Goal: Transaction & Acquisition: Purchase product/service

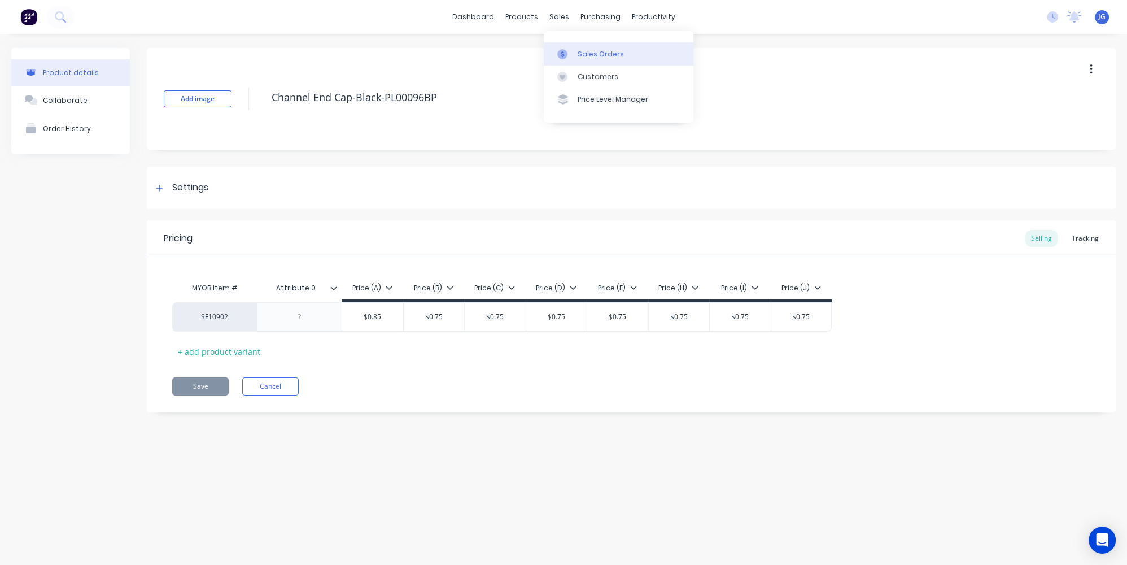
click at [576, 52] on link "Sales Orders" at bounding box center [619, 53] width 150 height 23
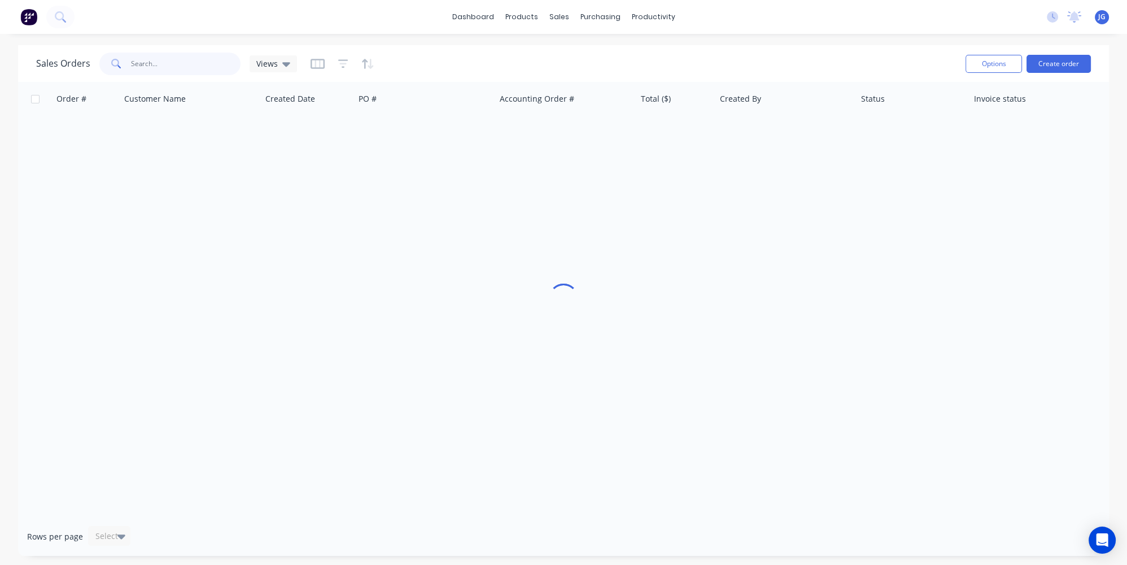
click at [152, 59] on input "text" at bounding box center [186, 64] width 110 height 23
paste input "49614"
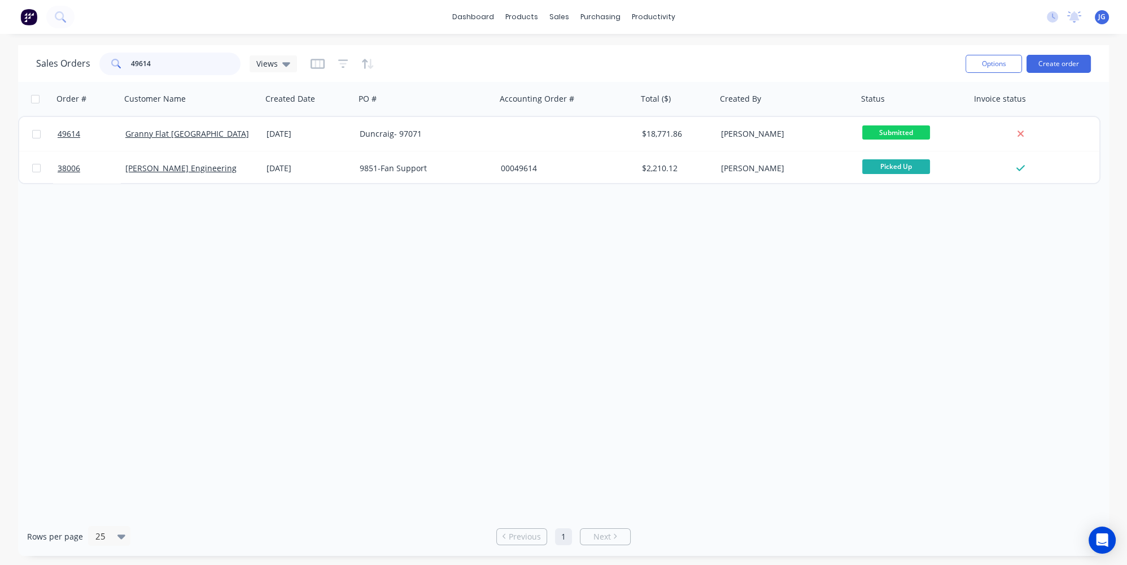
type input "49614"
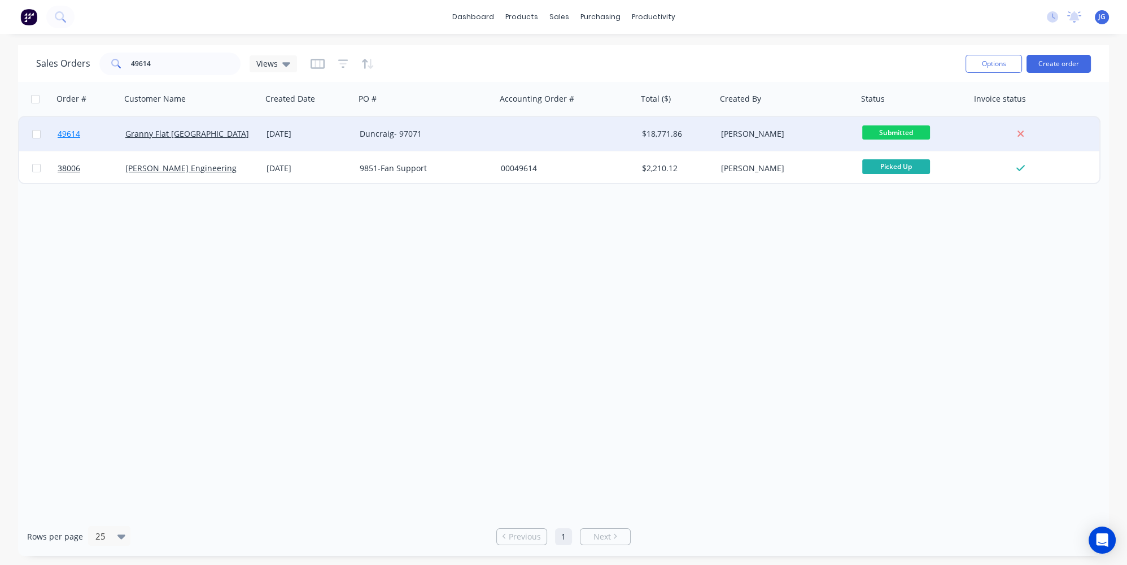
click at [105, 128] on link "49614" at bounding box center [92, 134] width 68 height 34
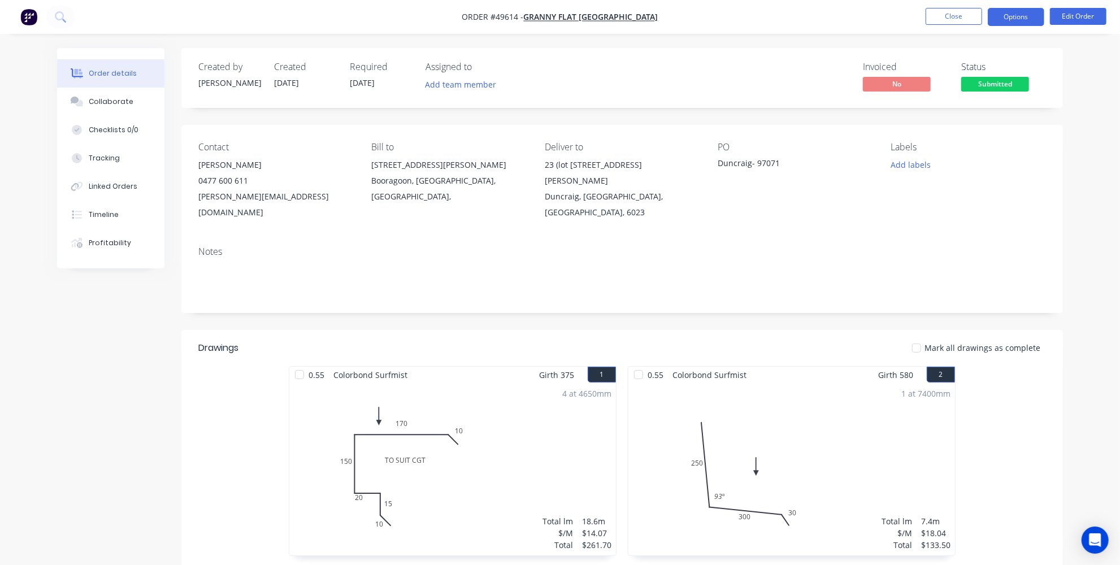
click at [1034, 11] on button "Options" at bounding box center [1015, 17] width 56 height 18
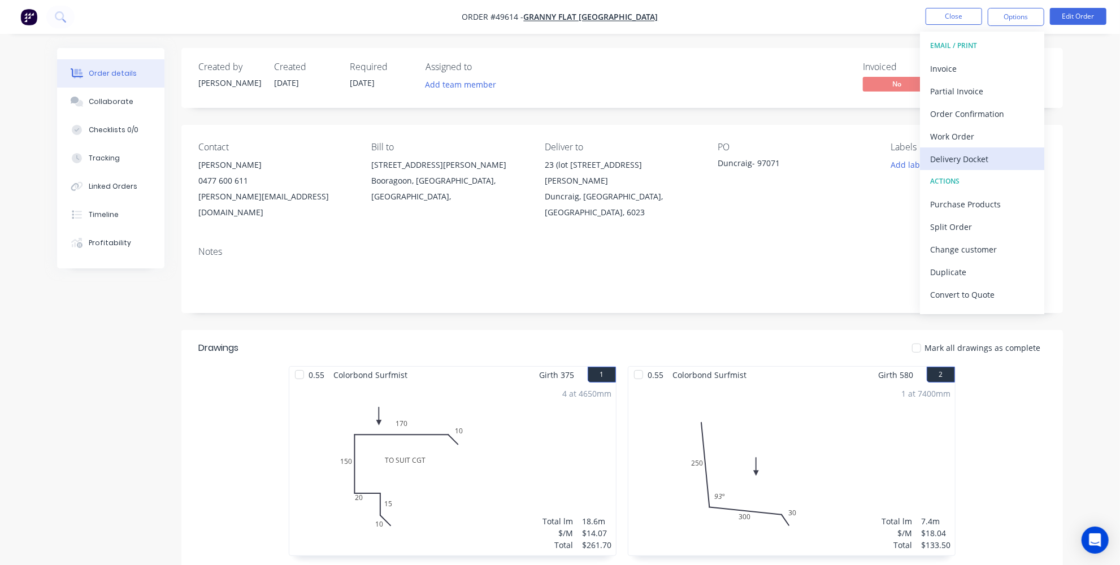
click at [970, 160] on div "Delivery Docket" at bounding box center [982, 159] width 104 height 16
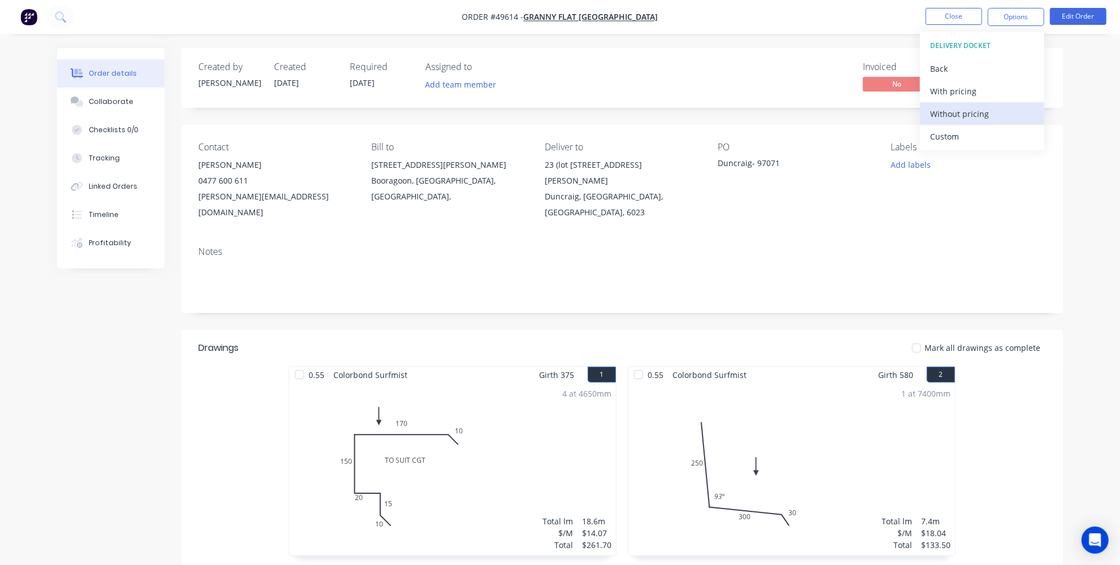
click at [967, 114] on div "Without pricing" at bounding box center [982, 114] width 104 height 16
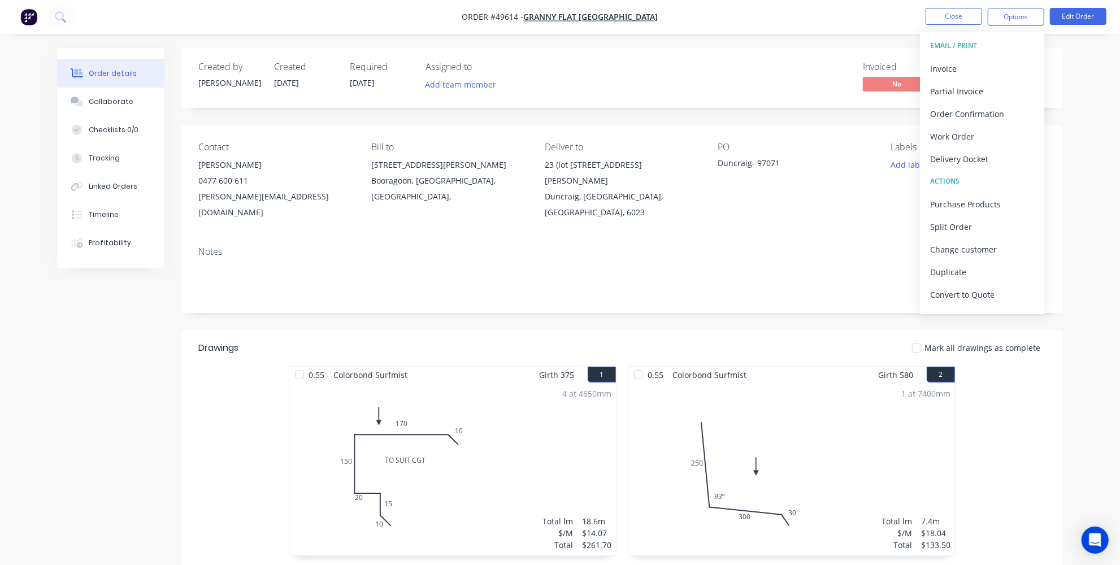
click at [444, 342] on div "Mark all drawings as complete" at bounding box center [711, 348] width 667 height 12
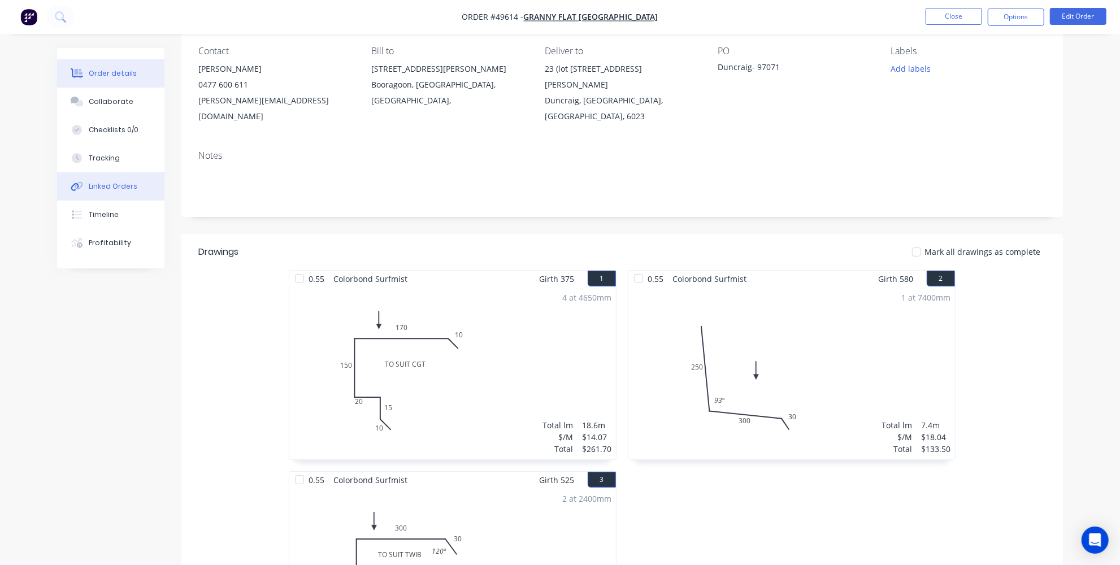
scroll to position [102, 0]
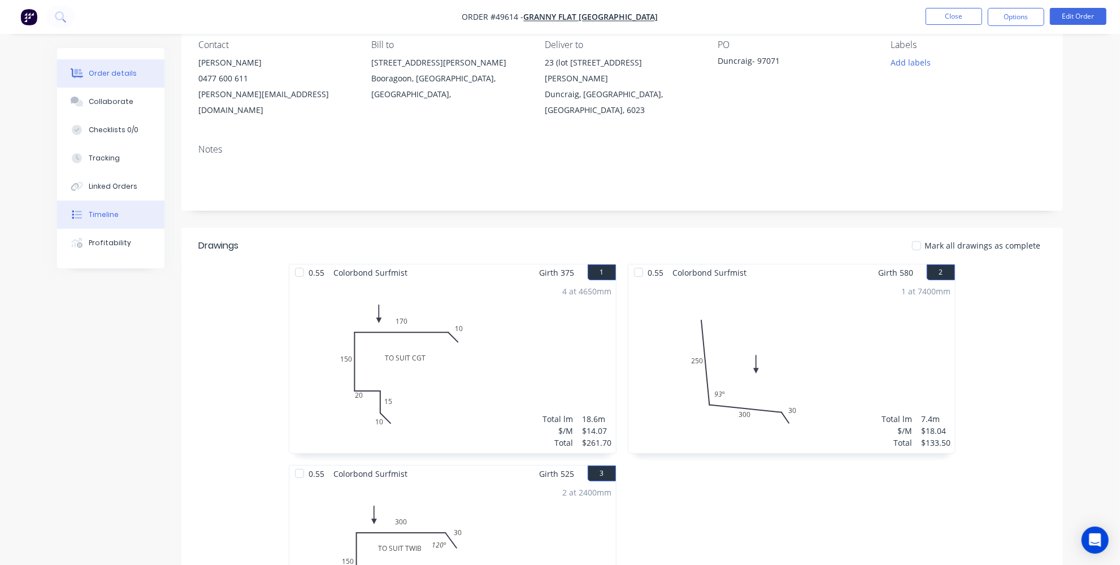
click at [111, 206] on button "Timeline" at bounding box center [110, 215] width 107 height 28
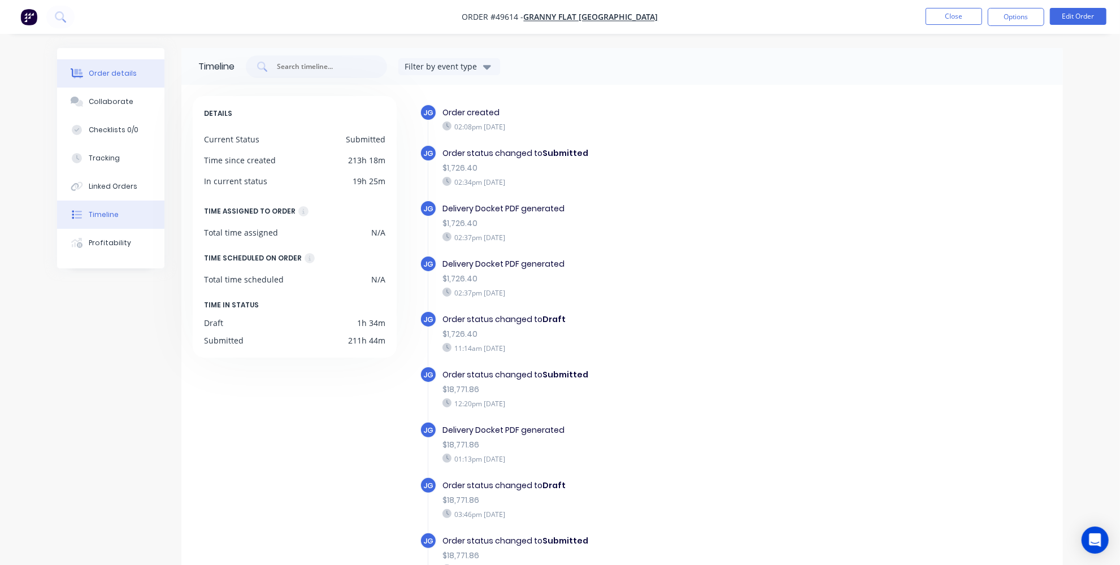
click at [97, 69] on div "Order details" at bounding box center [113, 73] width 48 height 10
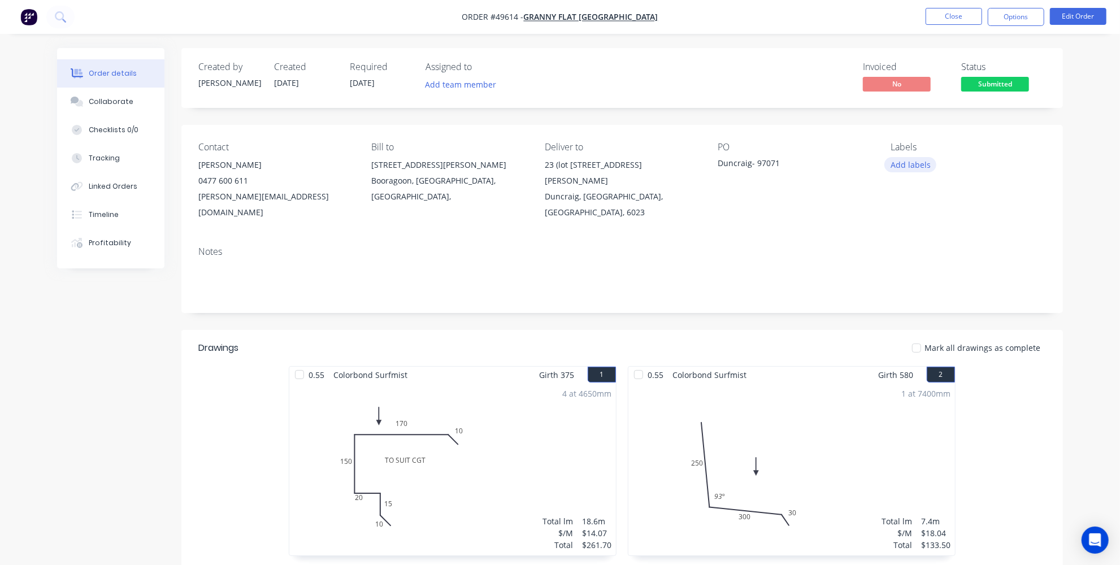
click at [903, 162] on button "Add labels" at bounding box center [910, 164] width 52 height 15
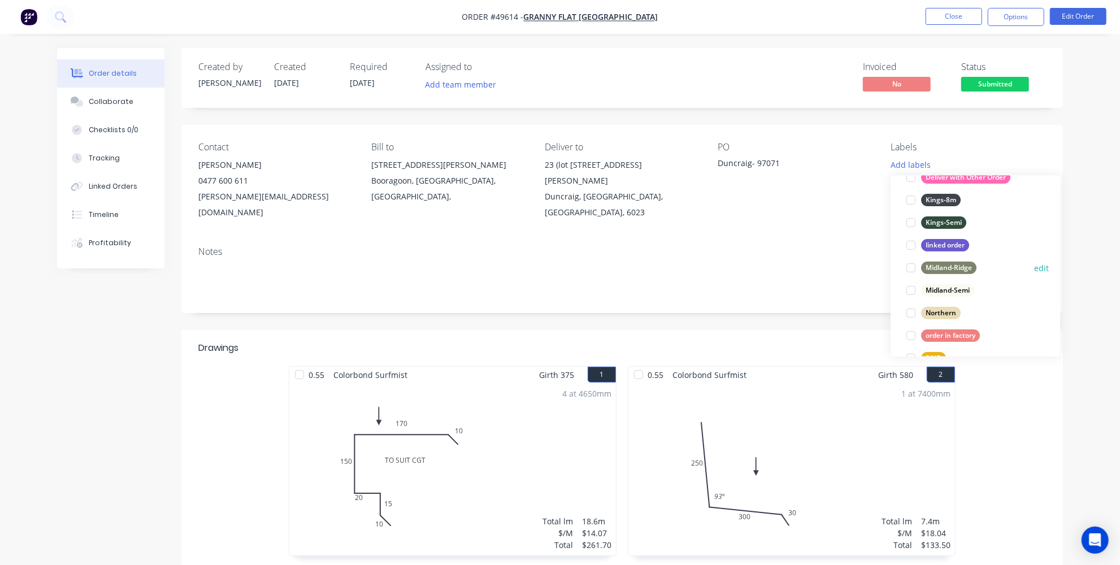
scroll to position [205, 0]
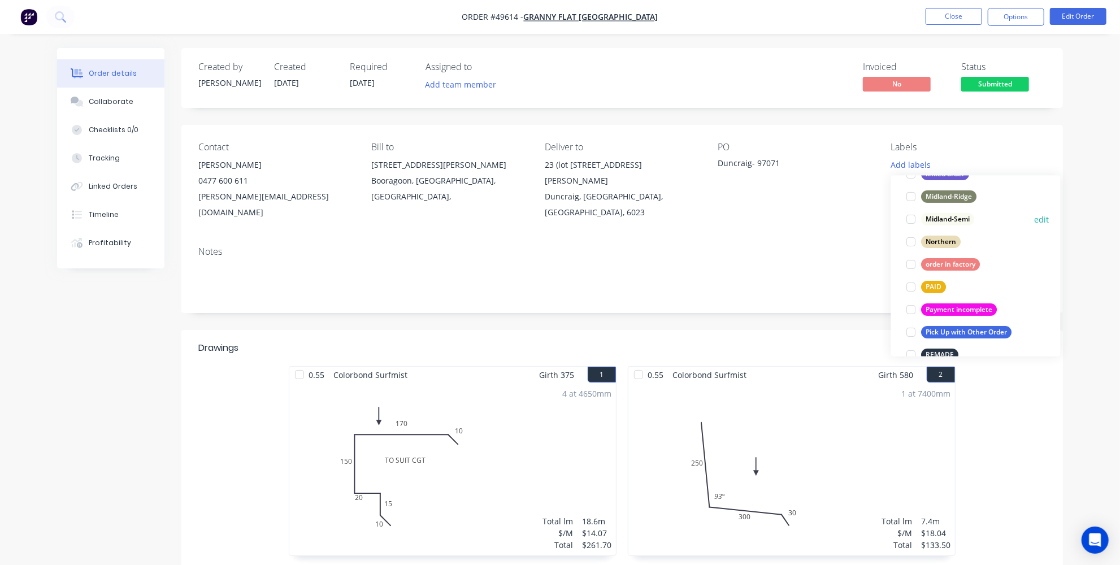
click at [952, 218] on div "Midland-Semi" at bounding box center [947, 219] width 53 height 12
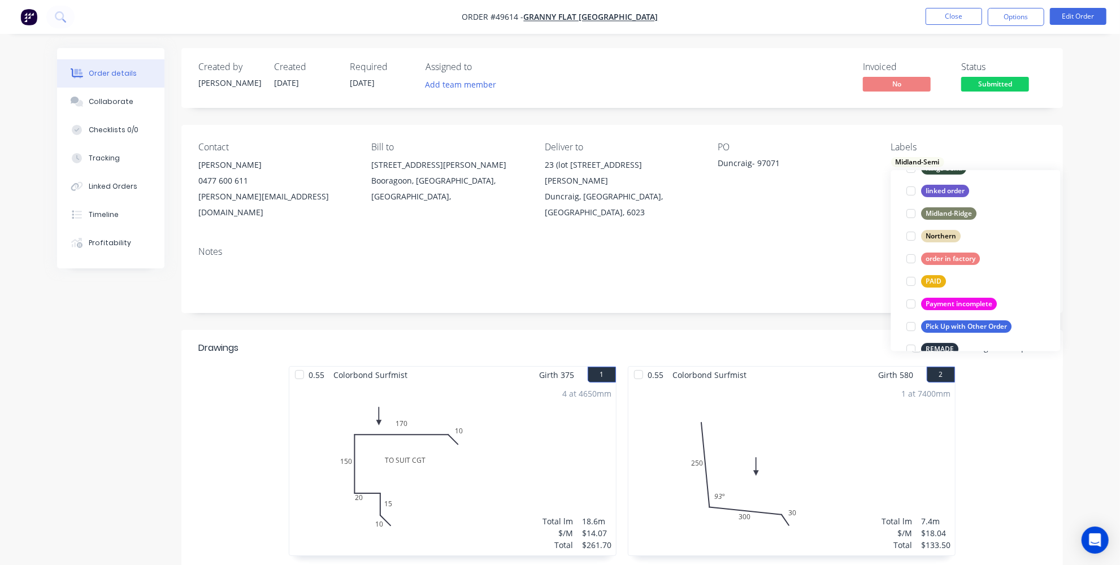
scroll to position [47, 0]
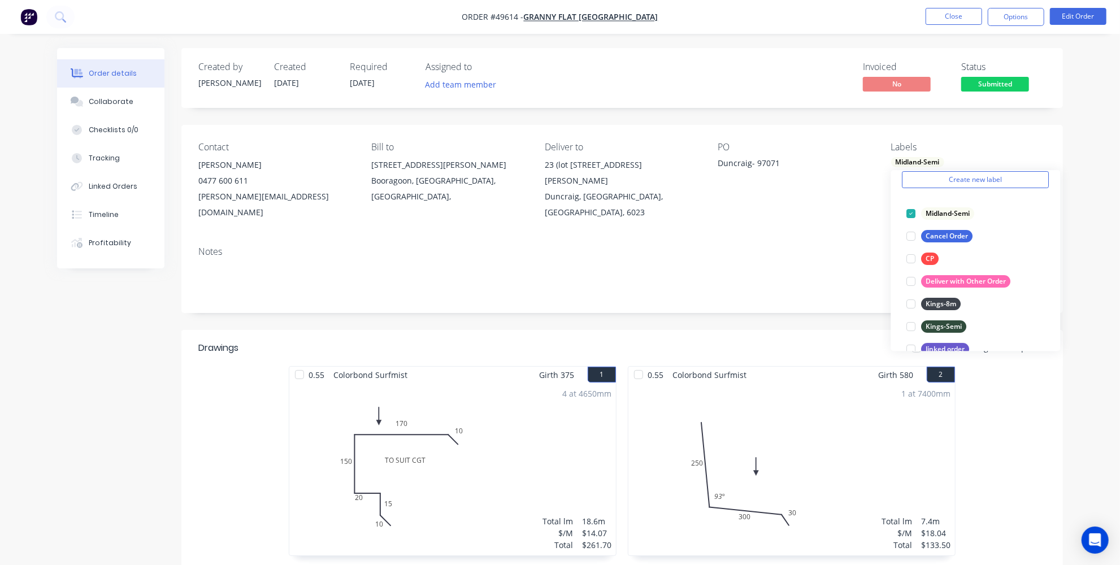
click at [697, 246] on div "Notes" at bounding box center [621, 251] width 847 height 11
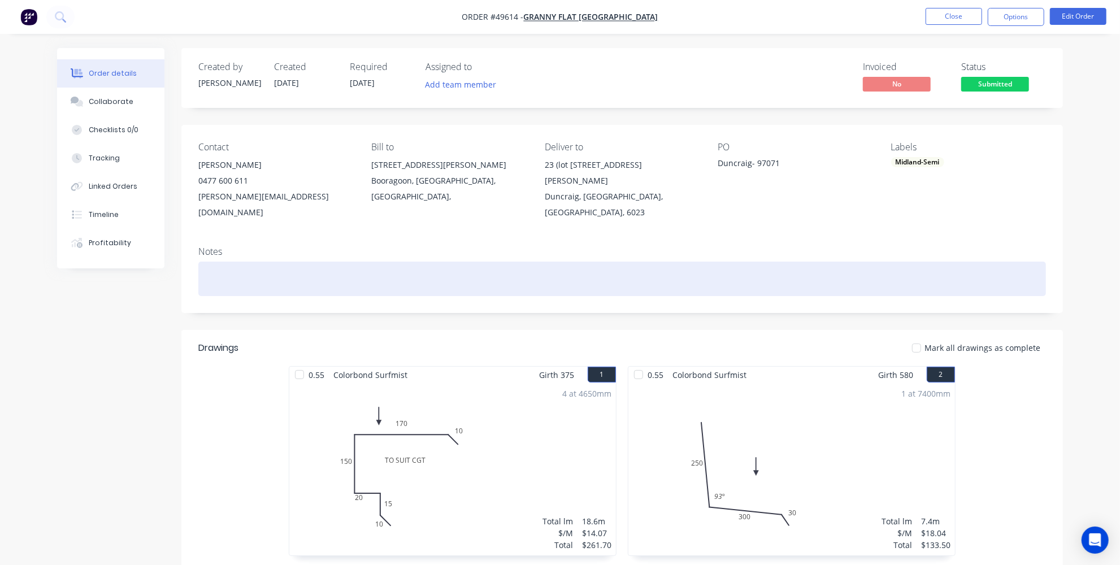
click at [319, 262] on div at bounding box center [621, 279] width 847 height 34
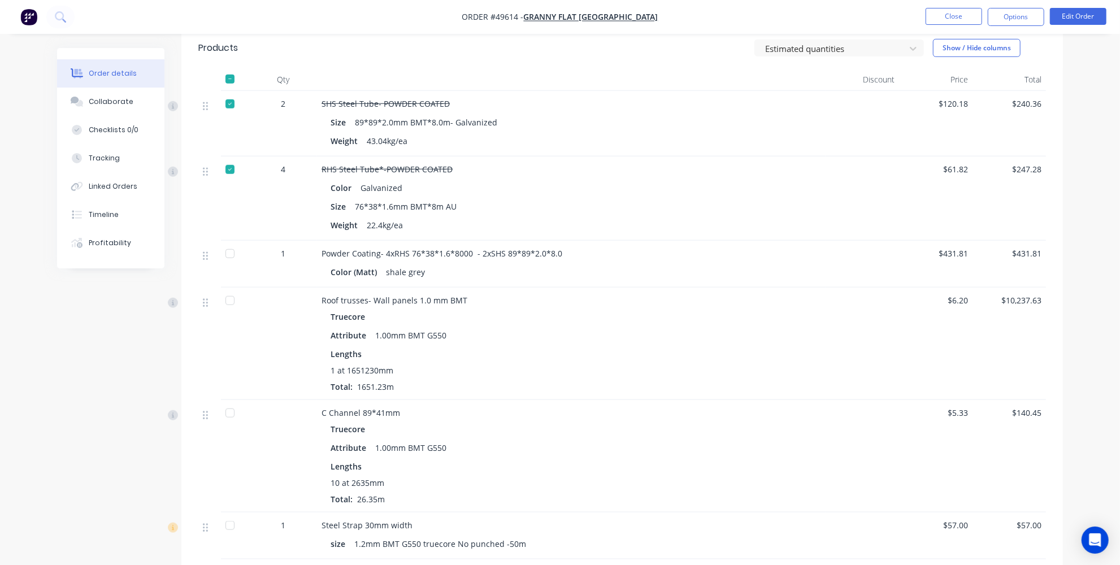
scroll to position [664, 0]
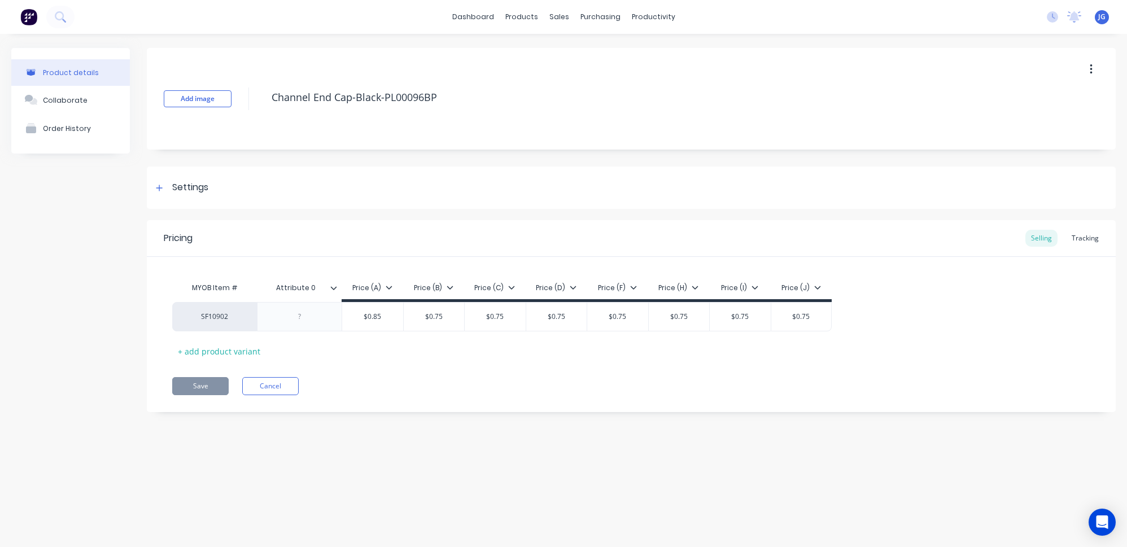
type textarea "x"
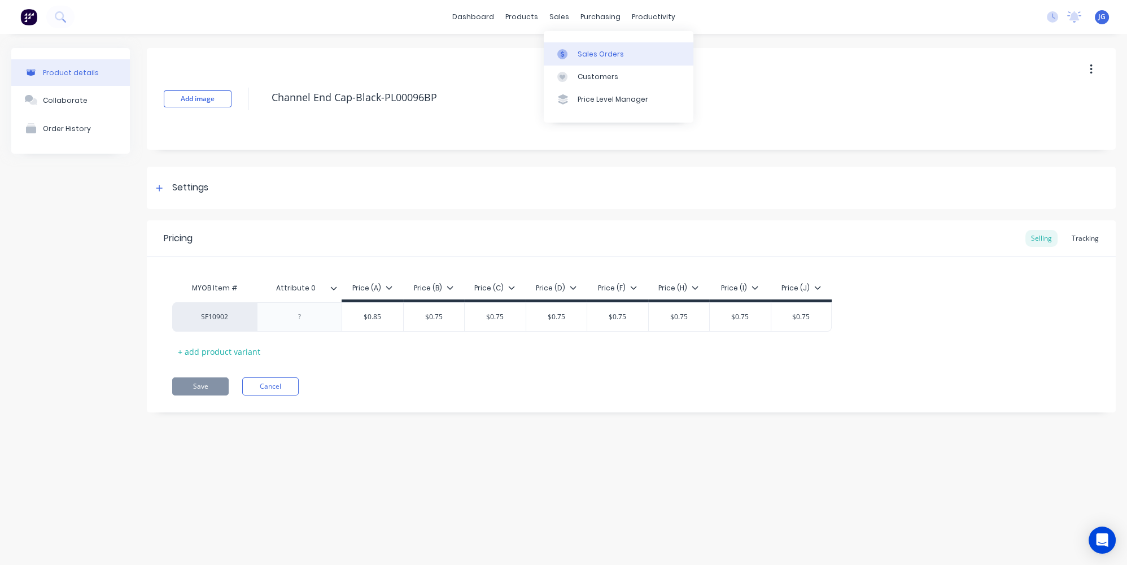
click at [569, 45] on link "Sales Orders" at bounding box center [619, 53] width 150 height 23
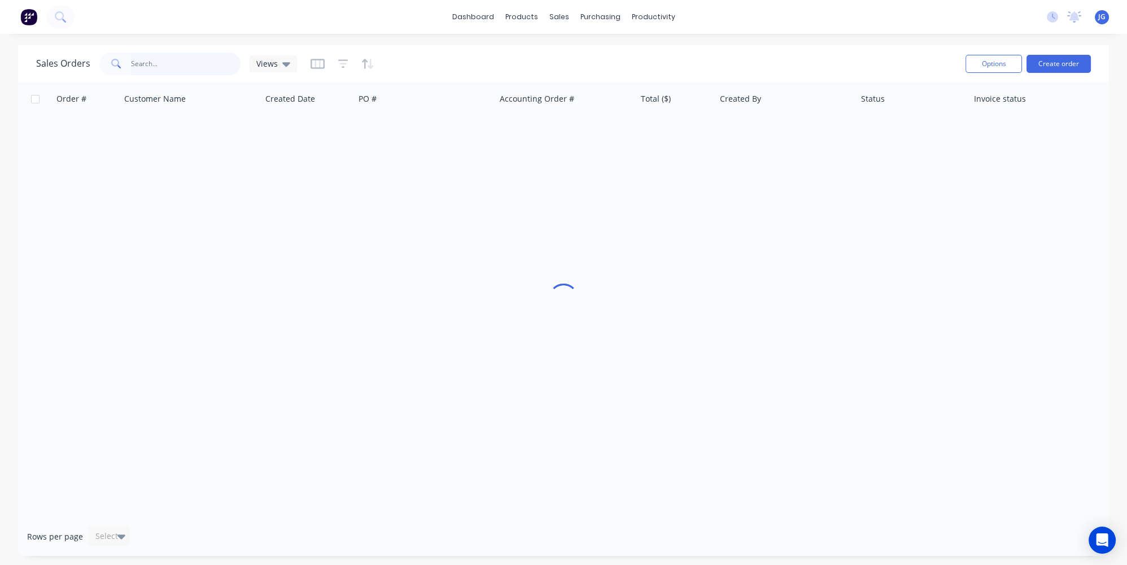
click at [154, 63] on input "text" at bounding box center [186, 64] width 110 height 23
paste input "49575"
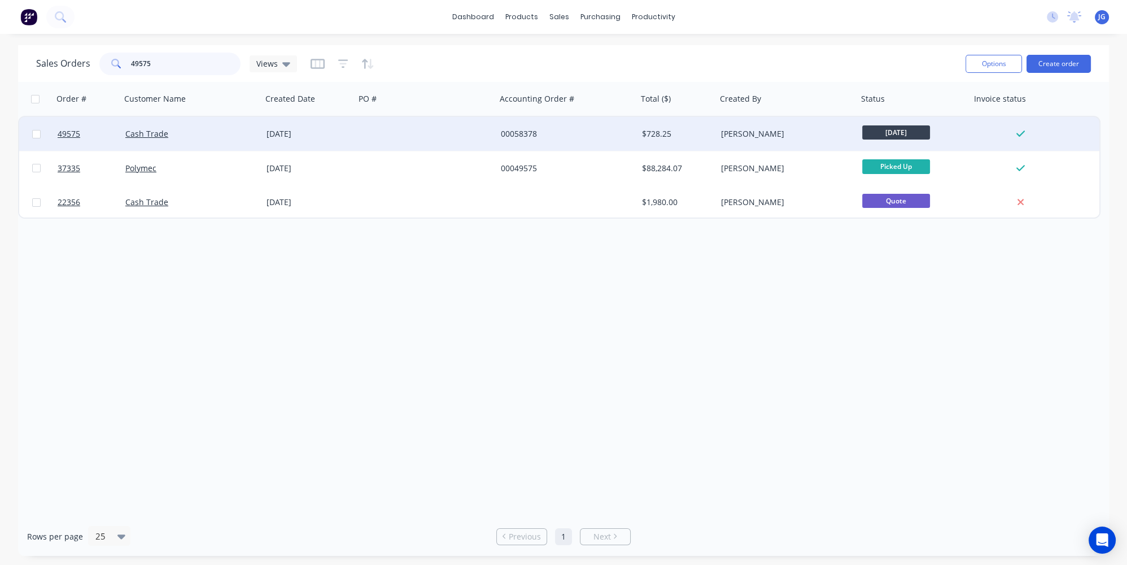
type input "49575"
click at [199, 124] on div "Cash Trade" at bounding box center [191, 134] width 141 height 34
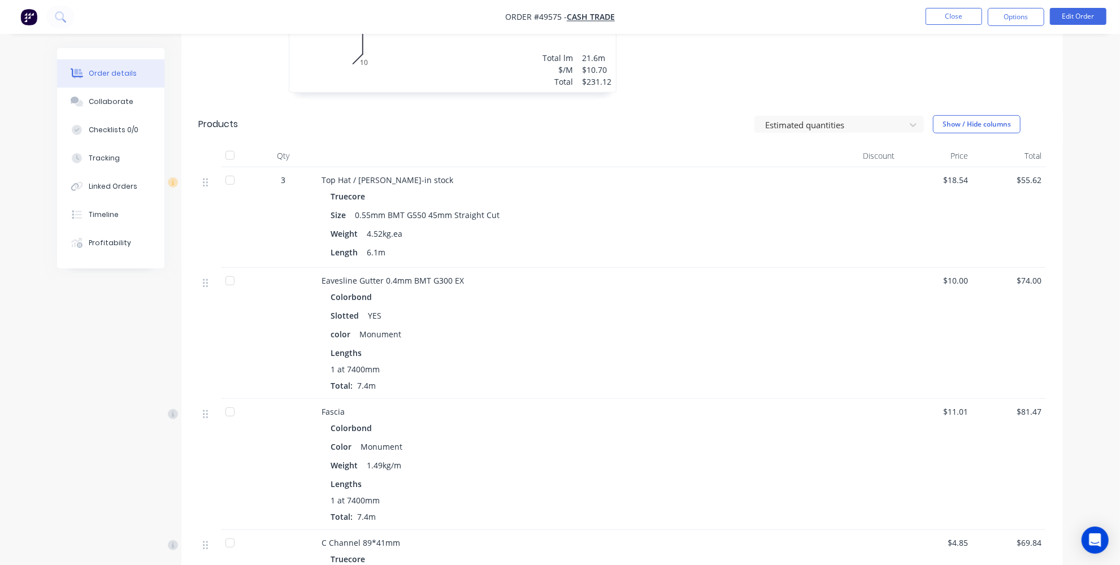
scroll to position [462, 0]
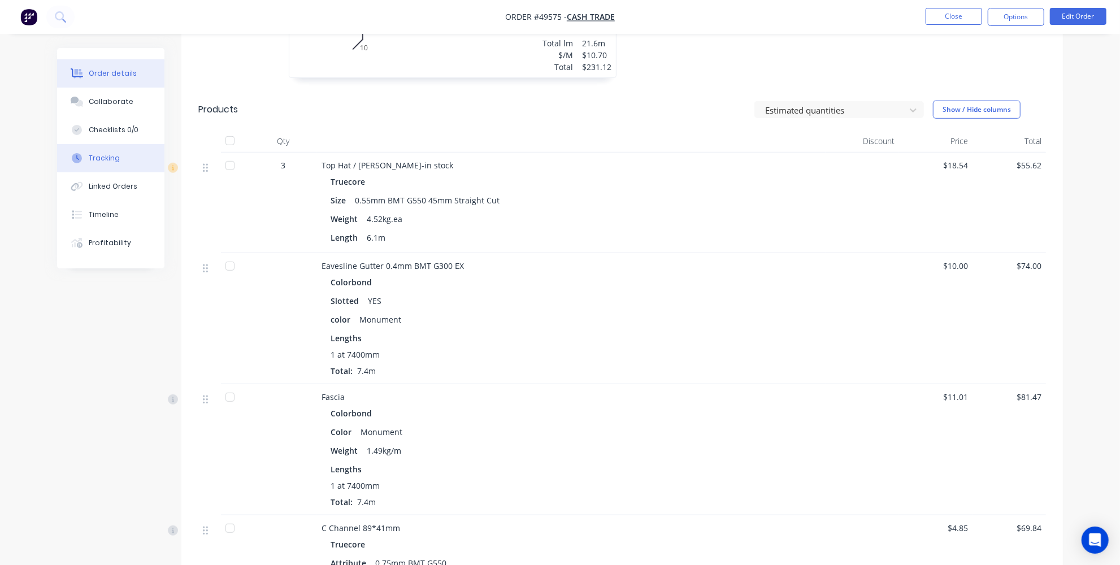
click at [123, 161] on button "Tracking" at bounding box center [110, 158] width 107 height 28
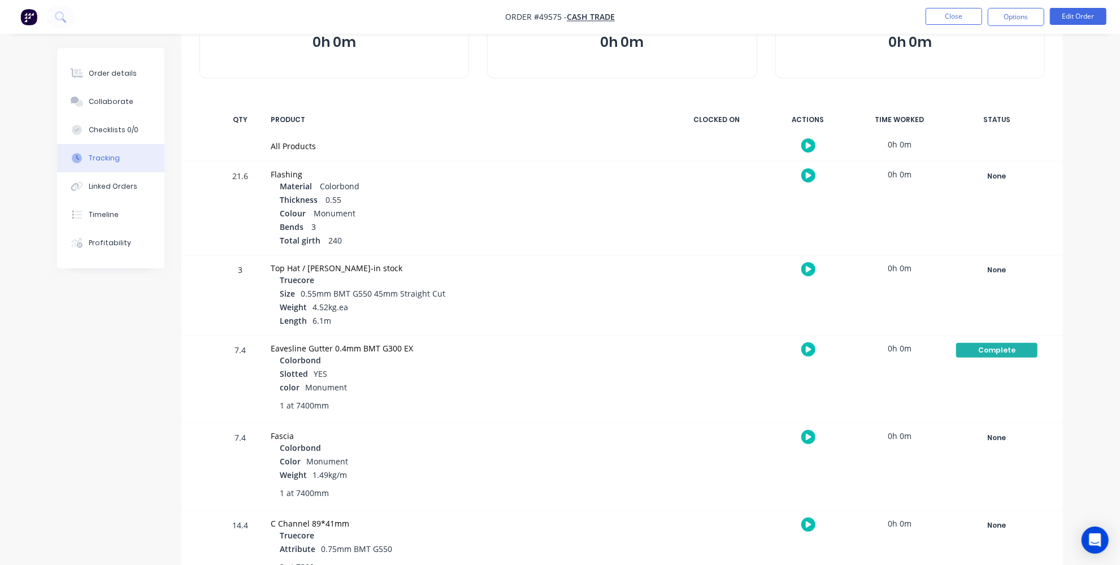
scroll to position [137, 0]
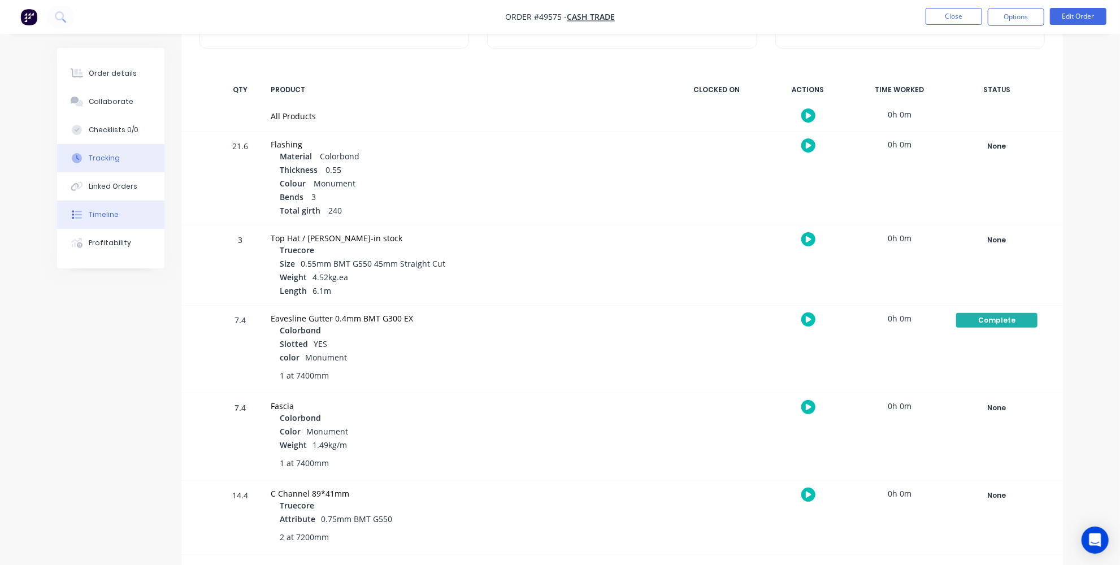
click at [116, 207] on button "Timeline" at bounding box center [110, 215] width 107 height 28
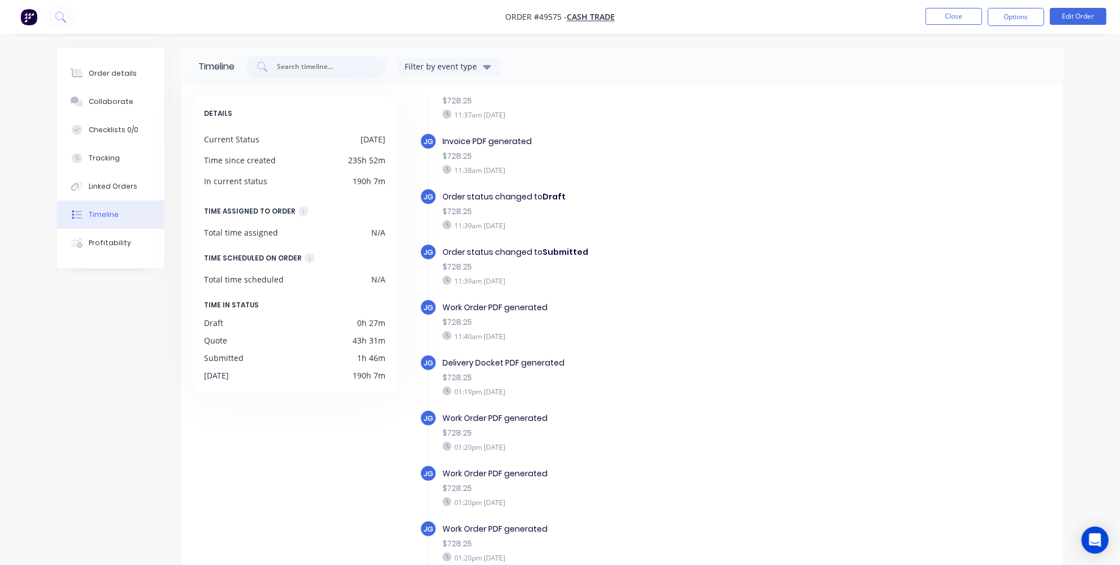
scroll to position [873, 0]
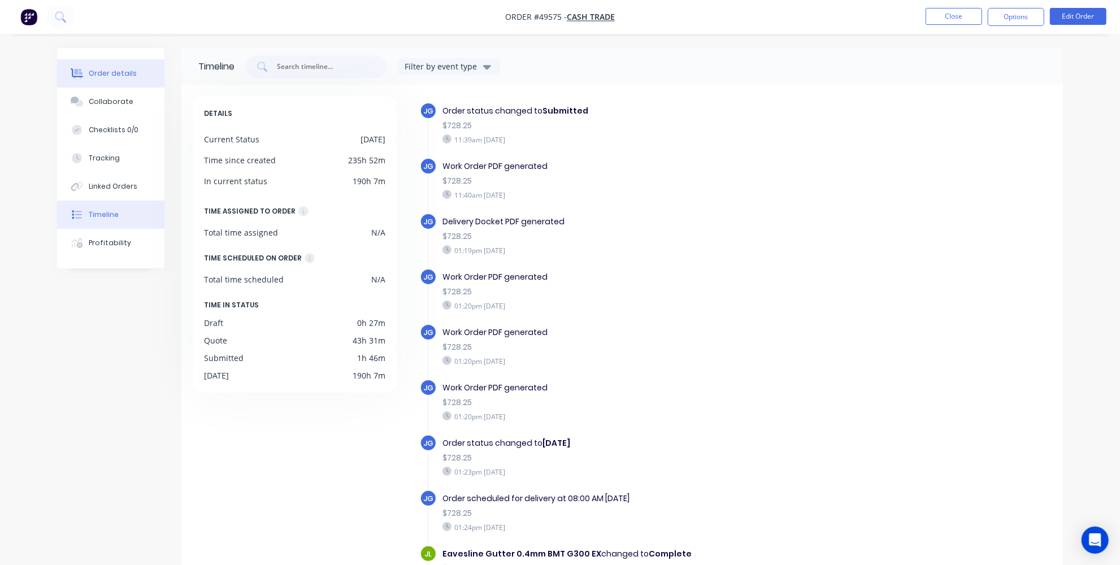
click at [114, 69] on div "Order details" at bounding box center [113, 73] width 48 height 10
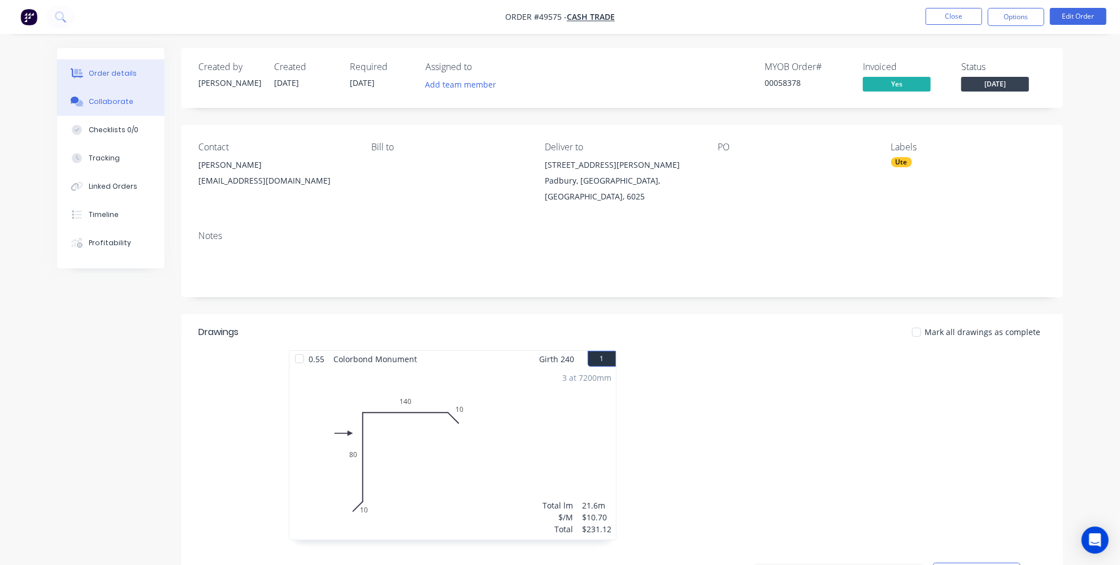
click at [105, 113] on button "Collaborate" at bounding box center [110, 102] width 107 height 28
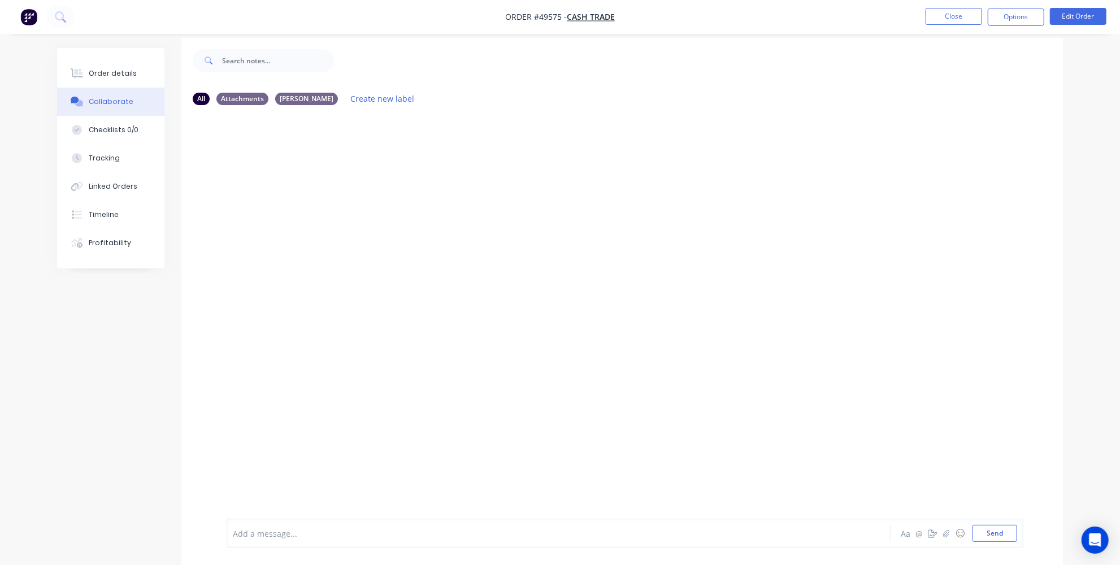
scroll to position [16, 0]
click at [427, 537] on div at bounding box center [526, 534] width 587 height 12
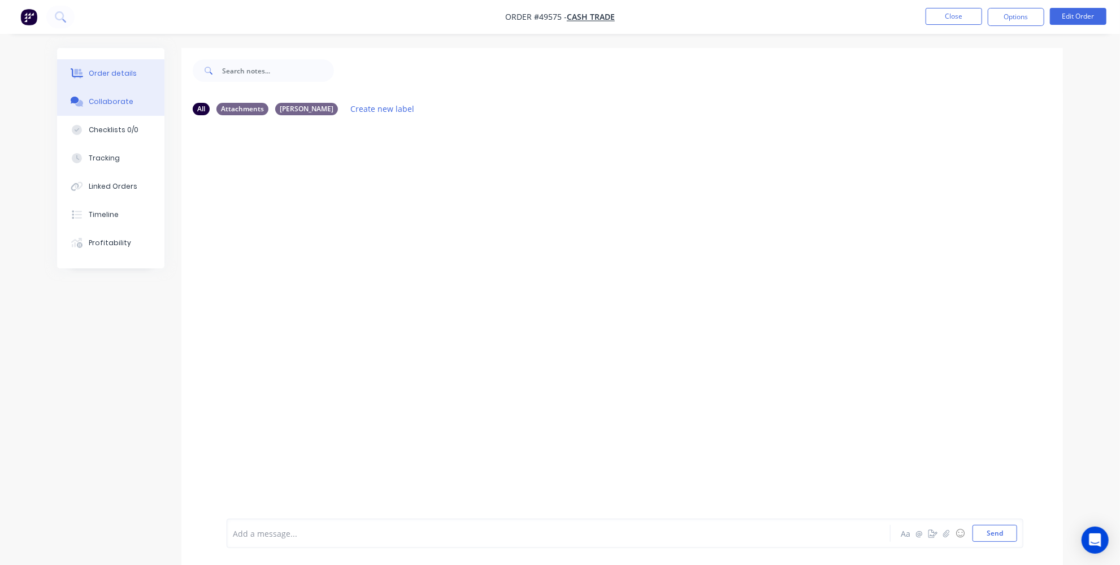
click at [102, 75] on div "Order details" at bounding box center [113, 73] width 48 height 10
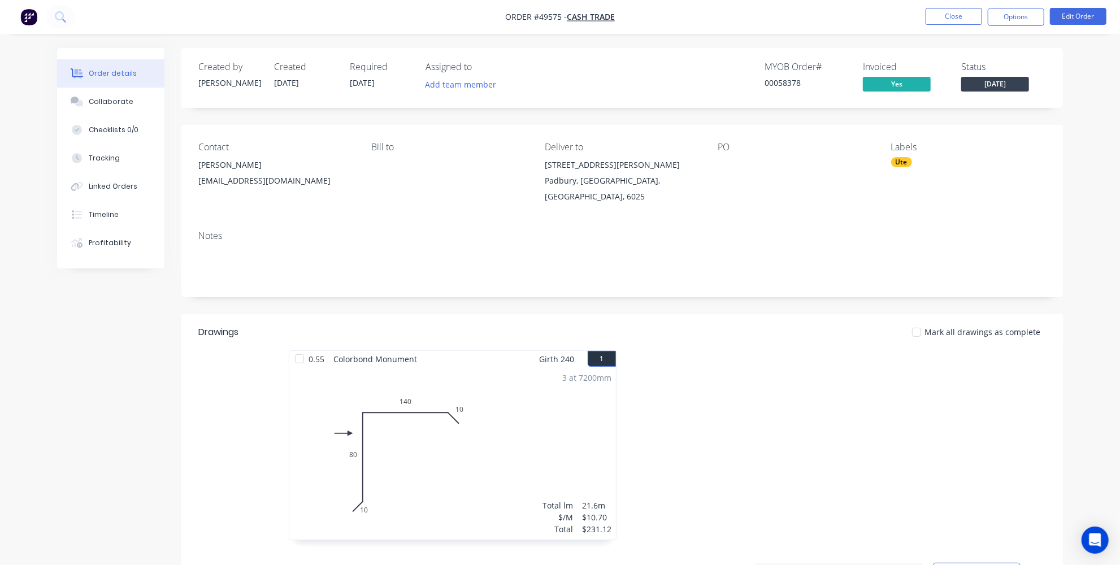
click at [33, 17] on img "button" at bounding box center [28, 16] width 17 height 17
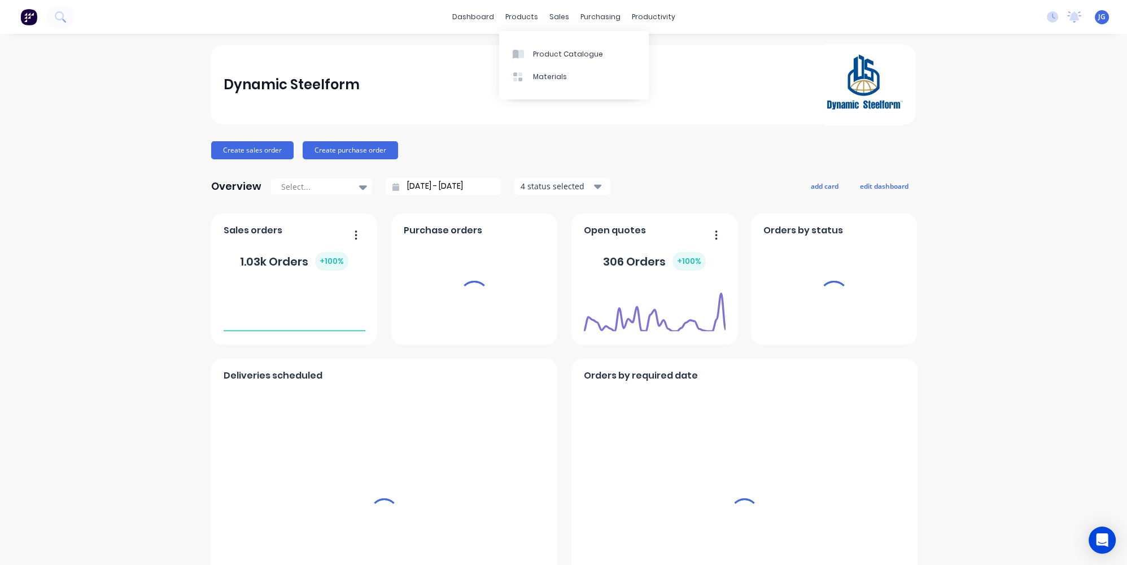
click at [563, 27] on div "dashboard products sales purchasing productivity dashboard products Product Cat…" at bounding box center [563, 17] width 1127 height 34
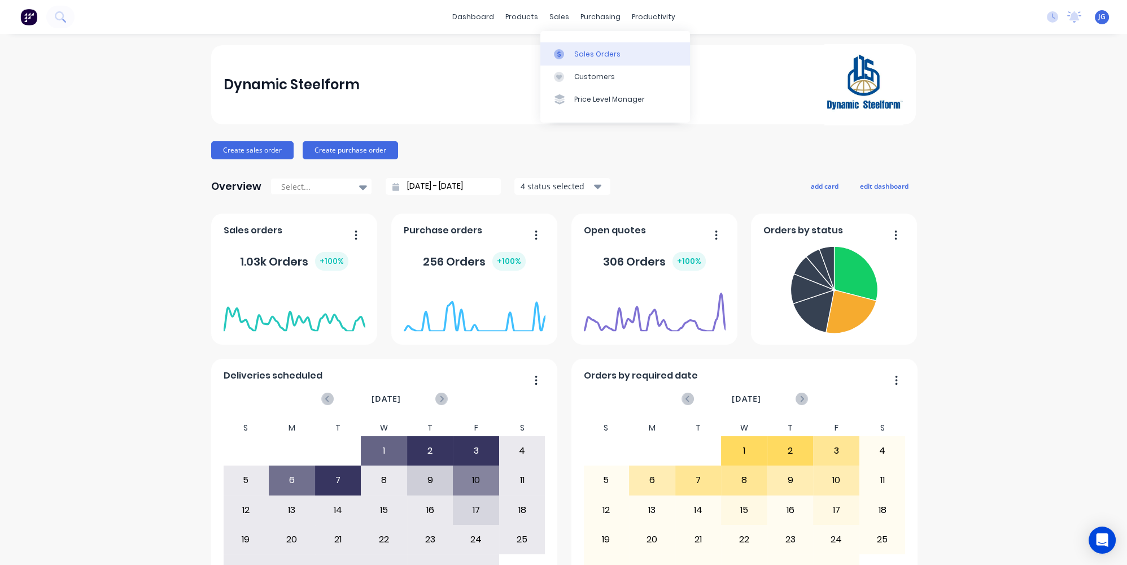
click at [563, 55] on icon at bounding box center [559, 54] width 10 height 10
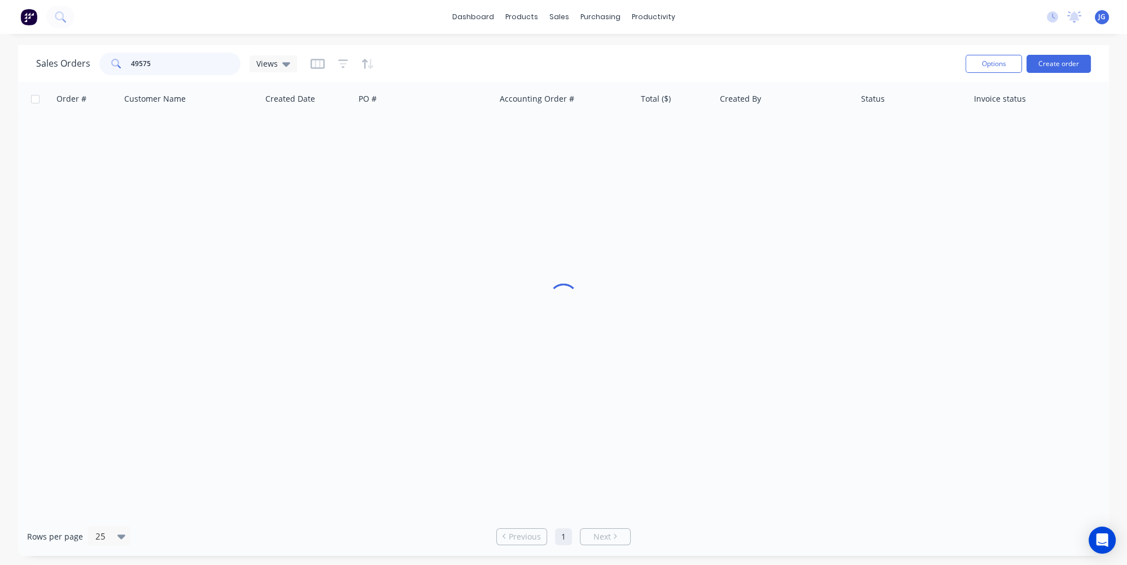
drag, startPoint x: 175, startPoint y: 66, endPoint x: 93, endPoint y: 51, distance: 83.8
click at [93, 51] on div "Sales Orders 49575 Views" at bounding box center [496, 64] width 921 height 28
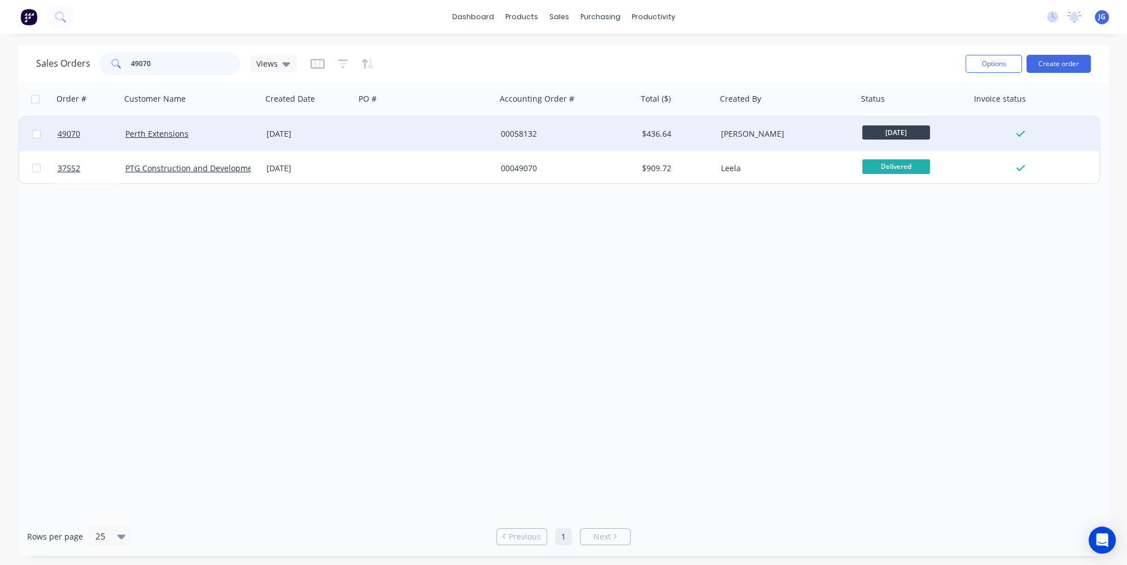
type input "49070"
click at [230, 141] on div "Perth Extensions" at bounding box center [191, 134] width 141 height 34
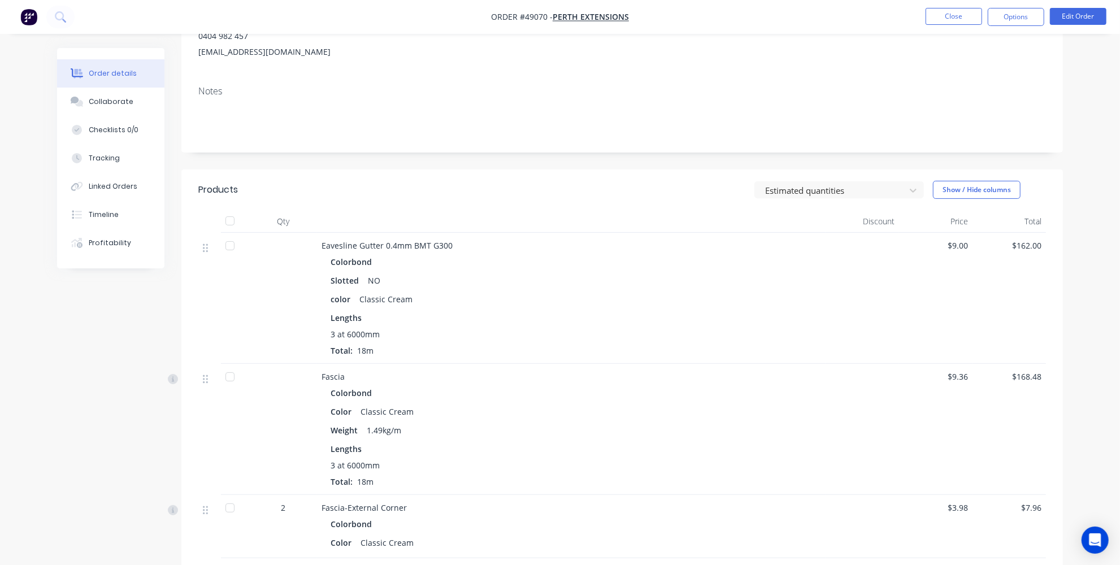
scroll to position [256, 0]
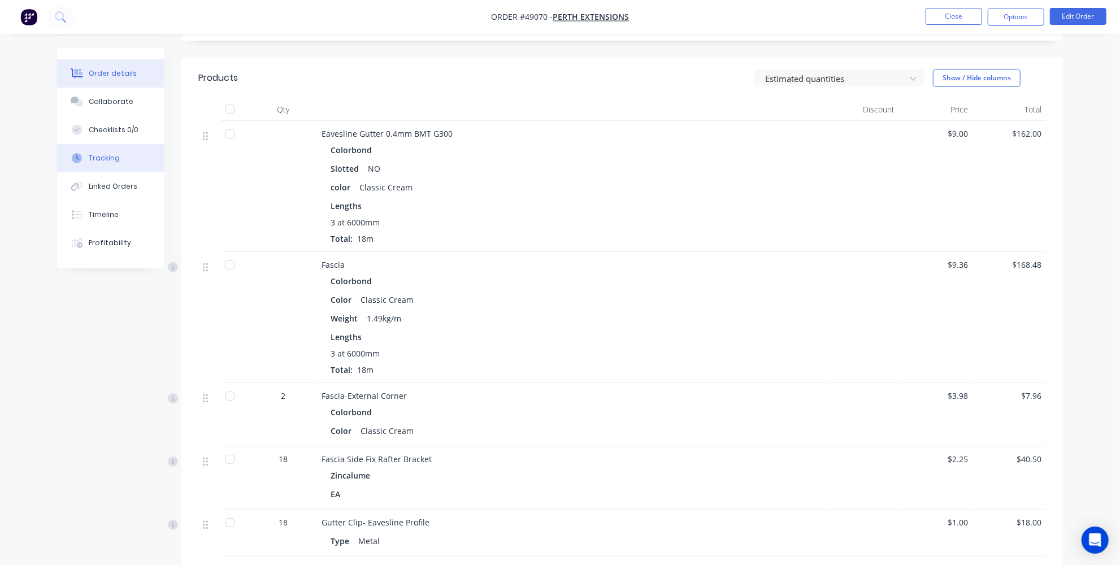
click at [82, 154] on div at bounding box center [76, 158] width 17 height 10
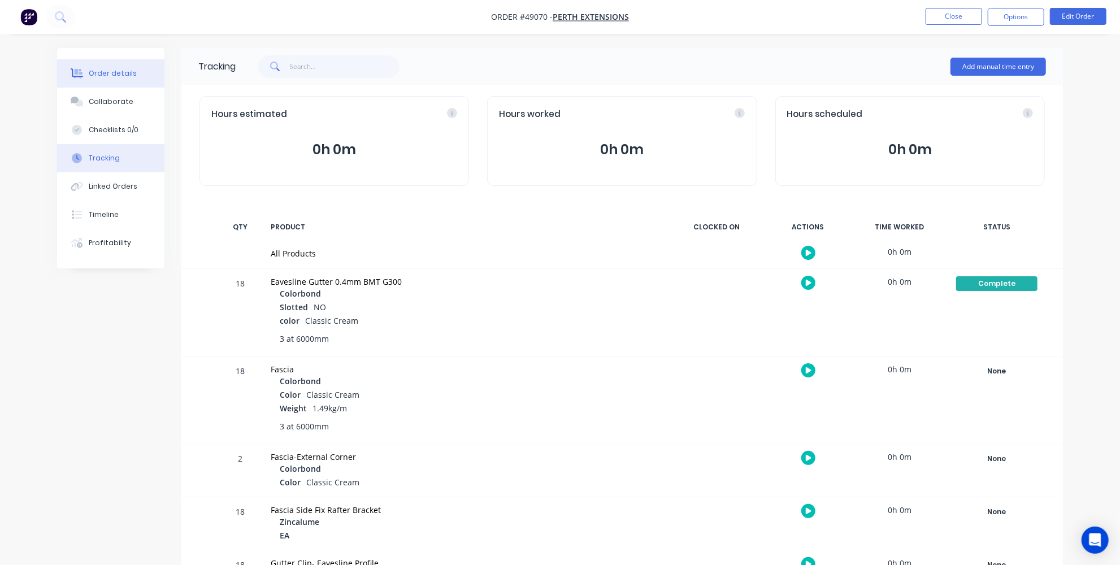
click at [93, 73] on div "Order details" at bounding box center [113, 73] width 48 height 10
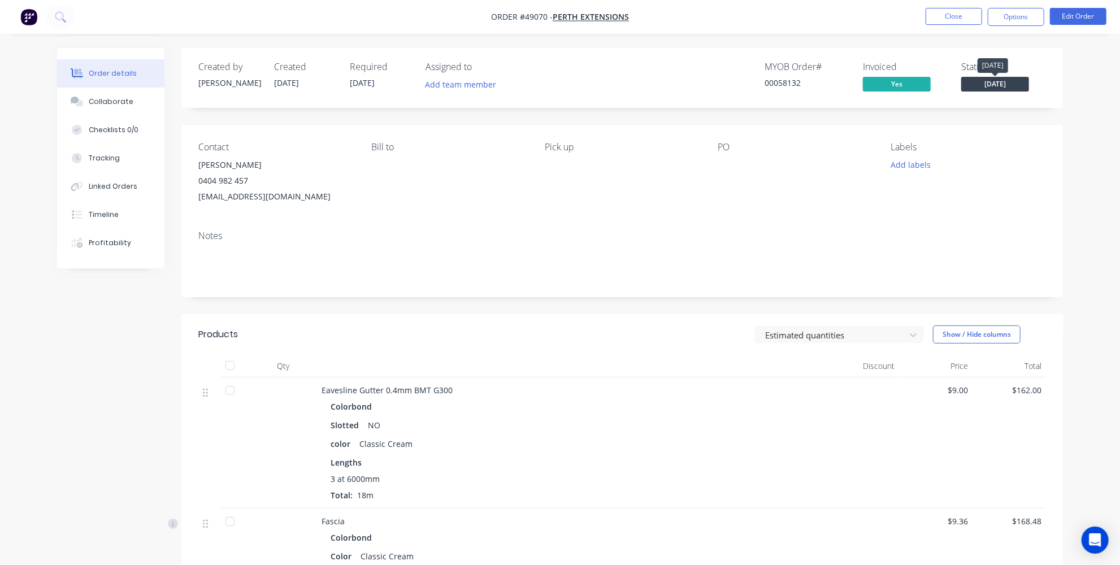
click at [989, 80] on span "Tuesday" at bounding box center [995, 84] width 68 height 14
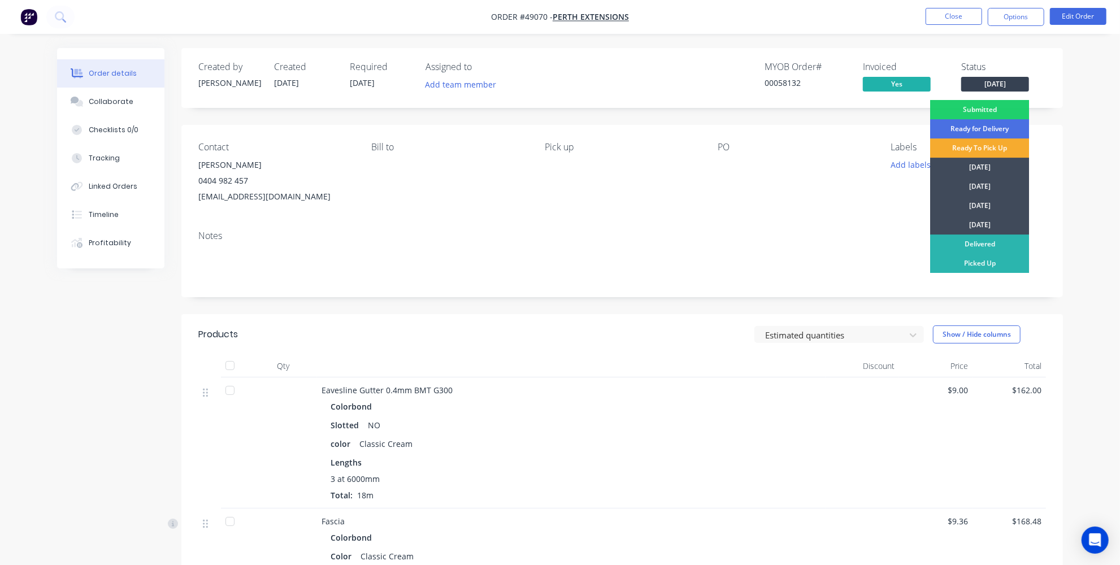
click at [984, 145] on div "Ready To Pick Up" at bounding box center [979, 147] width 99 height 19
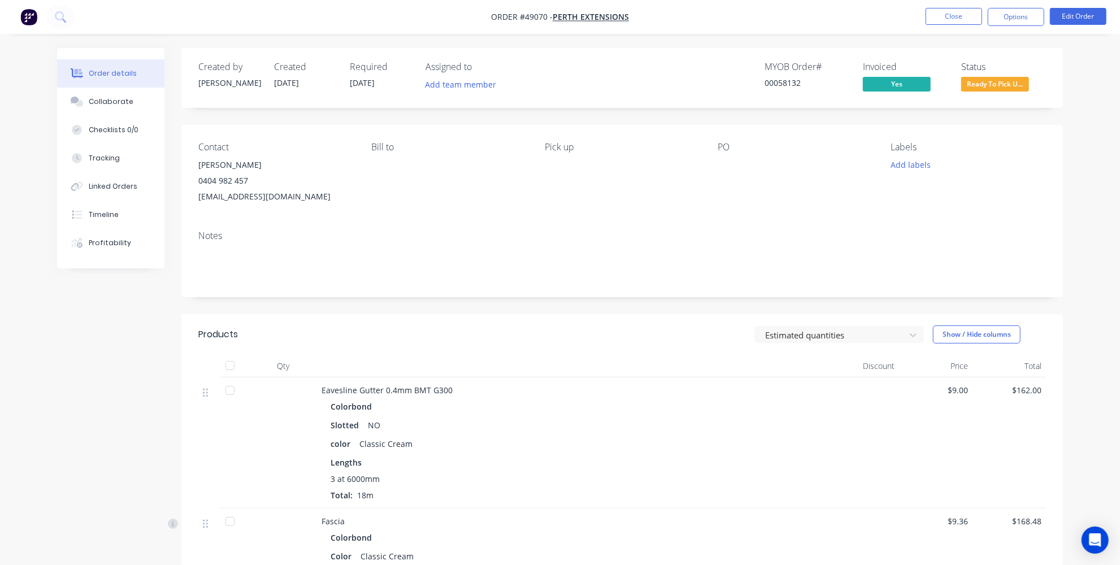
click at [31, 18] on img "button" at bounding box center [28, 16] width 17 height 17
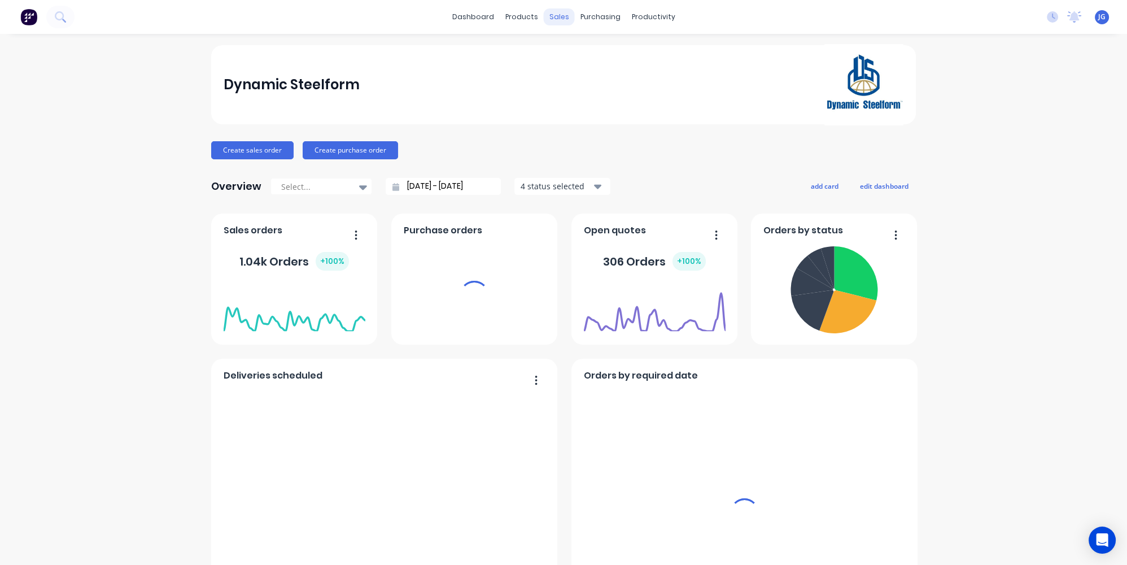
click at [563, 15] on div "sales" at bounding box center [559, 16] width 31 height 17
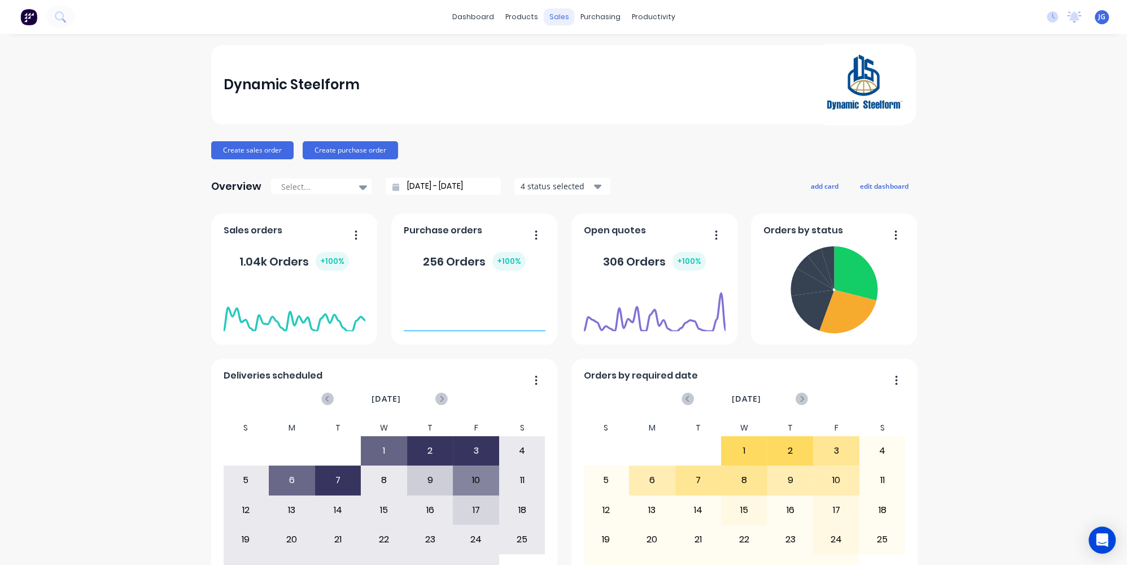
click at [559, 16] on div "sales" at bounding box center [559, 16] width 31 height 17
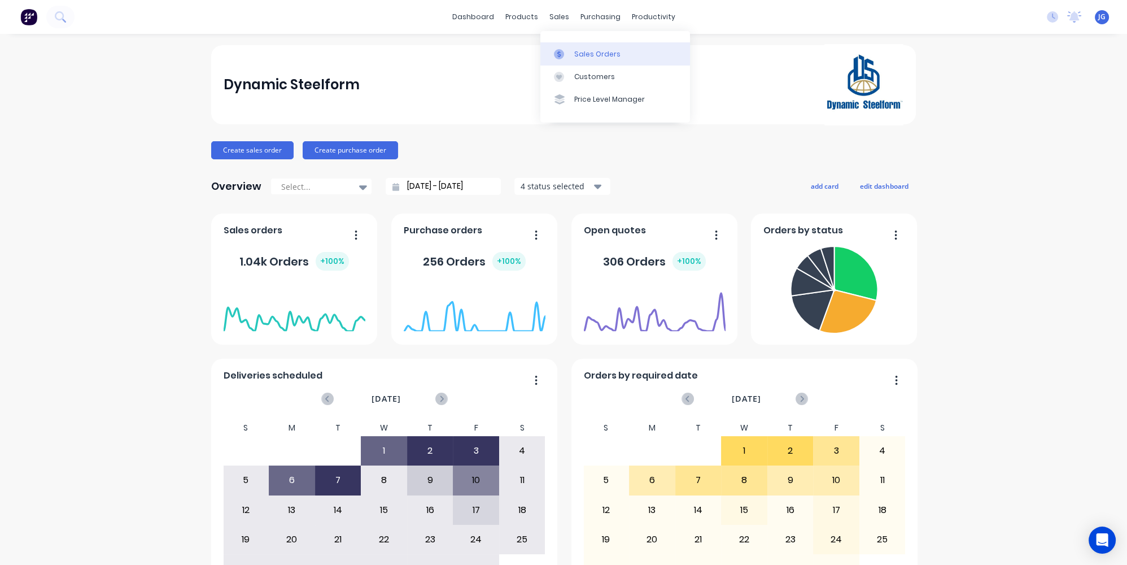
click at [593, 58] on div "Sales Orders" at bounding box center [597, 54] width 46 height 10
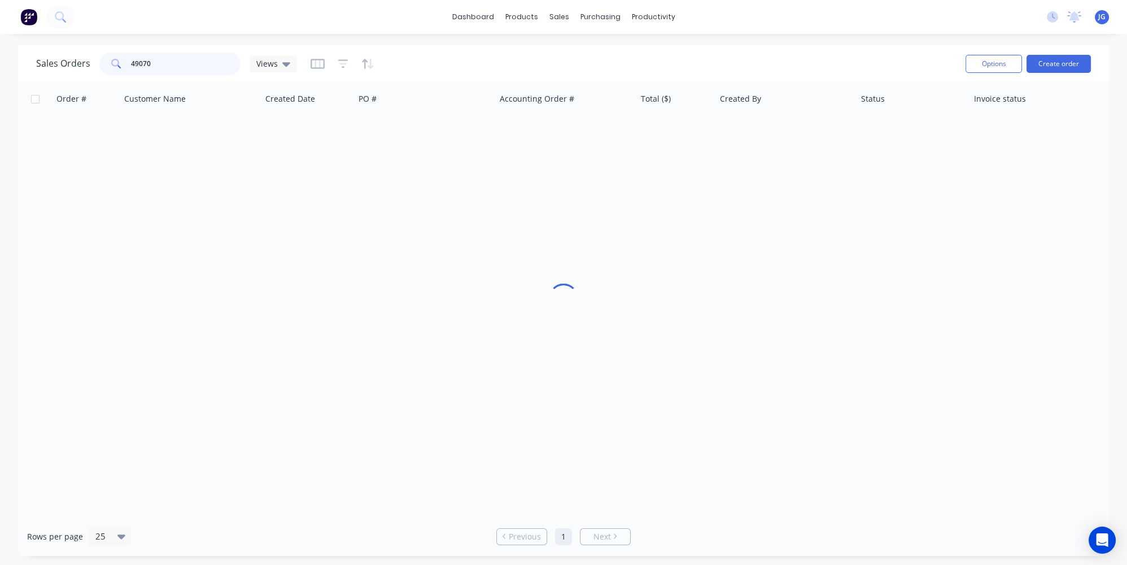
click at [102, 60] on div "49070" at bounding box center [169, 64] width 141 height 23
paste input "42962"
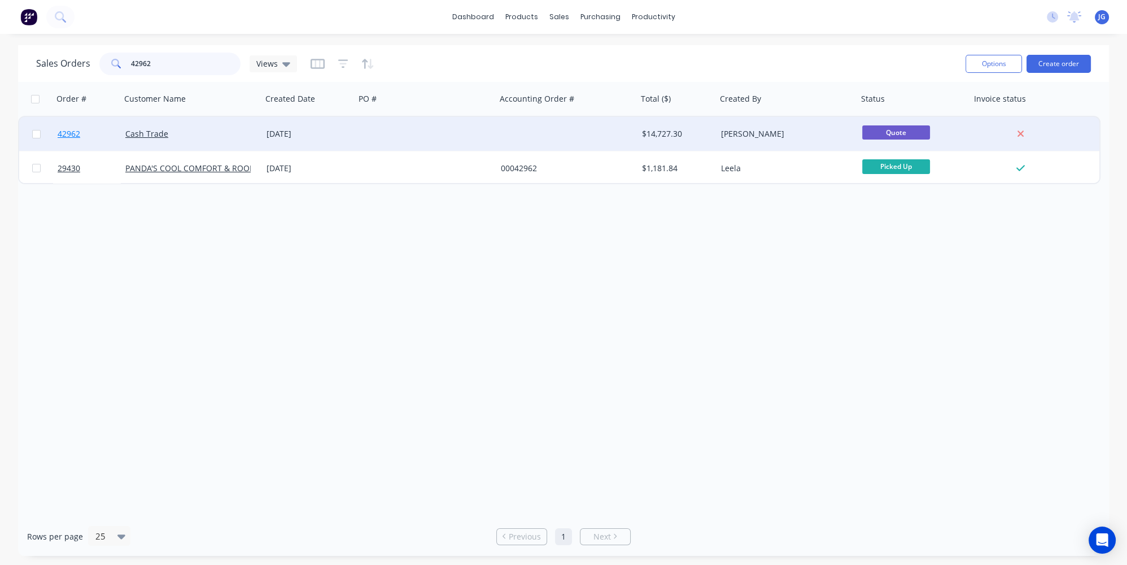
type input "42962"
click at [98, 141] on link "42962" at bounding box center [92, 134] width 68 height 34
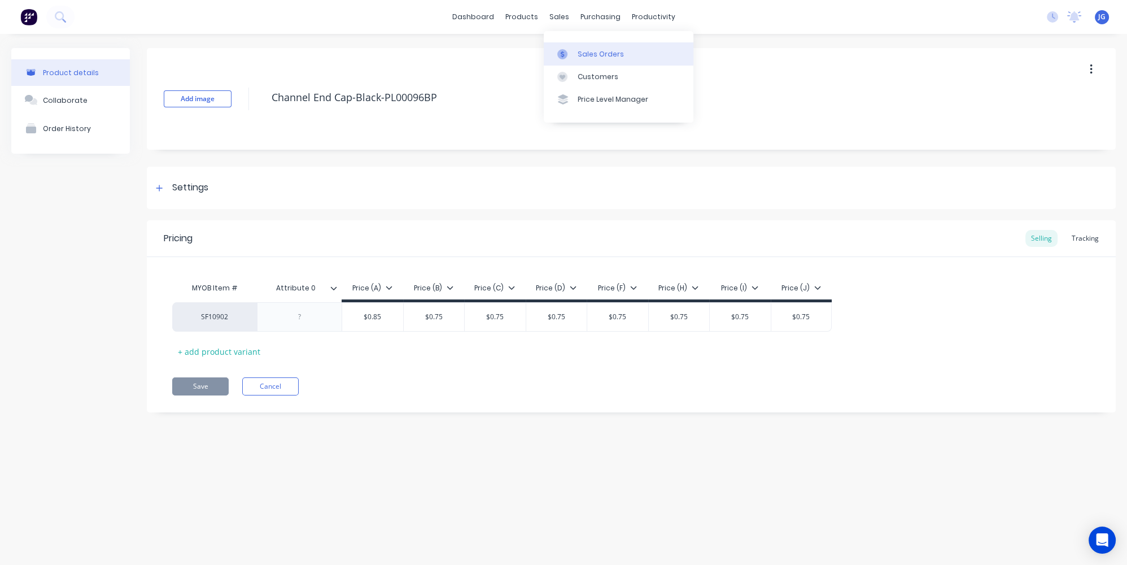
click at [577, 54] on link "Sales Orders" at bounding box center [619, 53] width 150 height 23
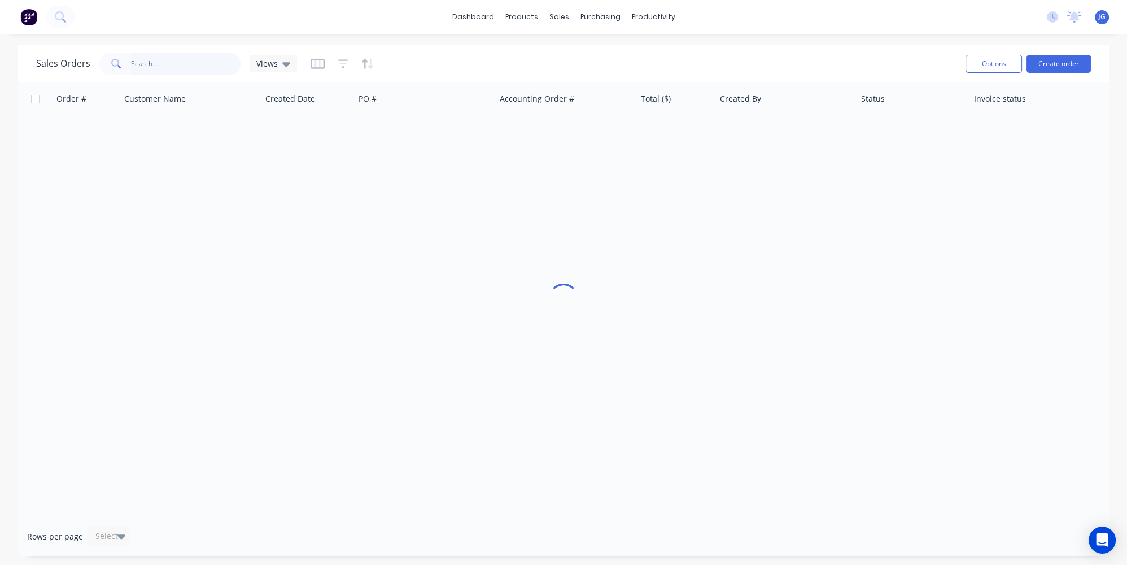
click at [202, 62] on input "text" at bounding box center [186, 64] width 110 height 23
paste input "49679"
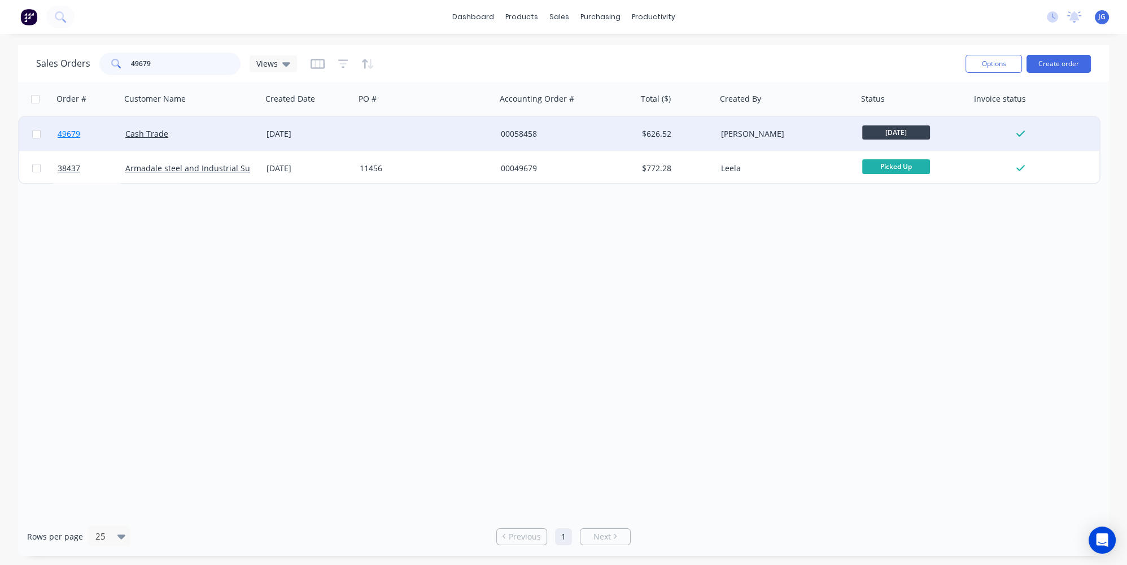
type input "49679"
click at [98, 133] on link "49679" at bounding box center [92, 134] width 68 height 34
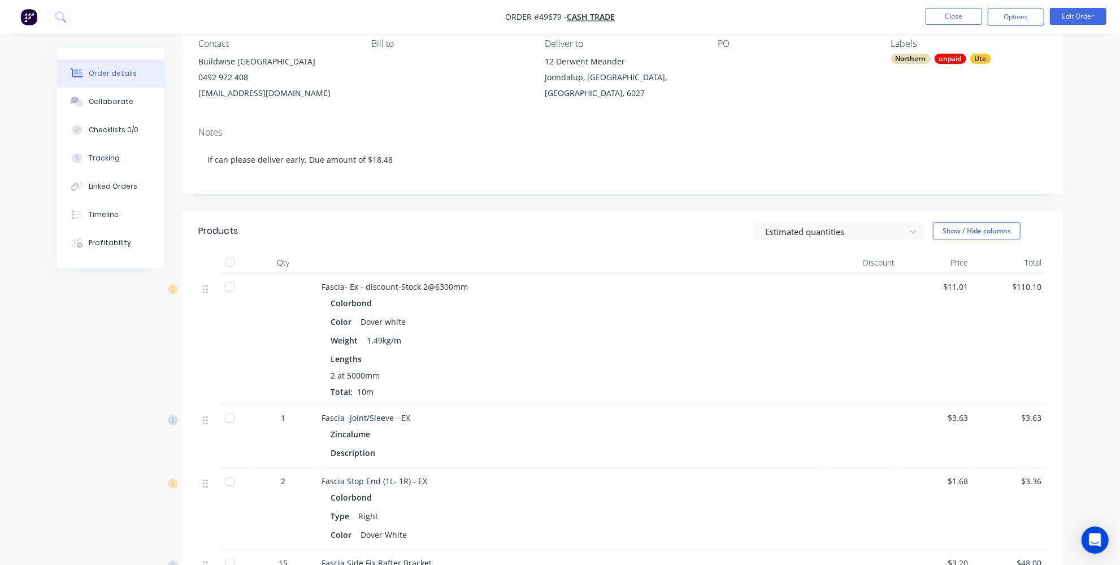
scroll to position [154, 0]
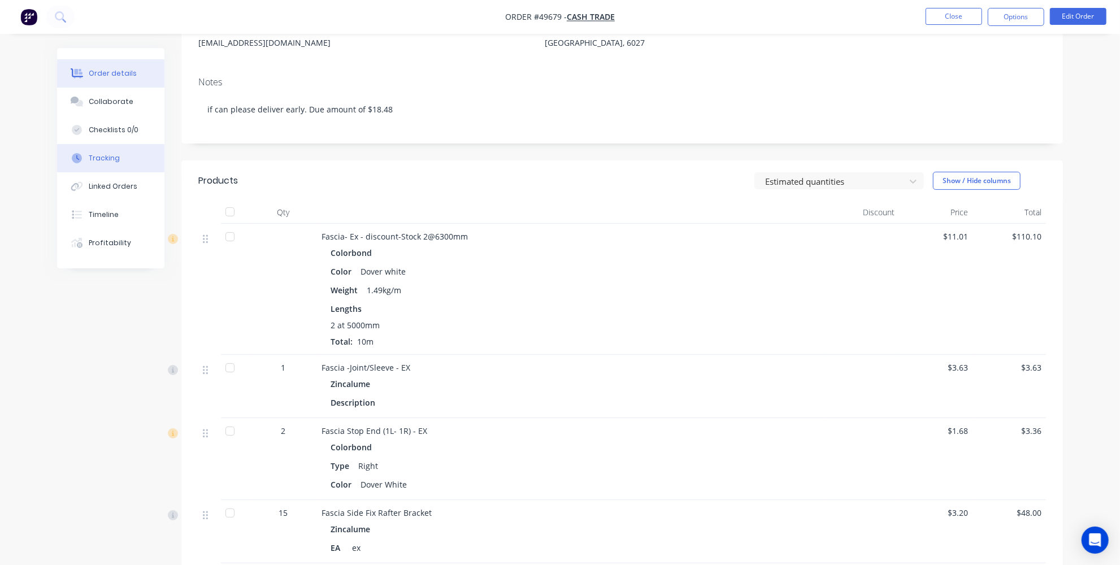
click at [106, 155] on div "Tracking" at bounding box center [104, 158] width 31 height 10
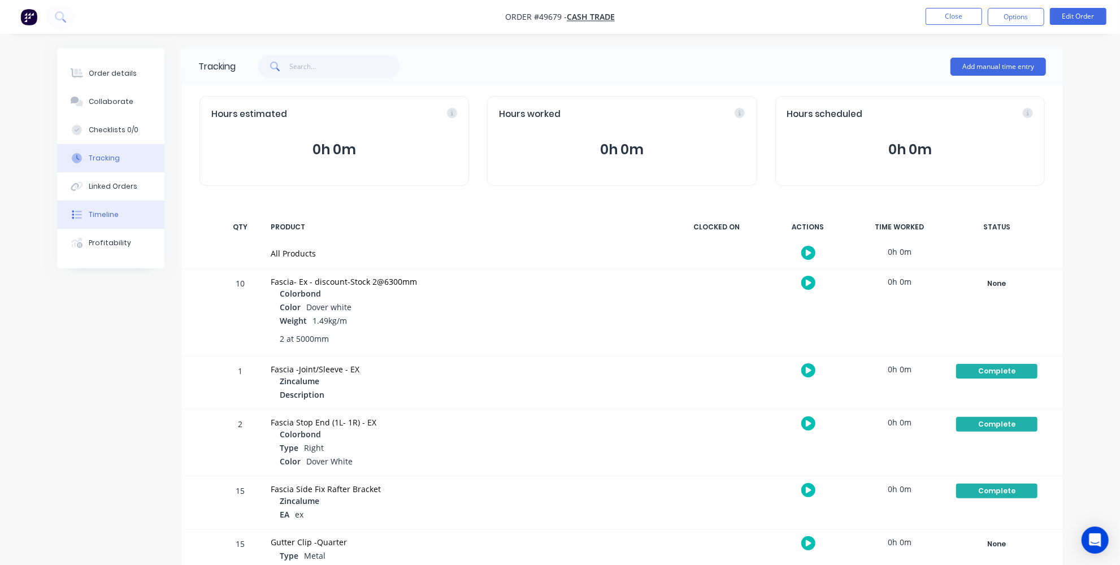
click at [116, 209] on button "Timeline" at bounding box center [110, 215] width 107 height 28
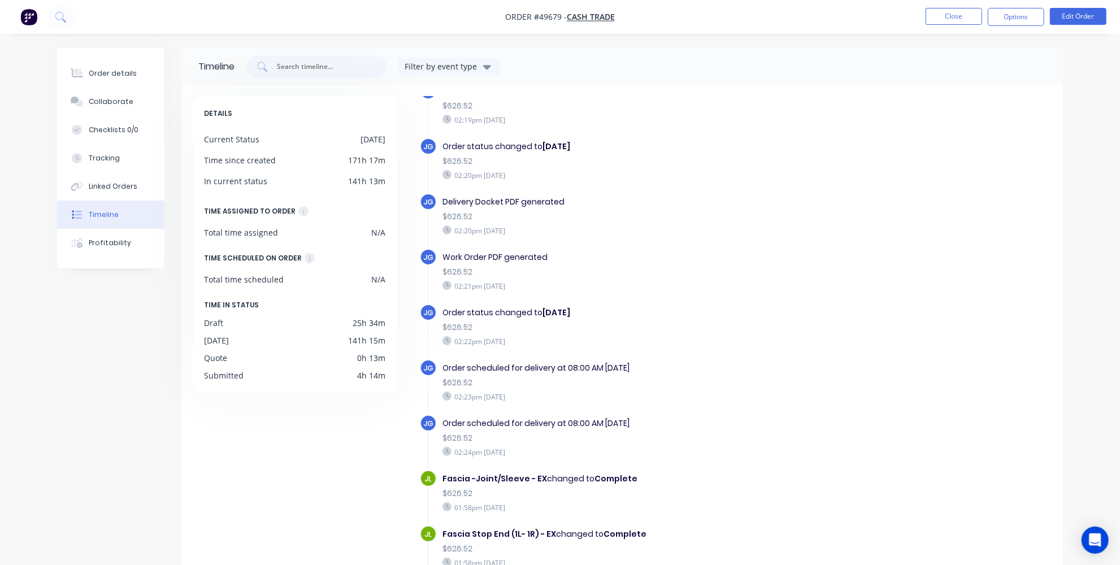
scroll to position [643, 0]
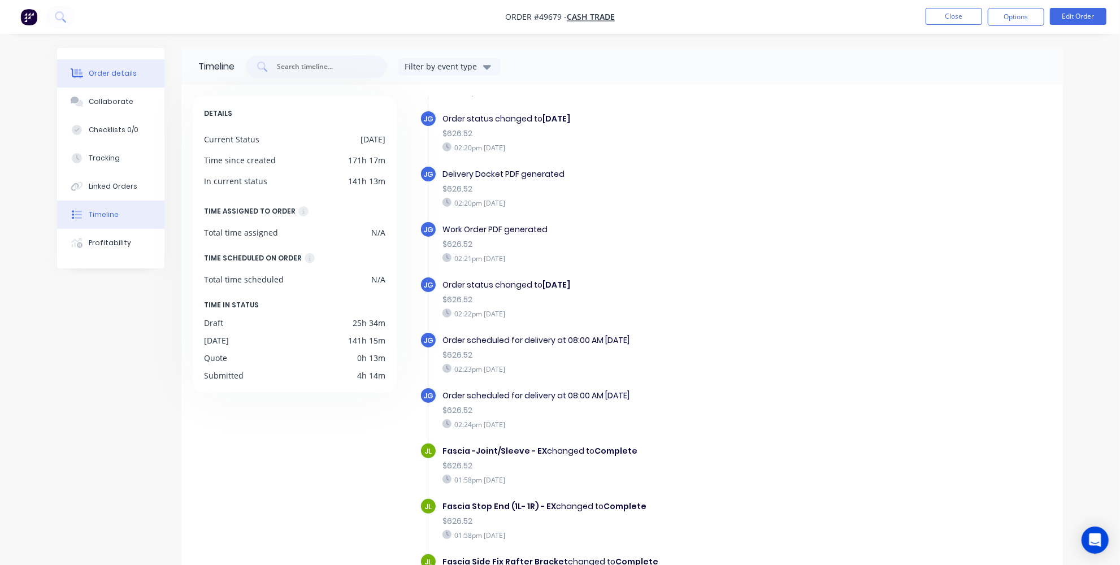
click at [108, 69] on div "Order details" at bounding box center [113, 73] width 48 height 10
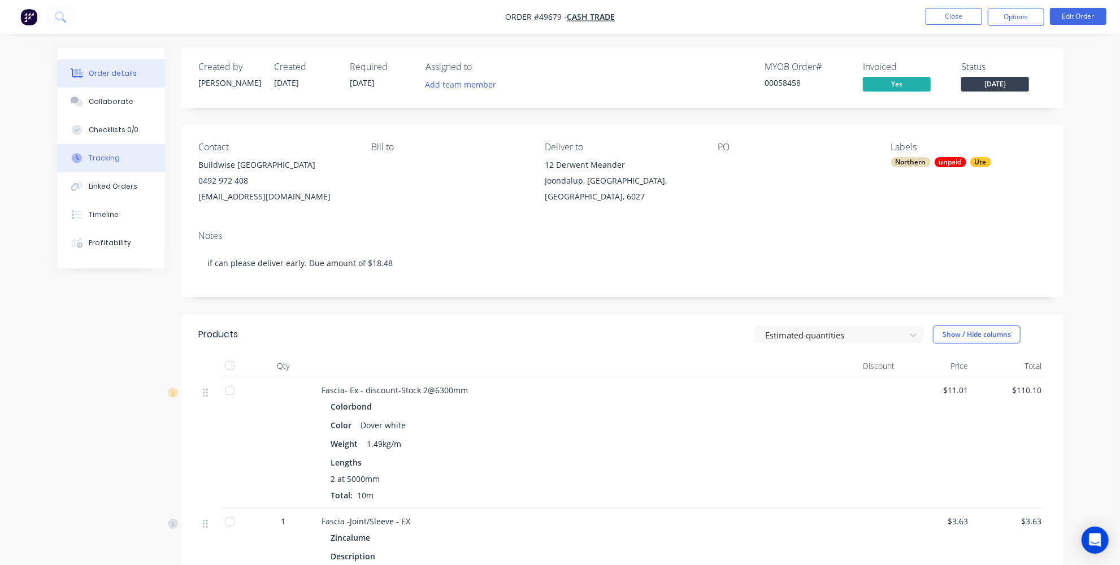
click at [92, 156] on div "Tracking" at bounding box center [104, 158] width 31 height 10
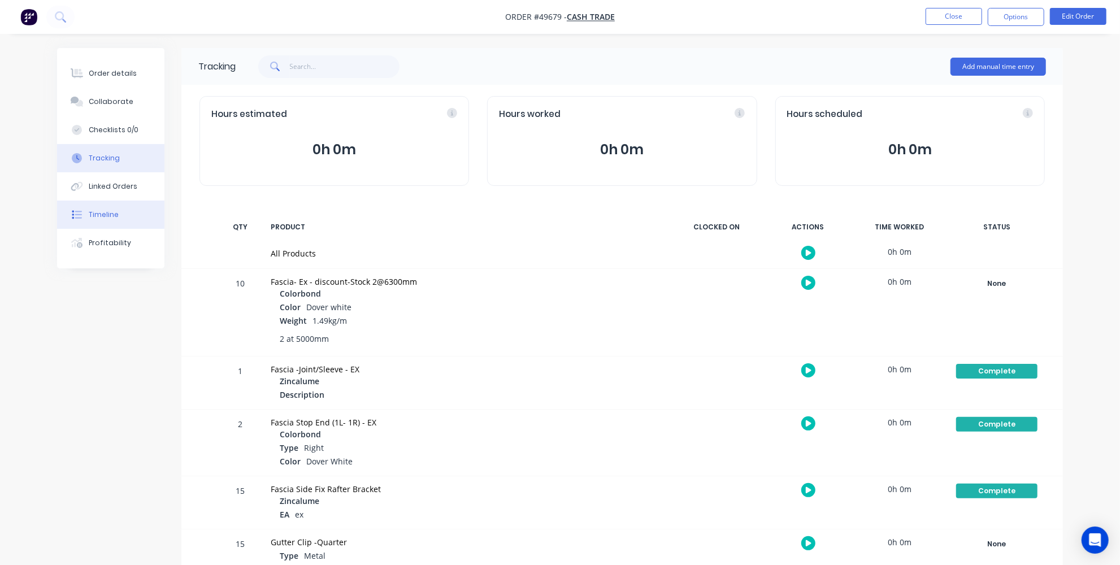
click at [102, 210] on div "Timeline" at bounding box center [104, 215] width 30 height 10
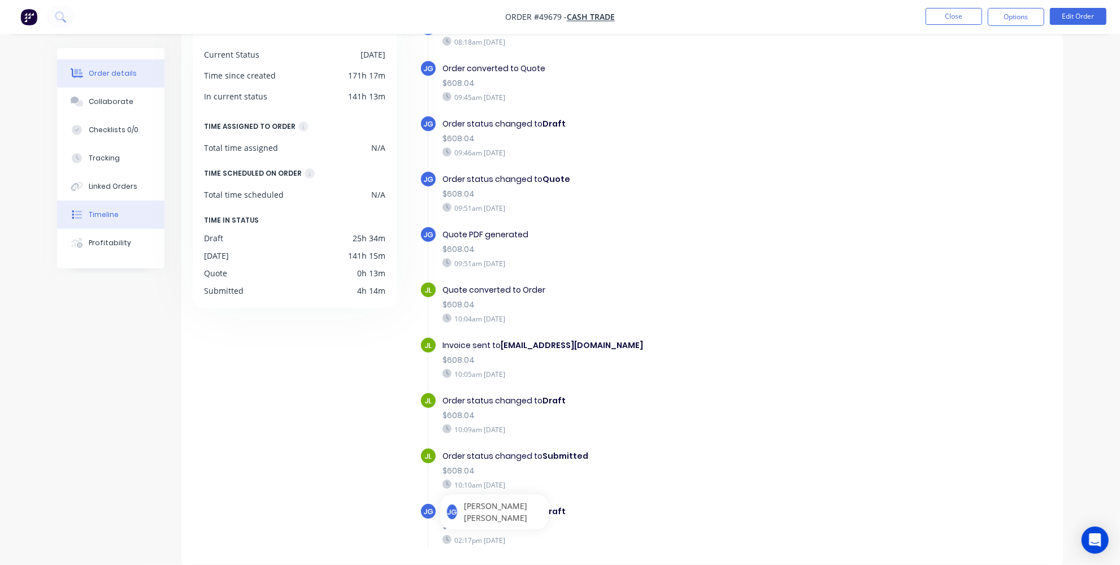
click at [95, 80] on button "Order details" at bounding box center [110, 73] width 107 height 28
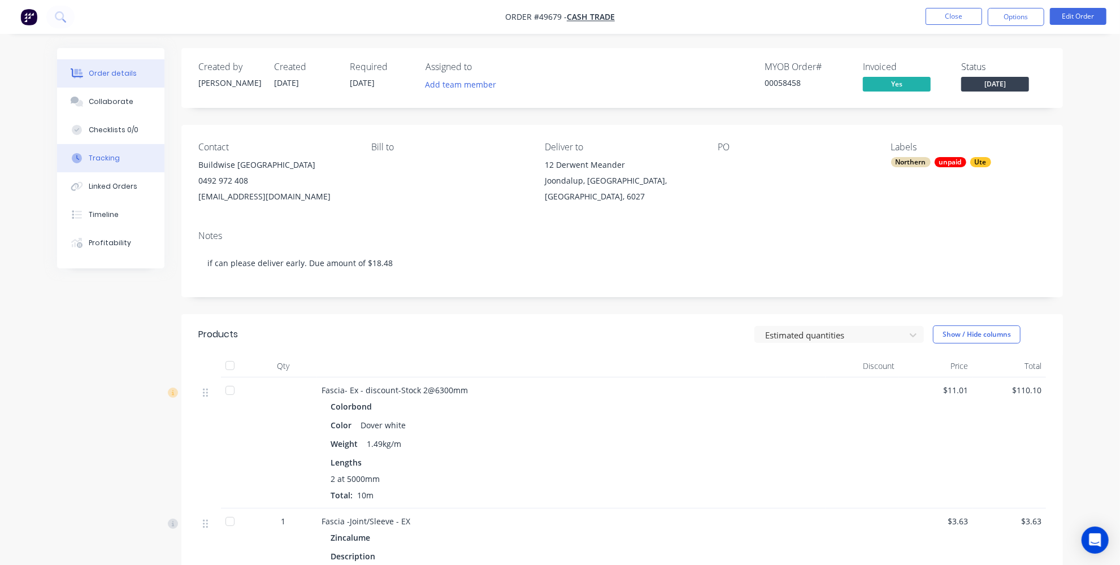
click at [110, 146] on button "Tracking" at bounding box center [110, 158] width 107 height 28
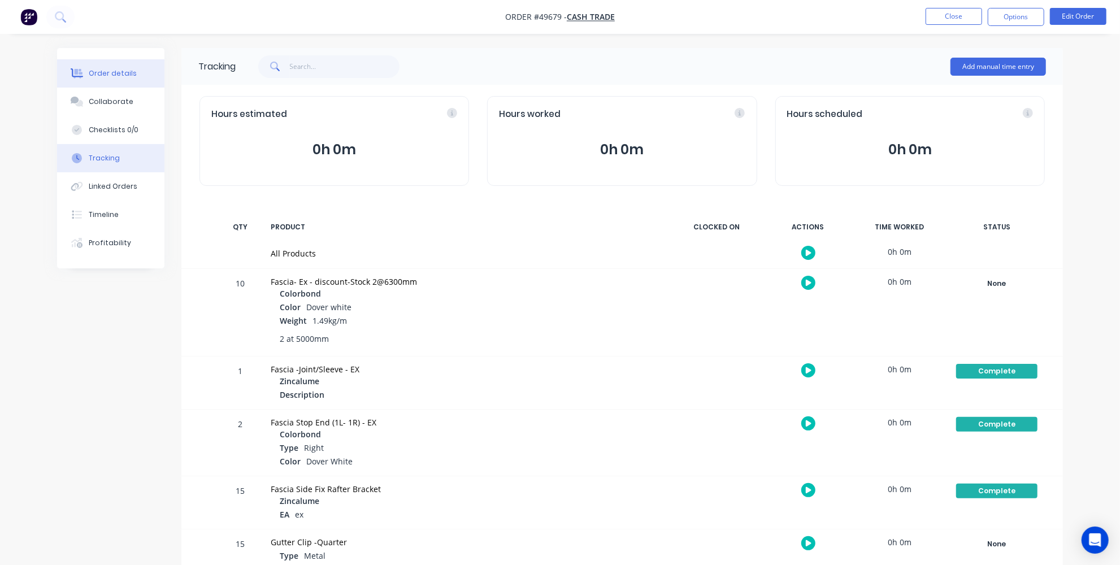
click at [108, 79] on button "Order details" at bounding box center [110, 73] width 107 height 28
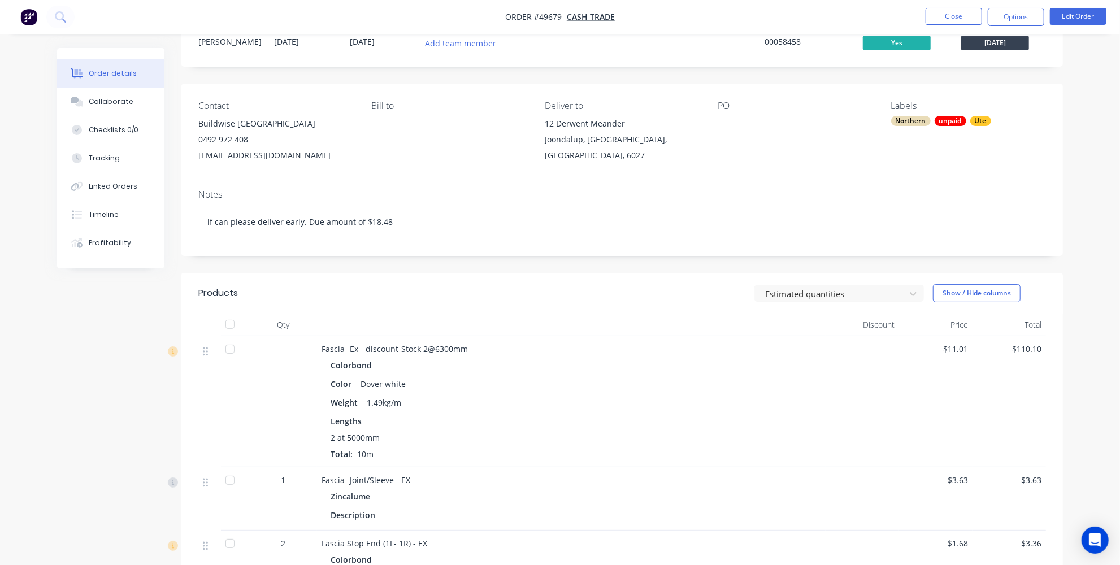
scroll to position [154, 0]
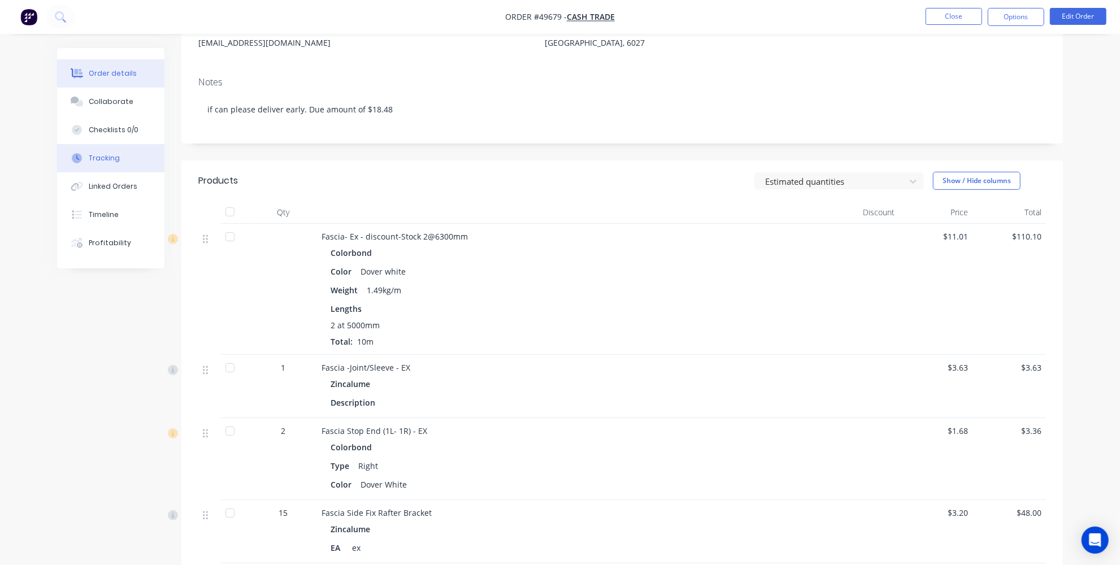
click at [97, 149] on button "Tracking" at bounding box center [110, 158] width 107 height 28
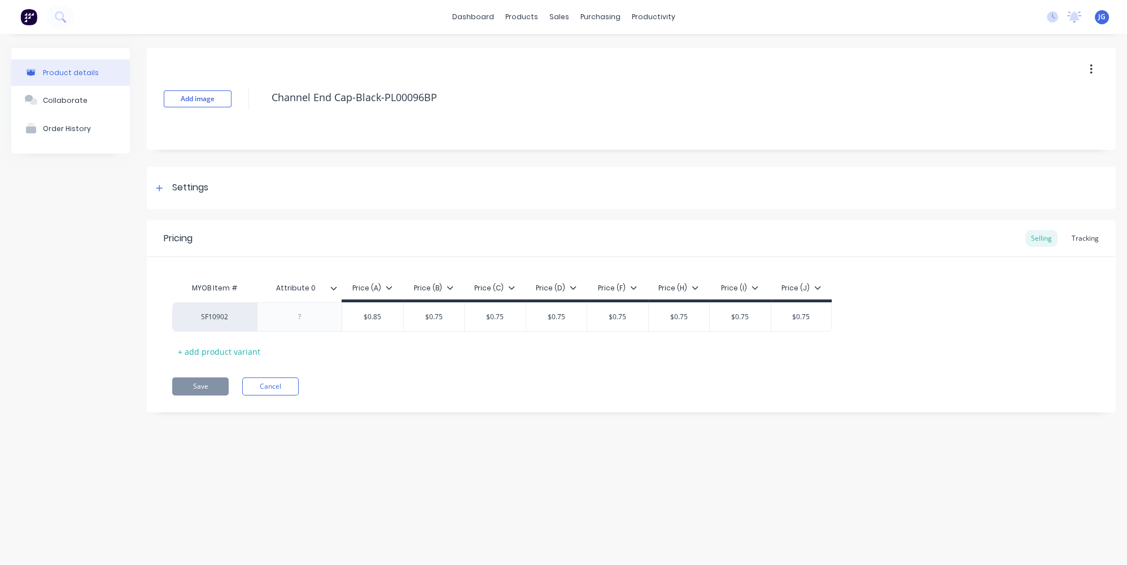
type textarea "x"
click at [659, 99] on div "Delivery Scheduling" at bounding box center [691, 99] width 71 height 10
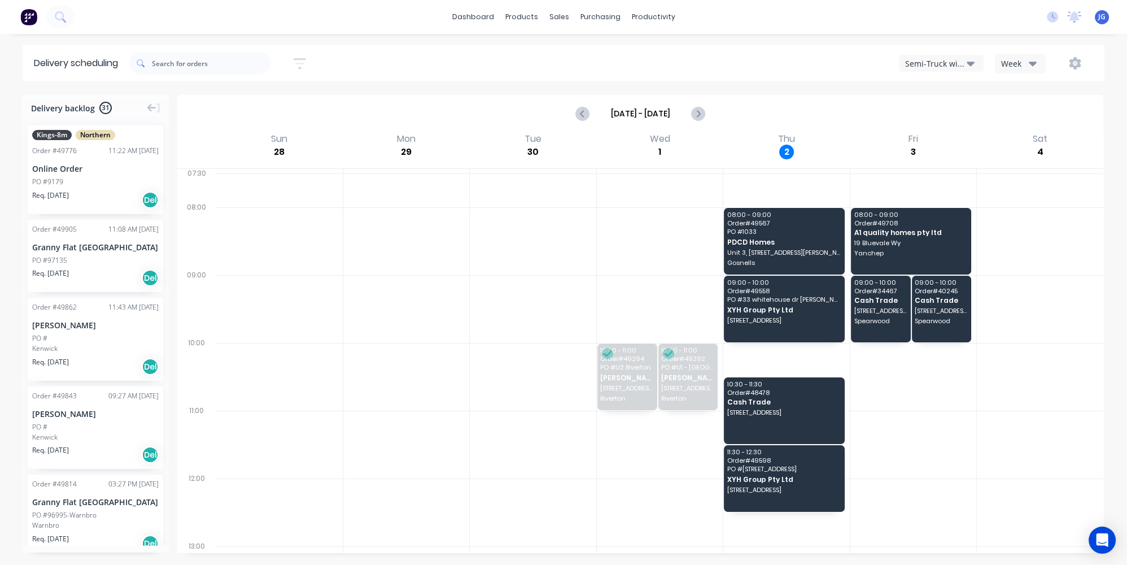
click at [922, 70] on button "Semi-Truck with Hiab" at bounding box center [941, 63] width 85 height 17
click at [924, 133] on div "Utes Delivery" at bounding box center [956, 137] width 112 height 23
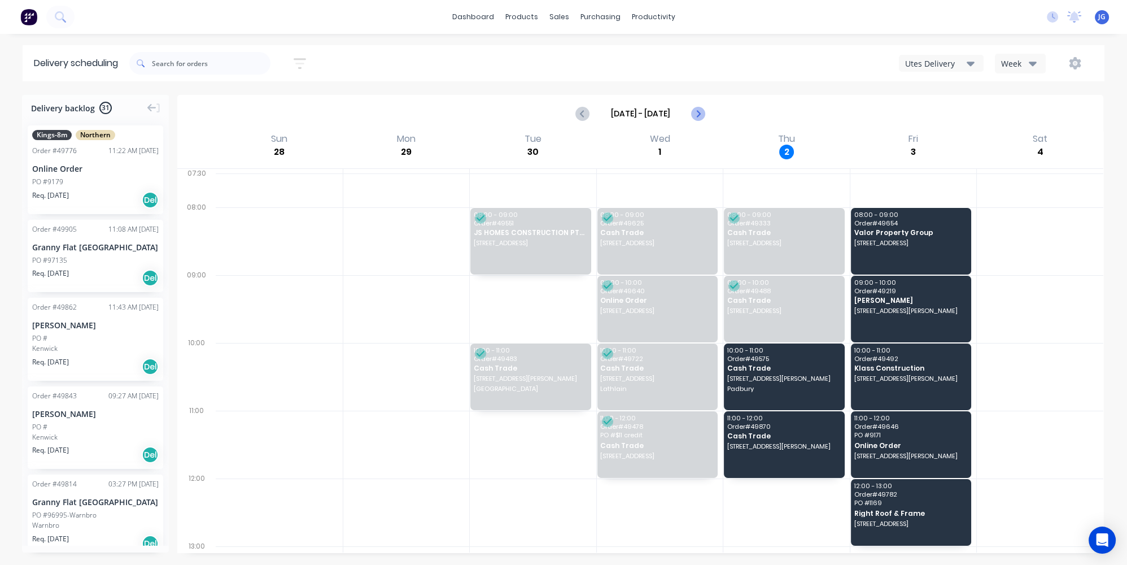
click at [698, 119] on icon "Next page" at bounding box center [698, 114] width 14 height 14
type input "Oct 5 - Oct 11"
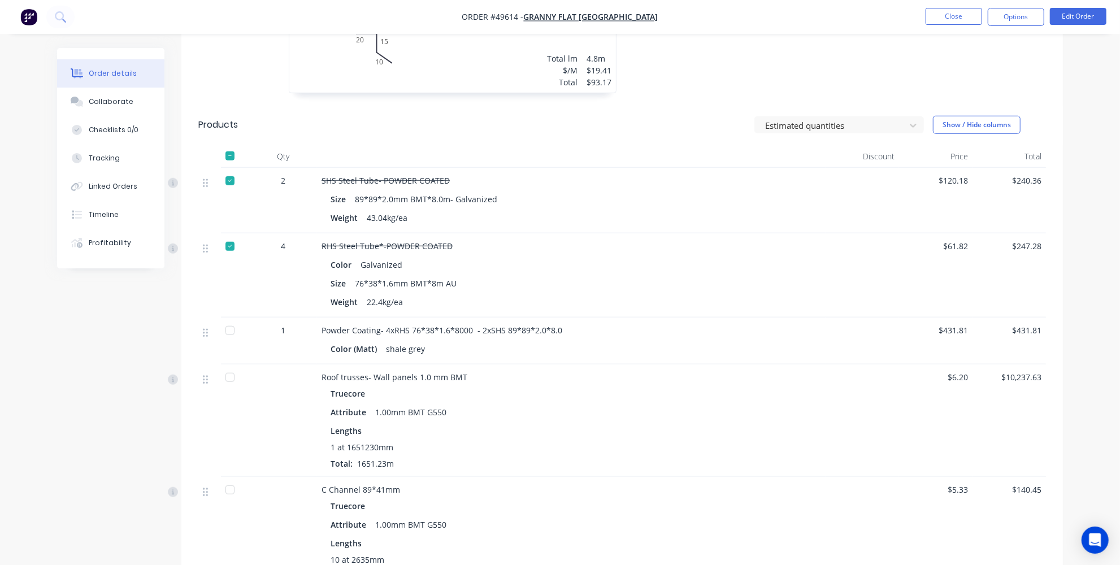
scroll to position [510, 0]
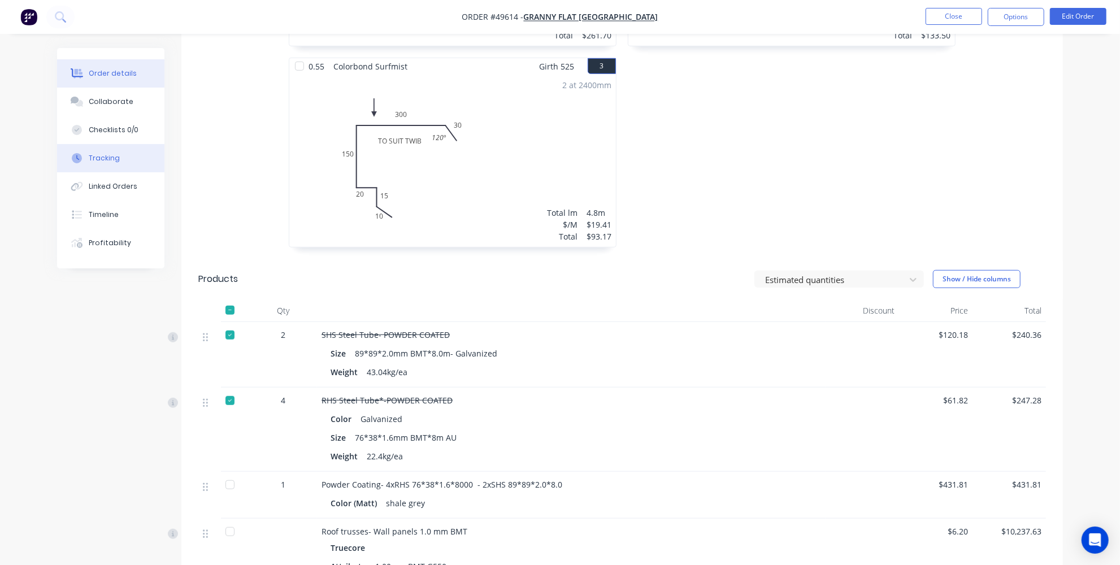
click at [118, 159] on button "Tracking" at bounding box center [110, 158] width 107 height 28
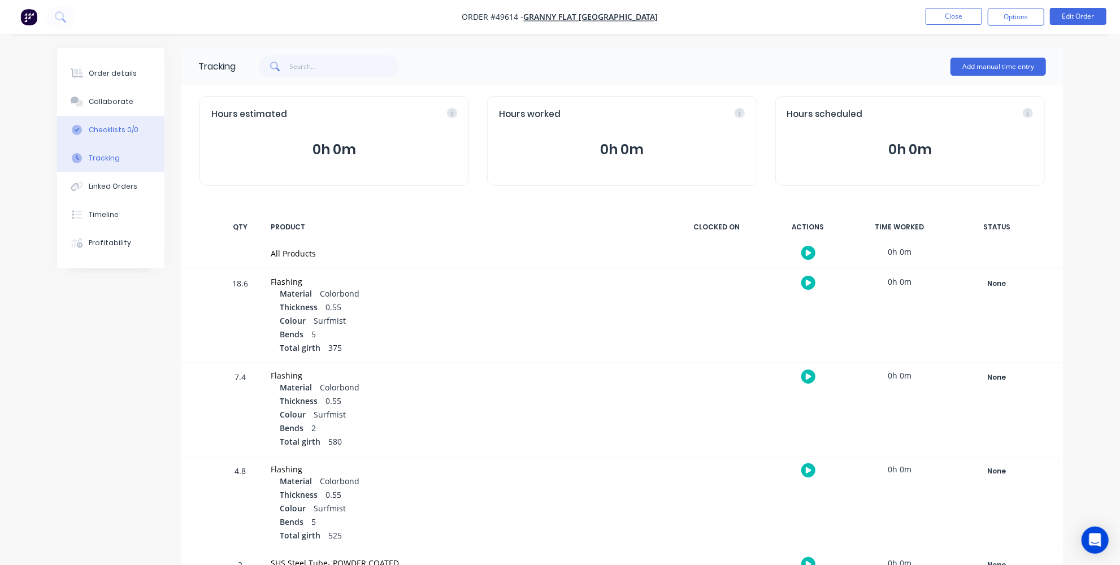
click at [124, 132] on div "Checklists 0/0" at bounding box center [114, 130] width 50 height 10
type textarea "x"
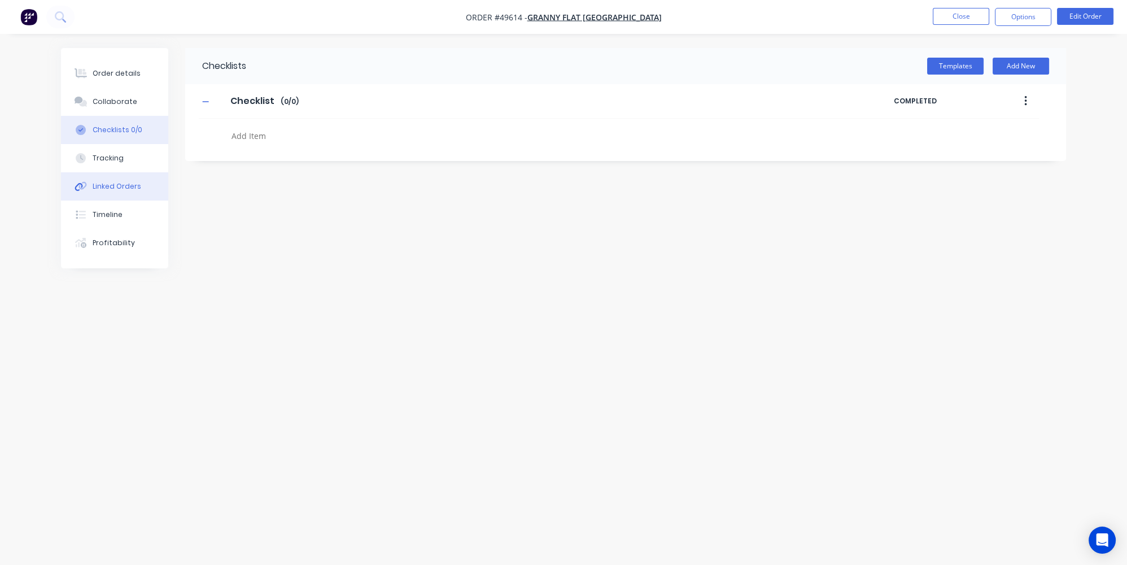
click at [101, 181] on div "Linked Orders" at bounding box center [117, 186] width 49 height 10
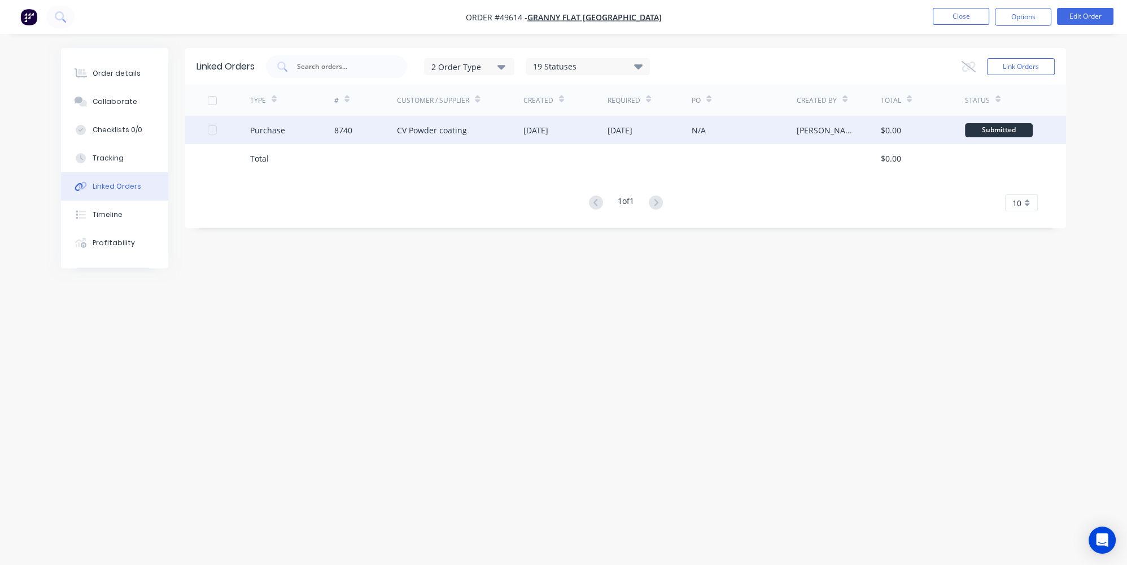
click at [368, 125] on div "8740" at bounding box center [365, 130] width 63 height 28
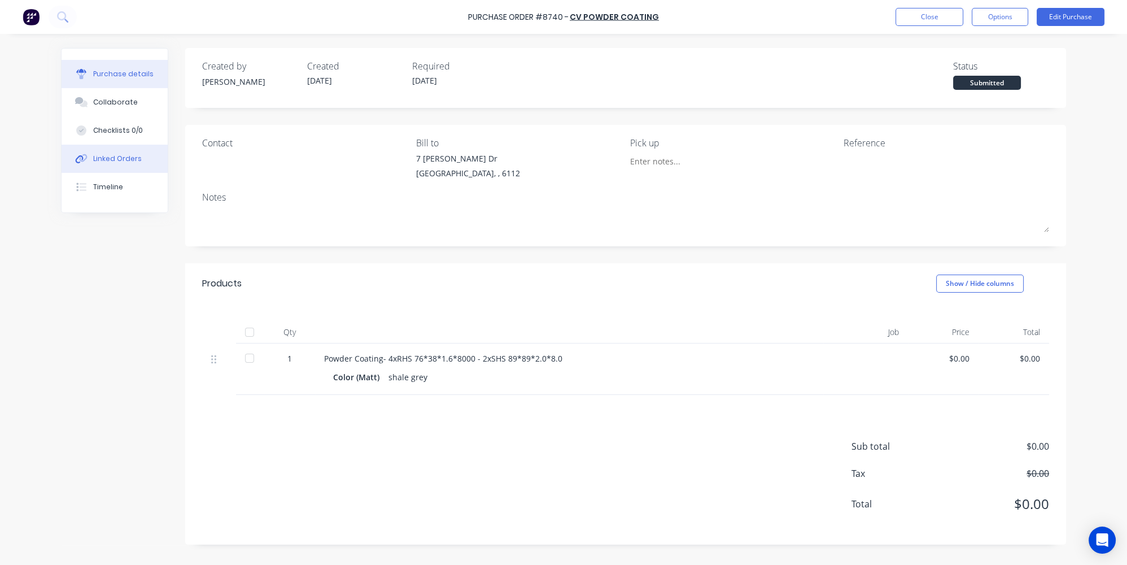
click at [111, 151] on button "Linked Orders" at bounding box center [115, 159] width 106 height 28
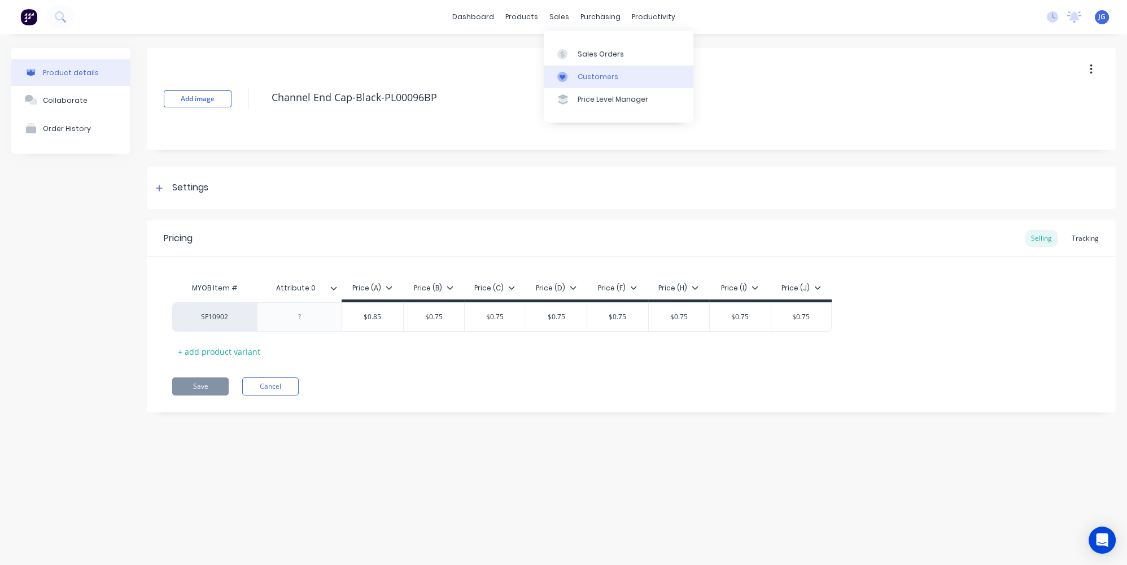
click at [573, 69] on link "Customers" at bounding box center [619, 77] width 150 height 23
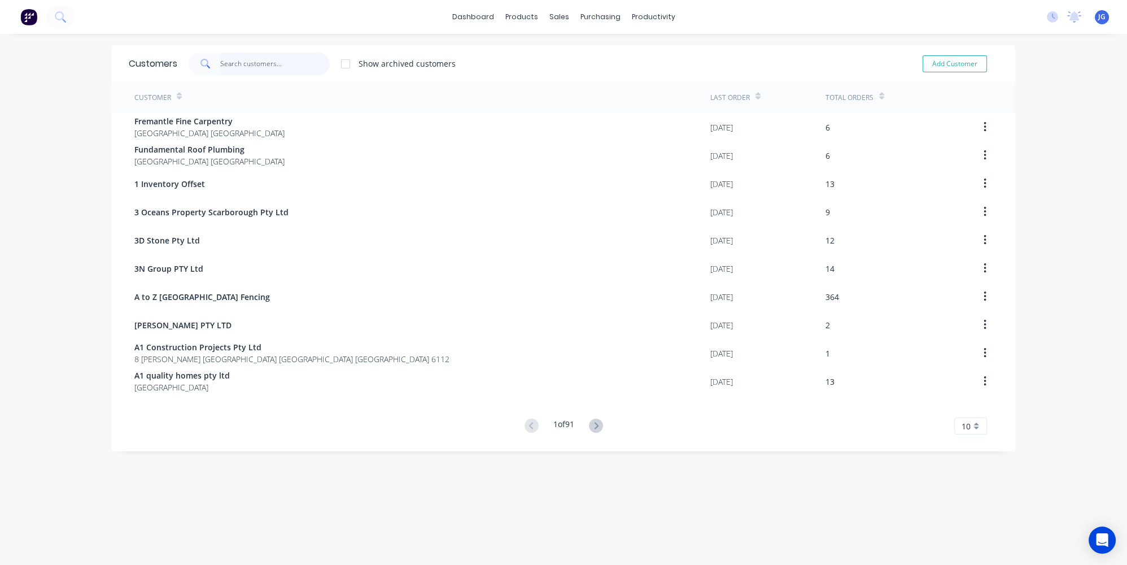
click at [301, 69] on input "text" at bounding box center [275, 64] width 110 height 23
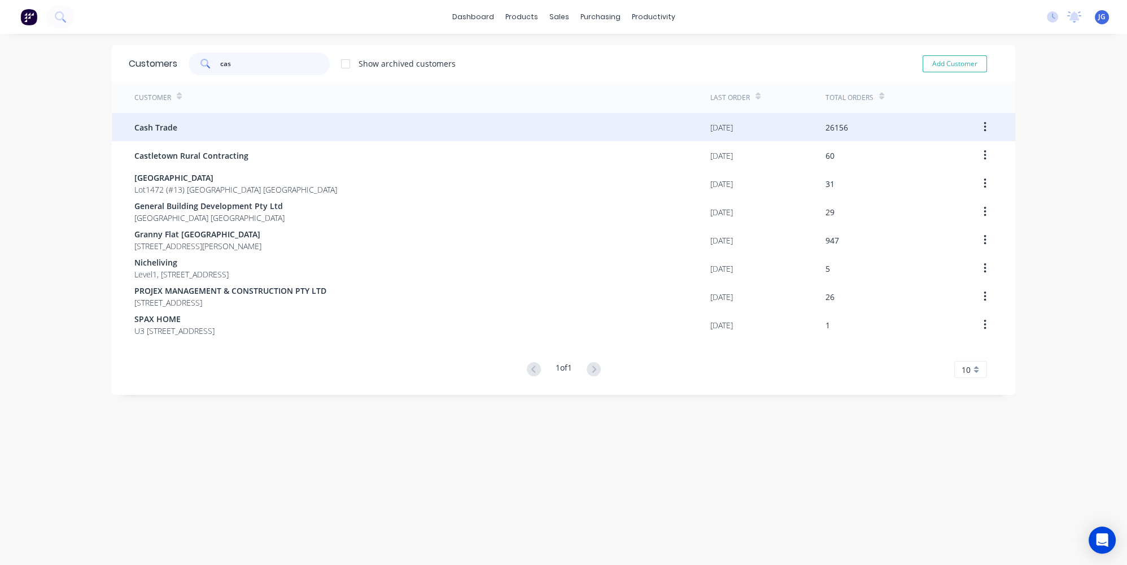
type input "cas"
click at [204, 134] on div "Cash Trade" at bounding box center [422, 127] width 576 height 28
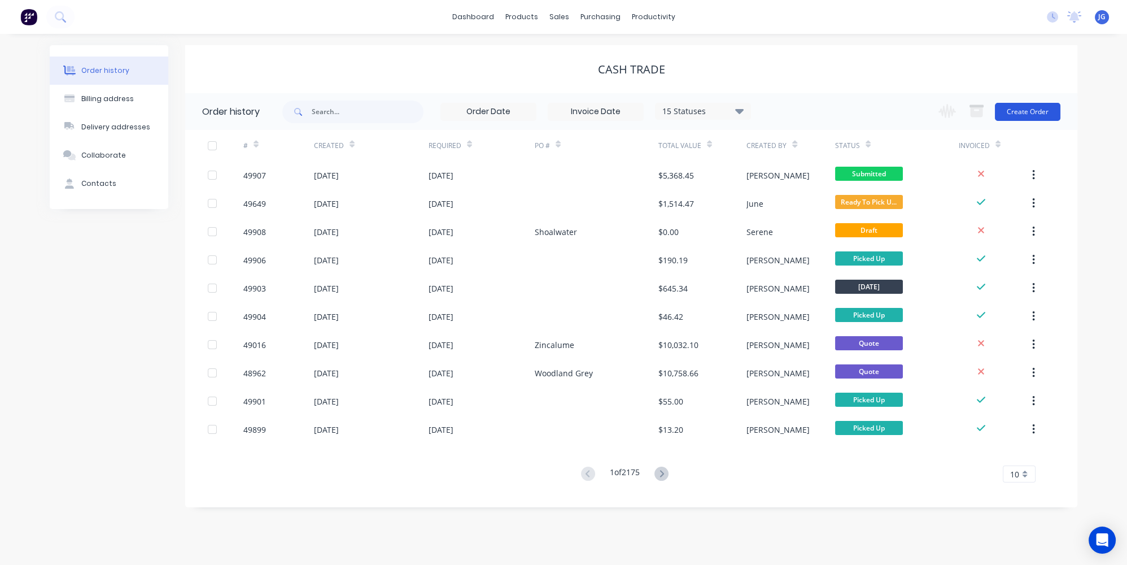
click at [1028, 108] on button "Create Order" at bounding box center [1028, 112] width 66 height 18
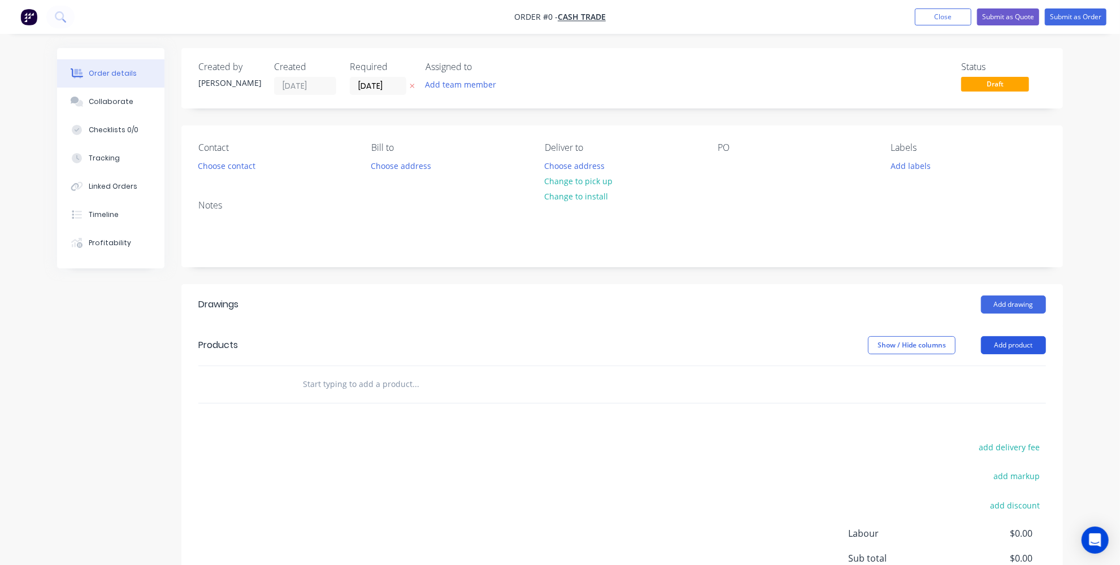
click at [1028, 343] on button "Add product" at bounding box center [1013, 345] width 65 height 18
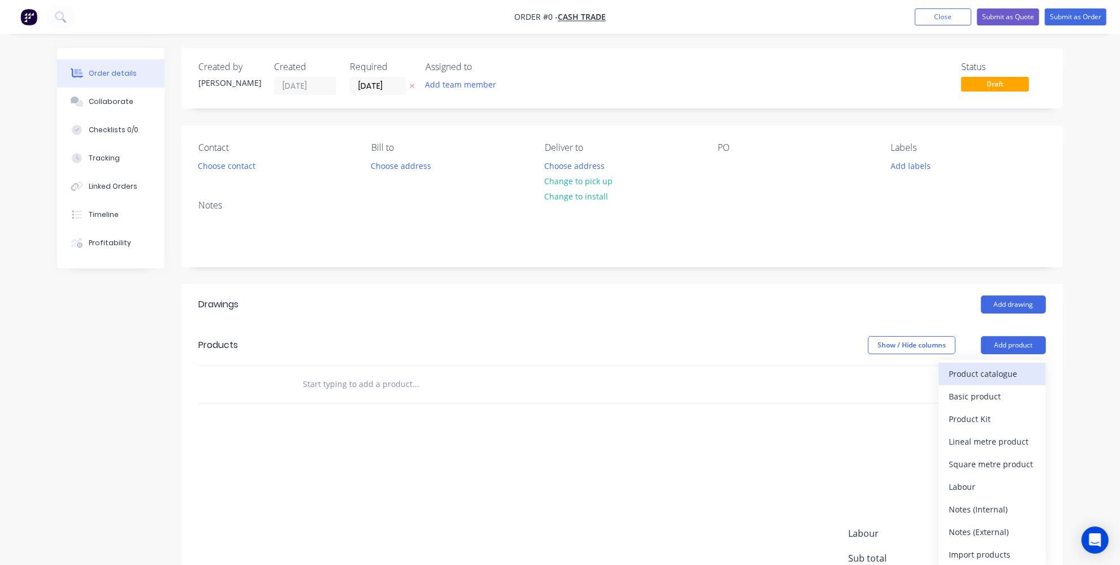
click at [982, 372] on div "Product catalogue" at bounding box center [991, 373] width 87 height 16
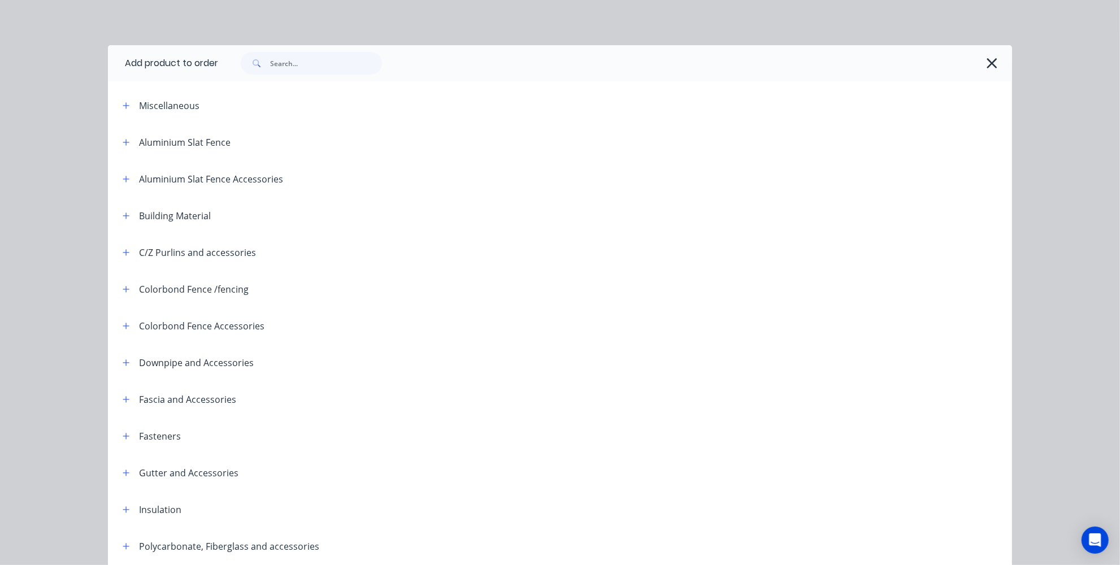
click at [312, 49] on div at bounding box center [615, 63] width 794 height 36
click at [308, 58] on input "text" at bounding box center [326, 63] width 112 height 23
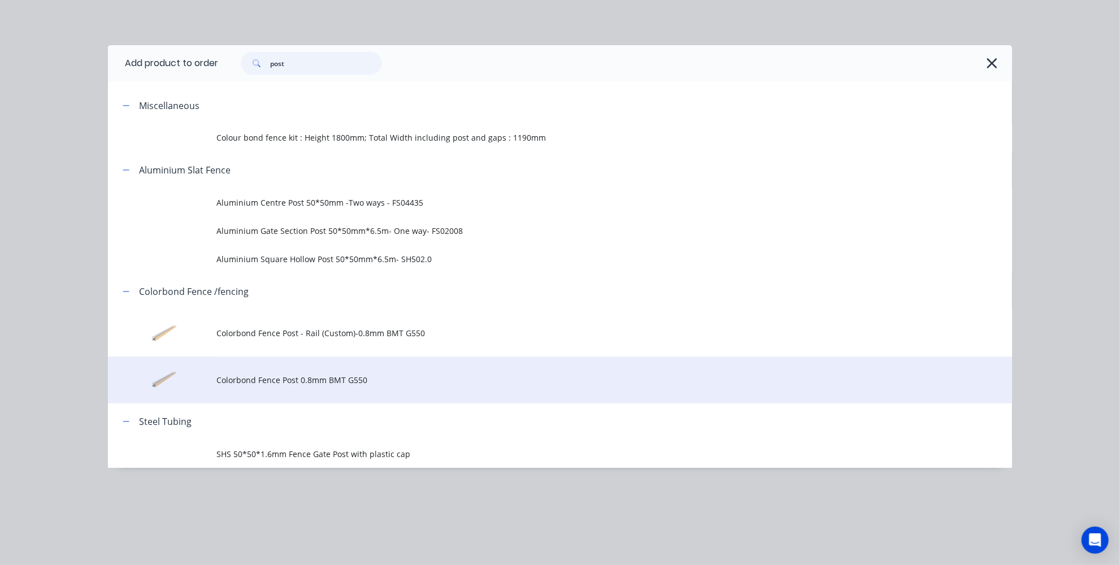
type input "post"
click at [280, 379] on span "Colorbond Fence Post 0.8mm BMT G550" at bounding box center [534, 380] width 636 height 12
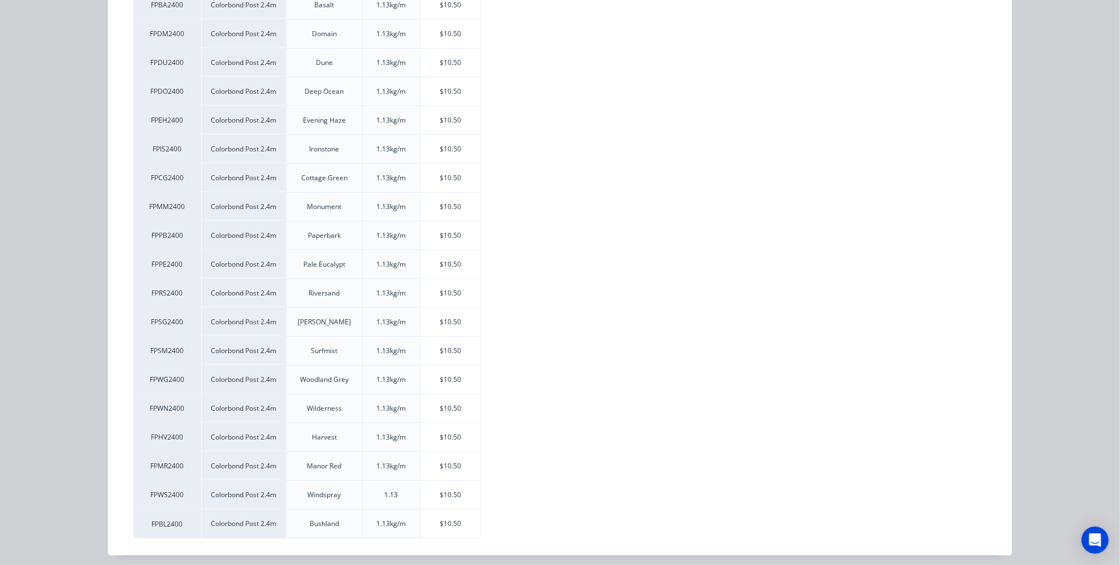
scroll to position [159, 0]
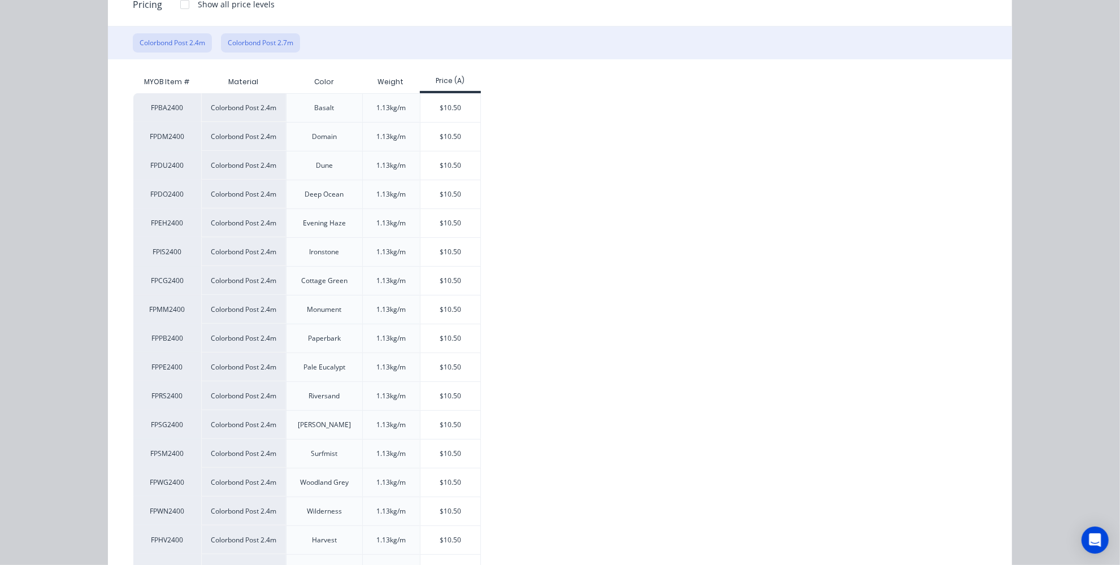
click at [268, 37] on button "Colorbond Post 2.7m" at bounding box center [260, 42] width 79 height 19
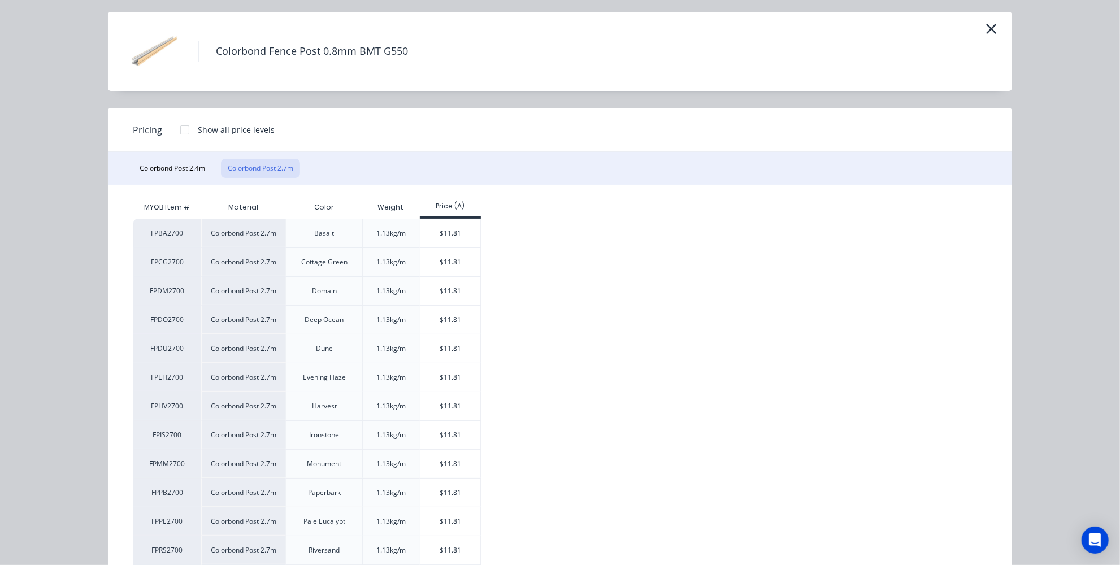
scroll to position [33, 0]
click at [185, 163] on button "Colorbond Post 2.4m" at bounding box center [172, 168] width 79 height 19
click at [204, 169] on button "Colorbond Post 2.4m" at bounding box center [172, 168] width 79 height 19
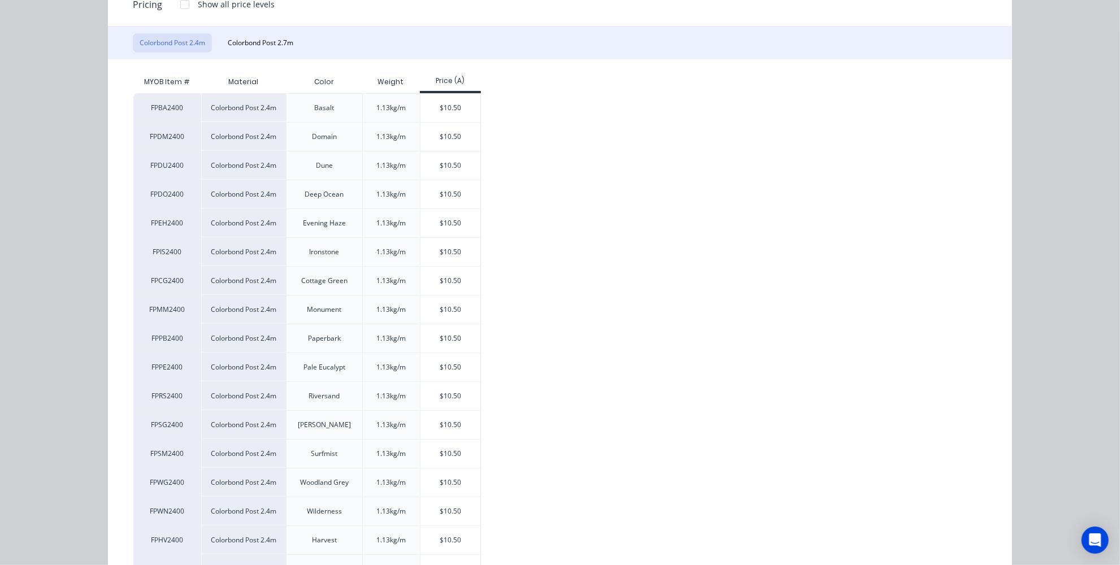
scroll to position [210, 0]
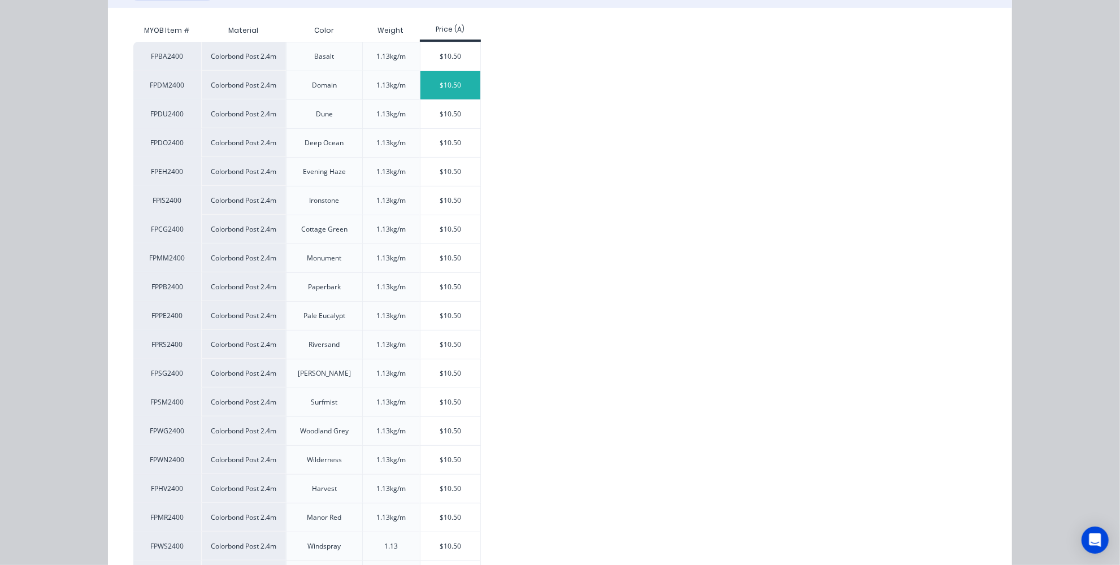
click at [433, 84] on div "$10.50" at bounding box center [450, 85] width 60 height 28
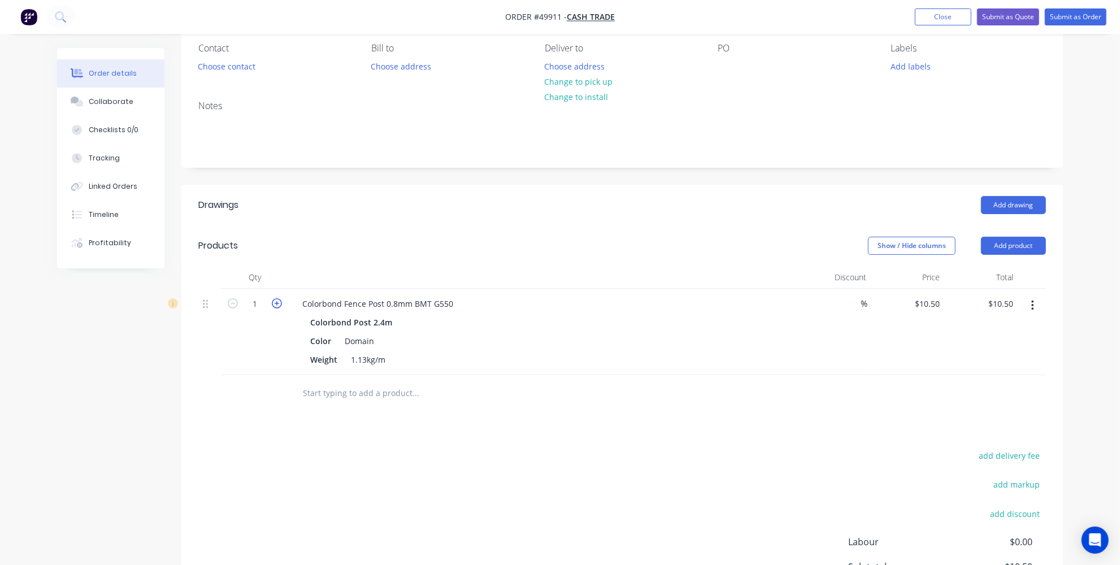
click at [276, 302] on icon "button" at bounding box center [277, 303] width 10 height 10
type input "2"
type input "$21.00"
click at [276, 302] on icon "button" at bounding box center [277, 303] width 10 height 10
type input "3"
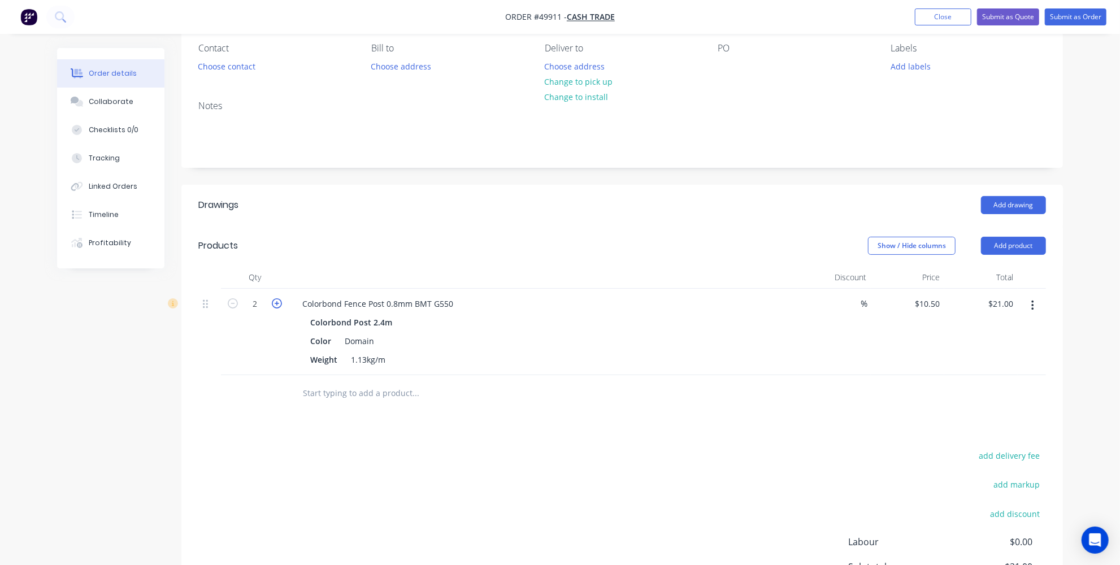
type input "$31.50"
click at [547, 463] on div "add delivery fee add markup add discount Labour $0.00 Sub total $31.50 Tax $3.1…" at bounding box center [621, 544] width 847 height 193
click at [1009, 248] on button "Add product" at bounding box center [1013, 246] width 65 height 18
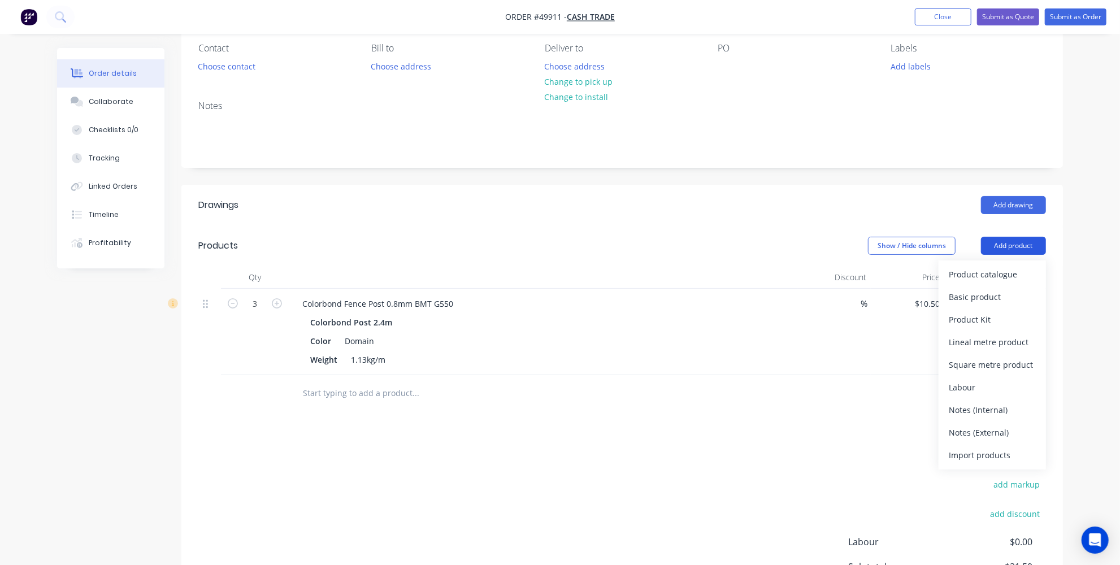
click at [965, 268] on div "Product catalogue" at bounding box center [991, 274] width 87 height 16
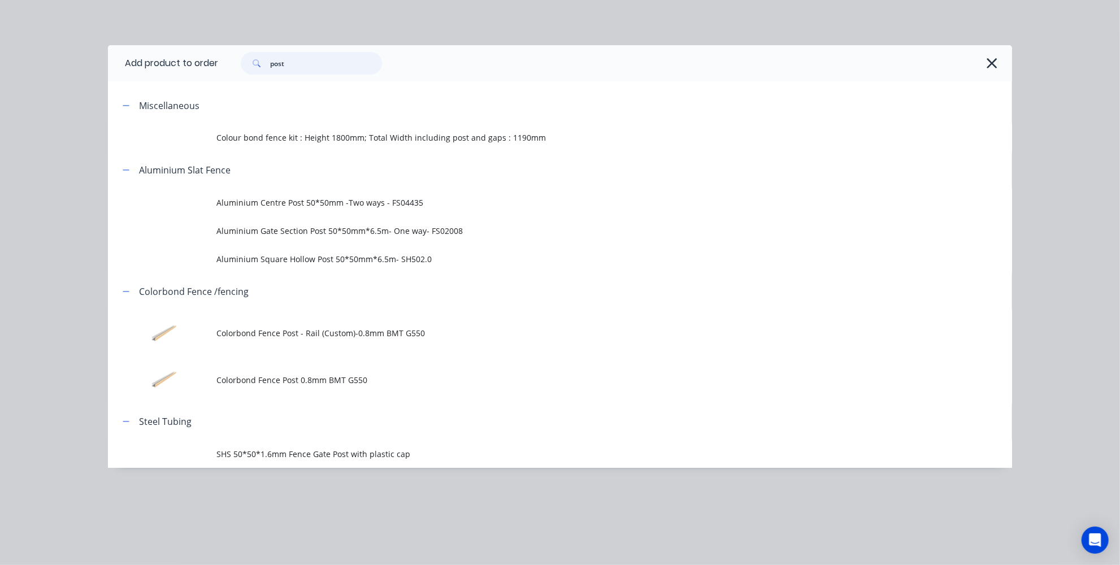
drag, startPoint x: 327, startPoint y: 63, endPoint x: 189, endPoint y: 68, distance: 137.9
click at [190, 68] on header "Add product to order post" at bounding box center [560, 63] width 904 height 36
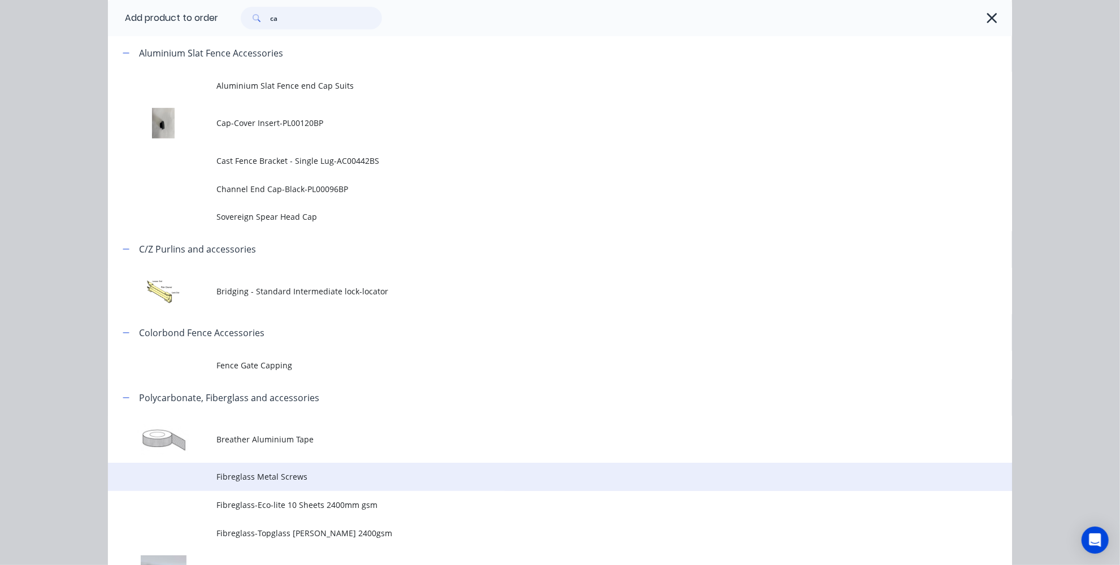
scroll to position [102, 0]
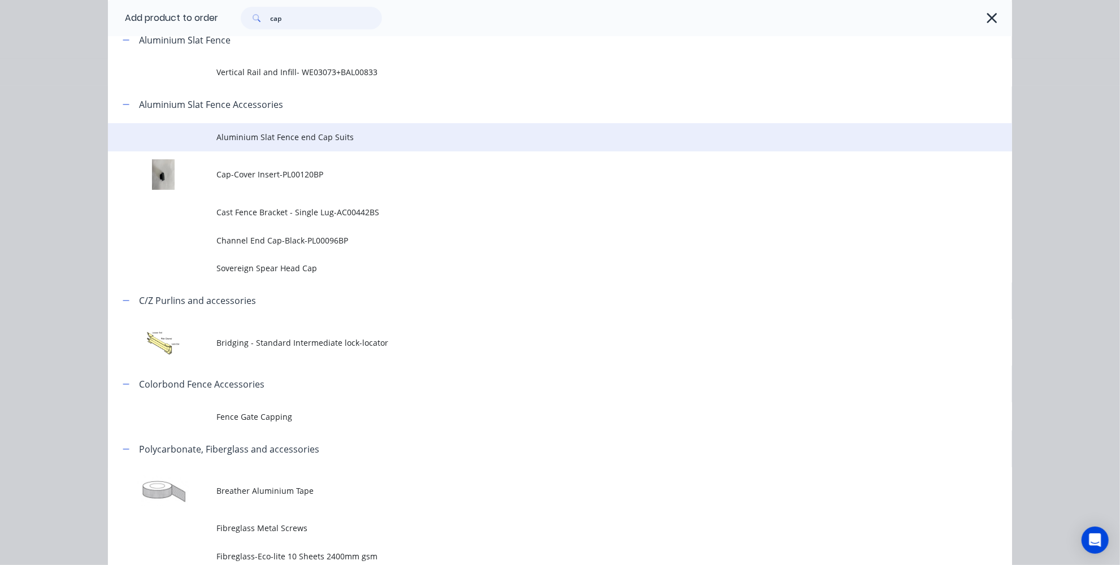
type input "cap"
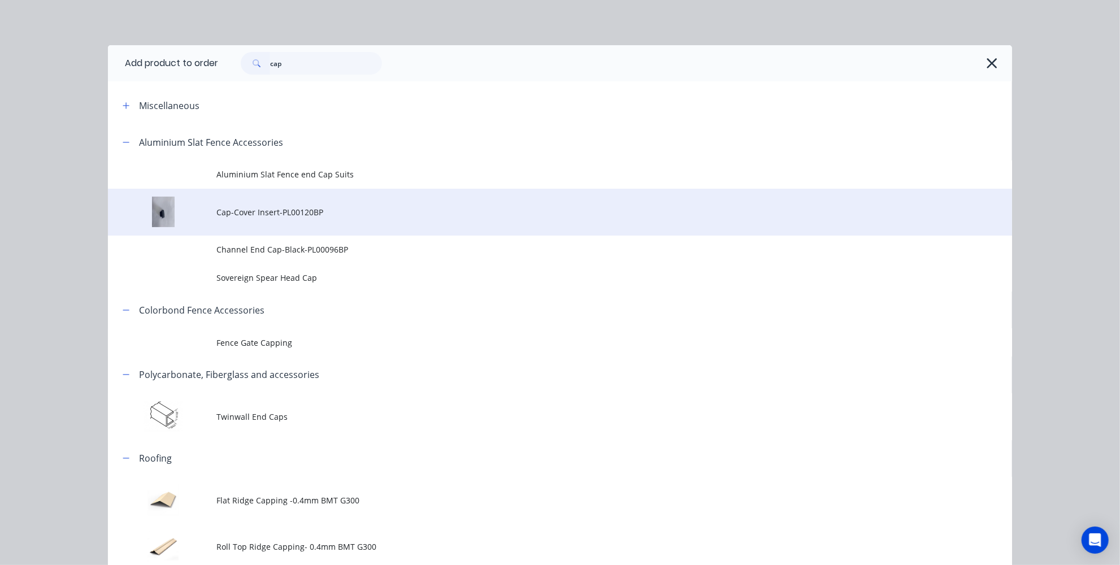
click at [264, 219] on td "Cap-Cover Insert-PL00120BP" at bounding box center [613, 212] width 795 height 47
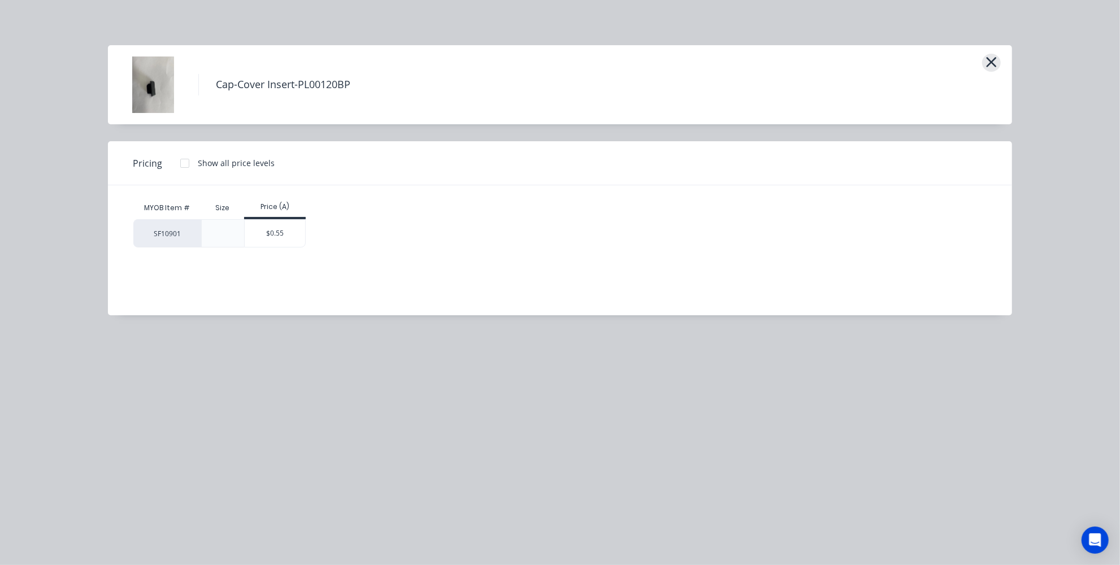
click at [993, 63] on icon "button" at bounding box center [991, 62] width 12 height 16
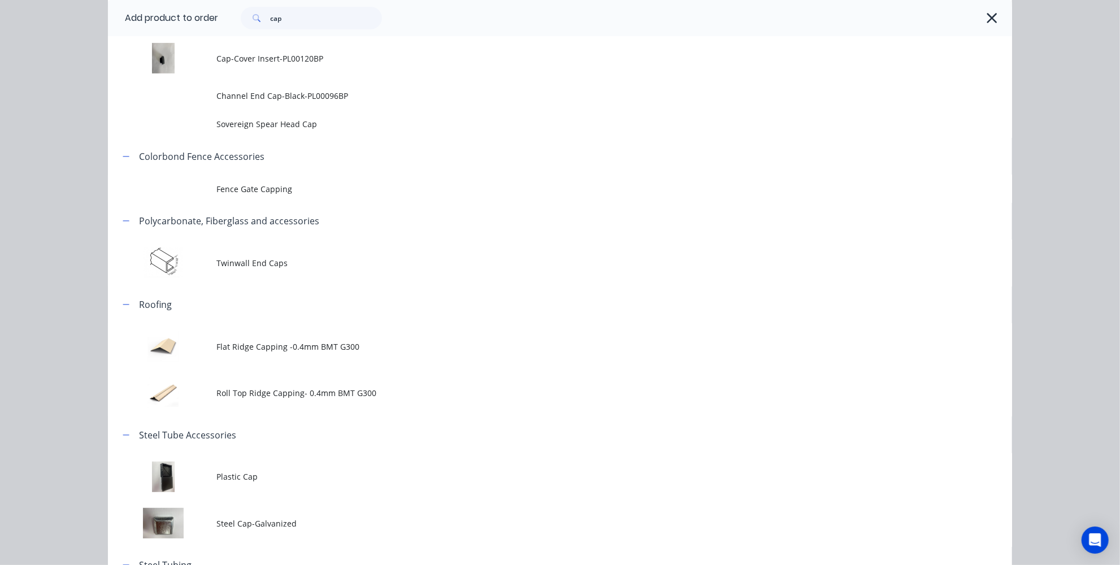
scroll to position [147, 0]
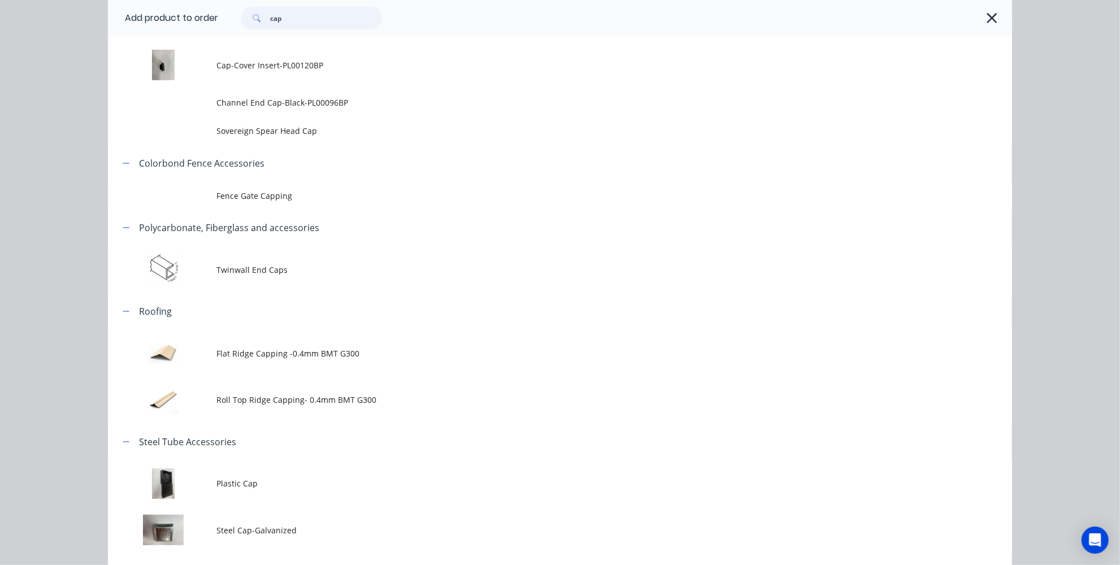
drag, startPoint x: 288, startPoint y: 21, endPoint x: 263, endPoint y: 22, distance: 25.4
click at [263, 22] on div "cap" at bounding box center [311, 18] width 141 height 23
click at [297, 19] on input "cap" at bounding box center [326, 18] width 112 height 23
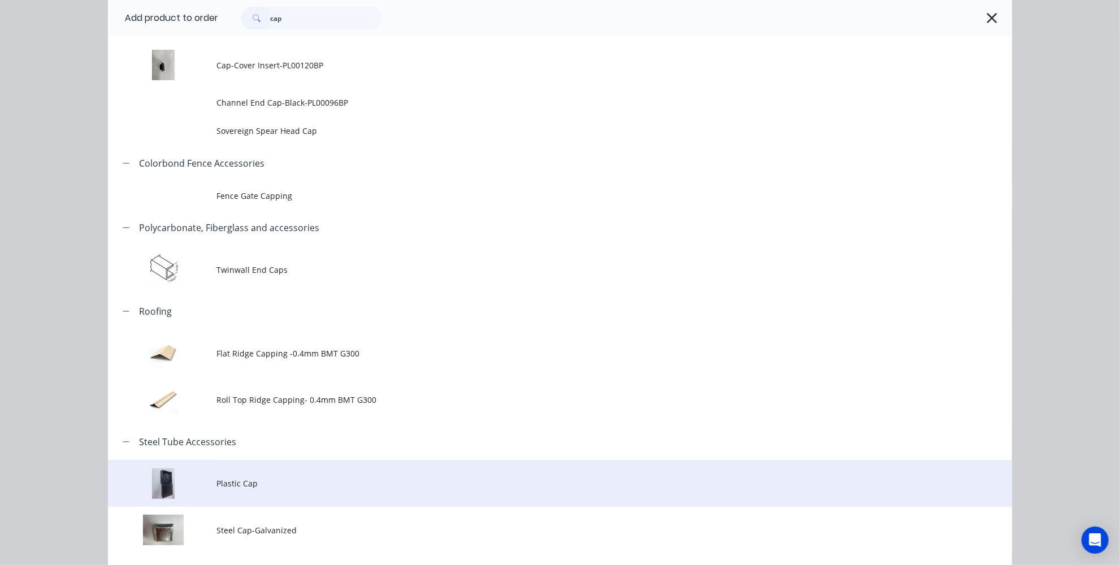
click at [258, 480] on span "Plastic Cap" at bounding box center [534, 483] width 636 height 12
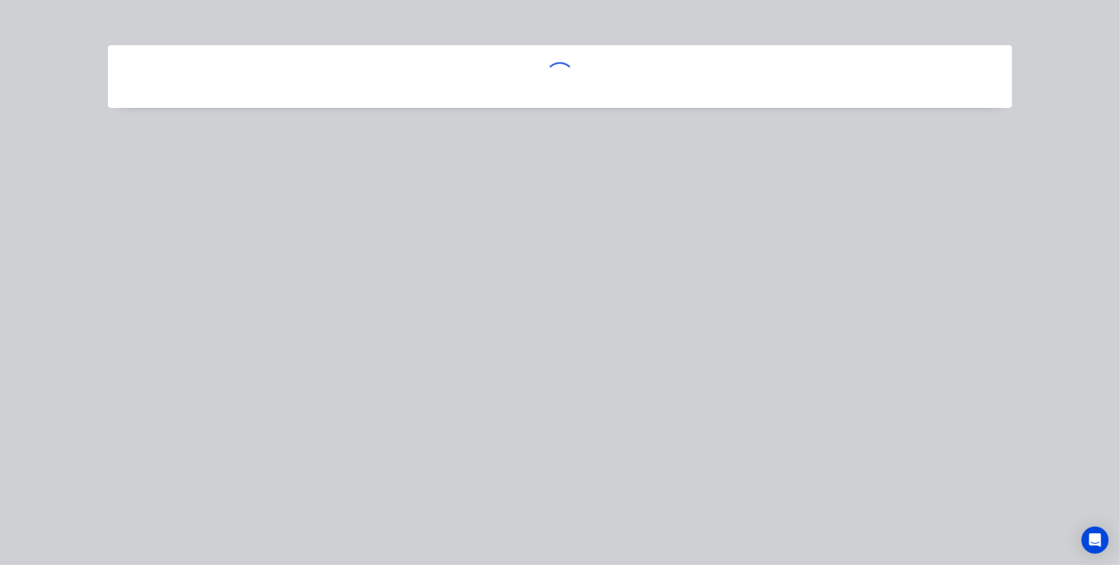
scroll to position [0, 0]
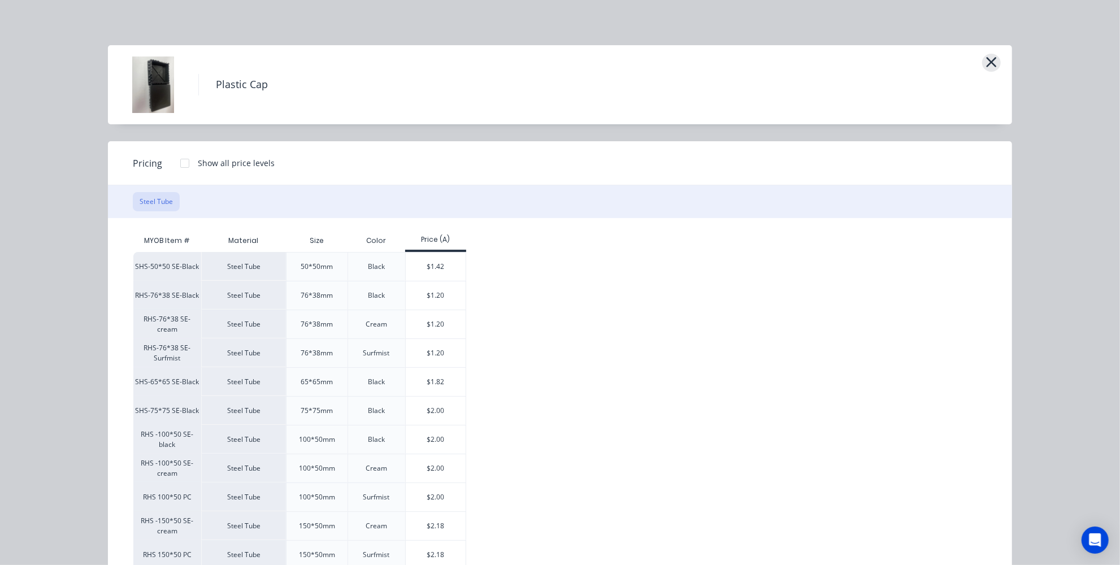
click at [985, 63] on icon "button" at bounding box center [991, 62] width 12 height 16
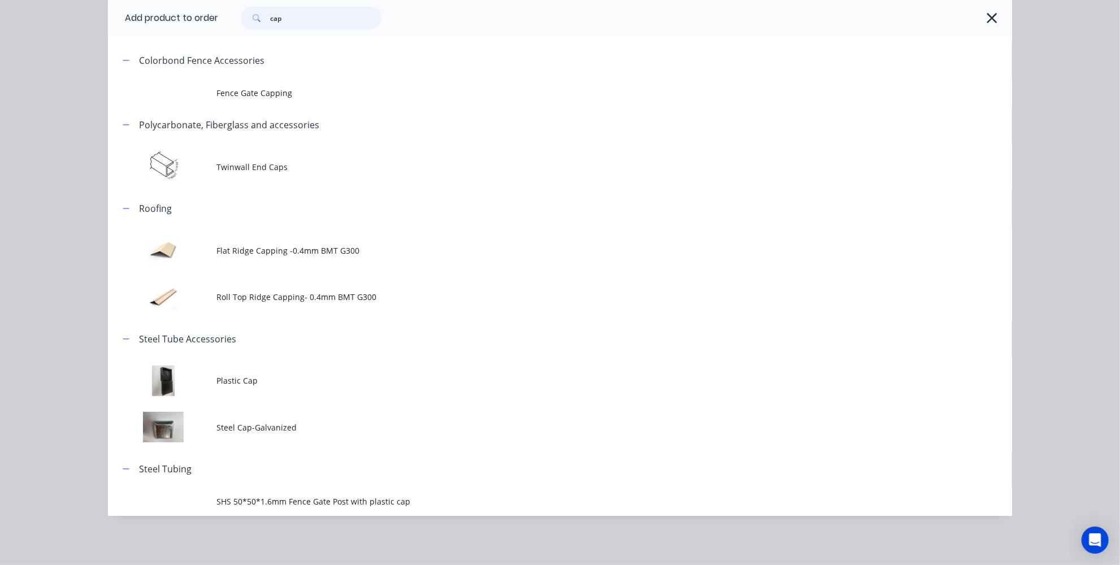
drag, startPoint x: 329, startPoint y: 19, endPoint x: 228, endPoint y: 19, distance: 101.1
click at [229, 19] on div "cap" at bounding box center [305, 18] width 153 height 23
type input "s"
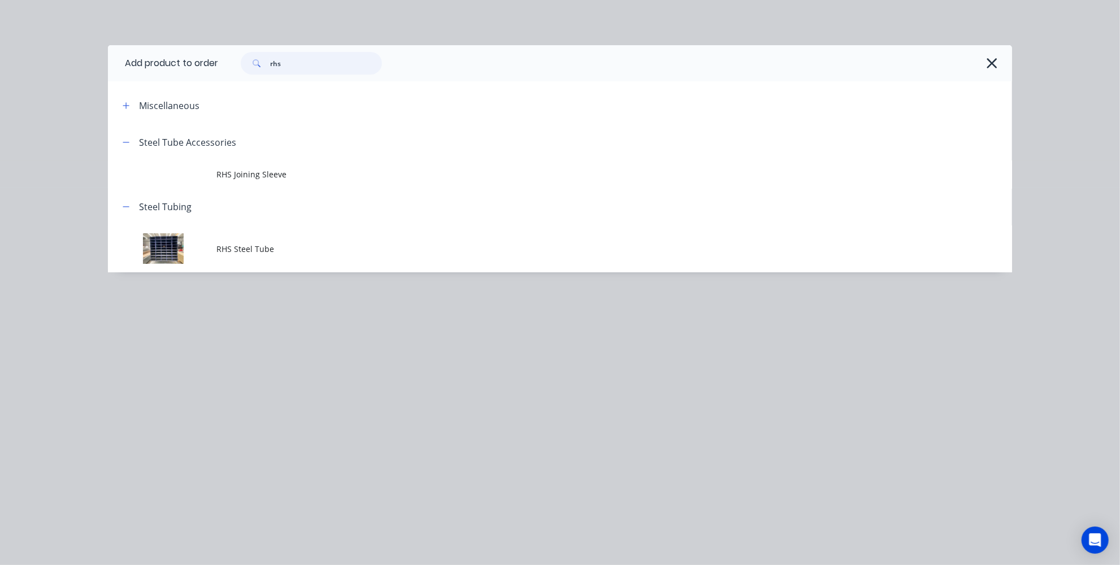
type input "rhs"
click at [1000, 63] on div "rhs" at bounding box center [615, 63] width 794 height 36
click at [995, 60] on icon "button" at bounding box center [992, 63] width 12 height 16
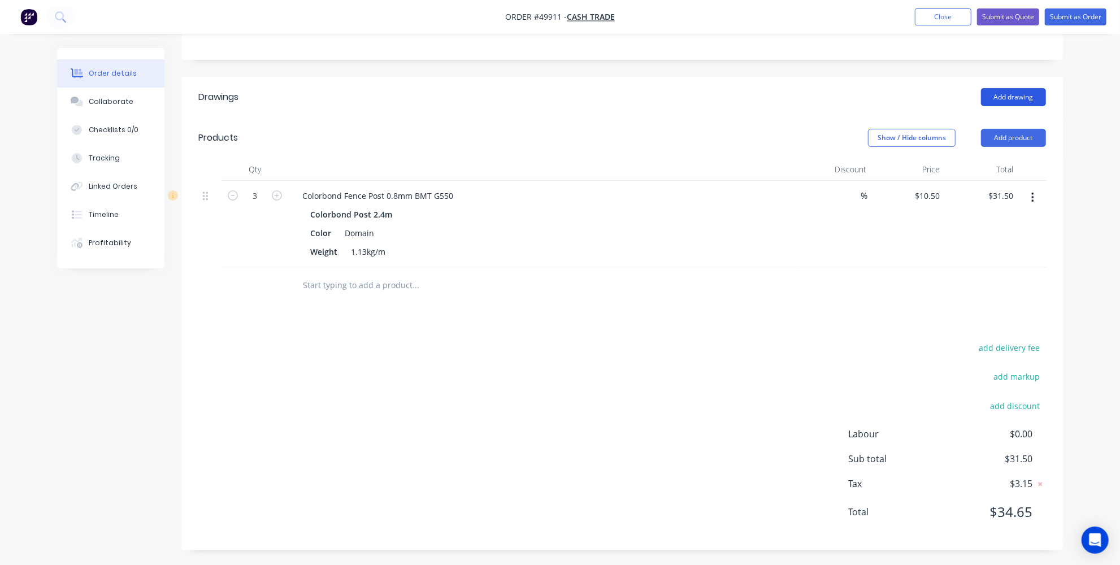
click at [1013, 99] on button "Add drawing" at bounding box center [1013, 97] width 65 height 18
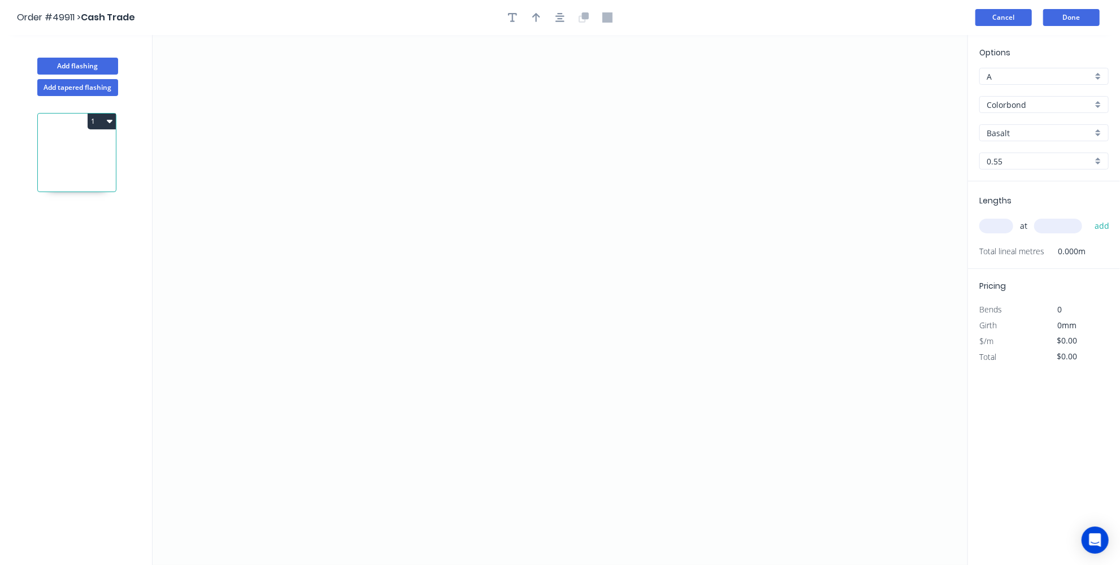
click at [1005, 21] on button "Cancel" at bounding box center [1003, 17] width 56 height 17
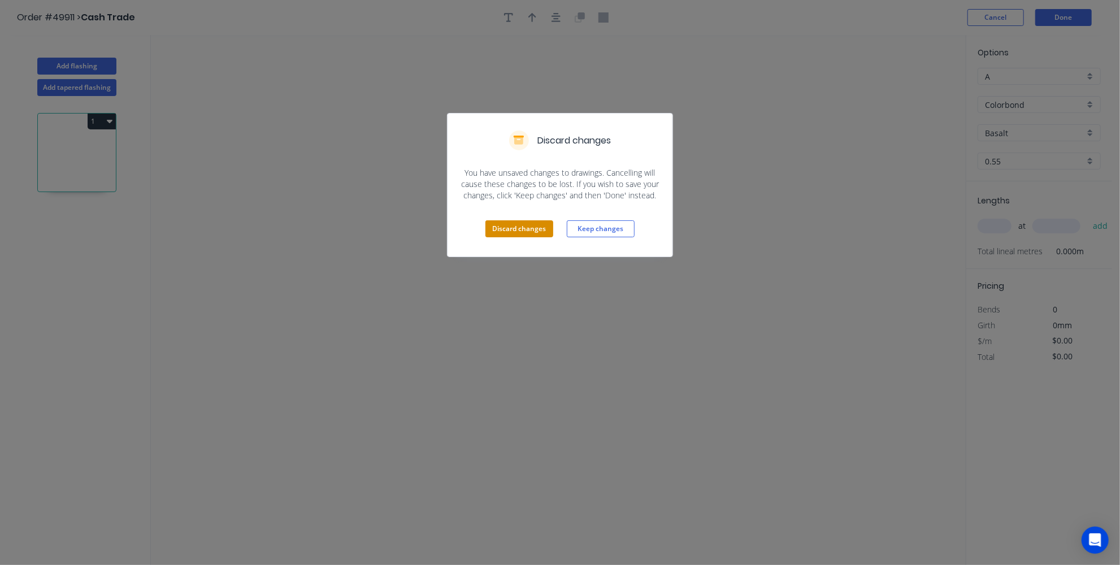
click at [536, 230] on button "Discard changes" at bounding box center [519, 228] width 68 height 17
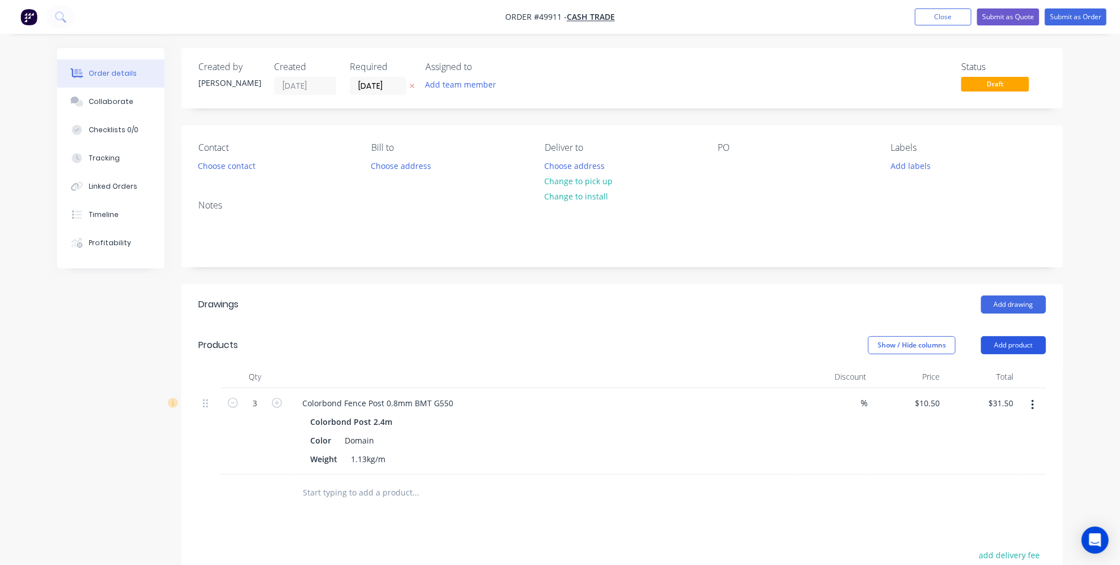
click at [989, 339] on button "Add product" at bounding box center [1013, 345] width 65 height 18
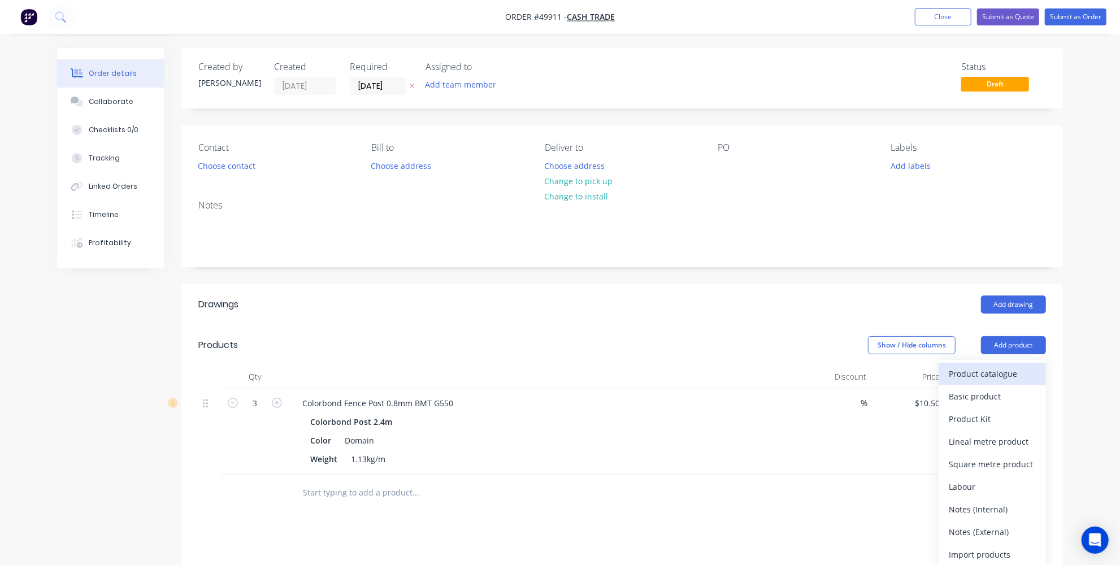
click at [997, 373] on div "Product catalogue" at bounding box center [991, 373] width 87 height 16
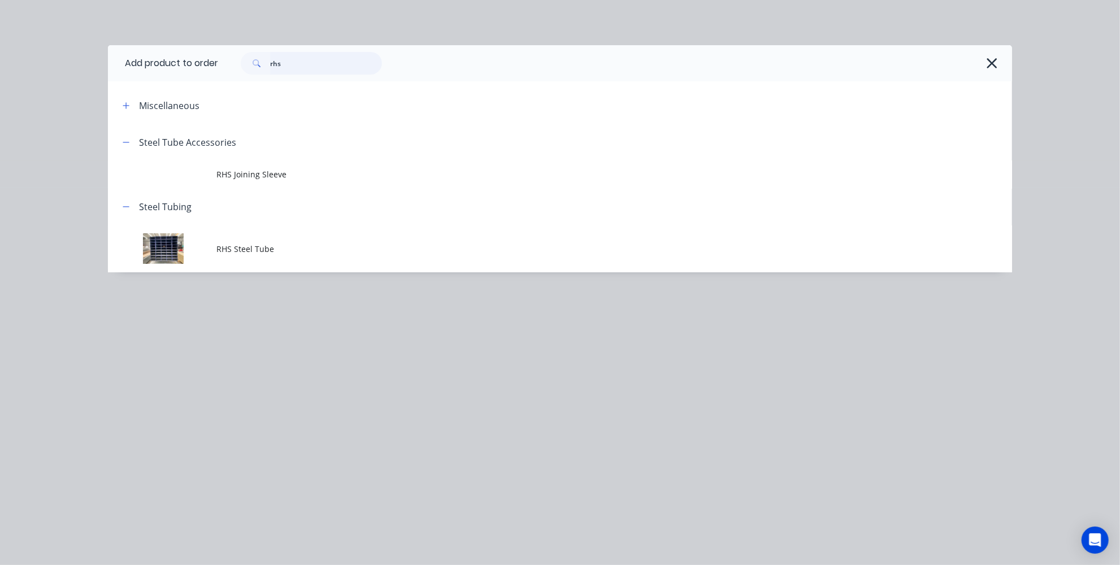
drag, startPoint x: 237, startPoint y: 68, endPoint x: 211, endPoint y: 69, distance: 26.0
click at [211, 69] on header "Add product to order rhs" at bounding box center [560, 63] width 904 height 36
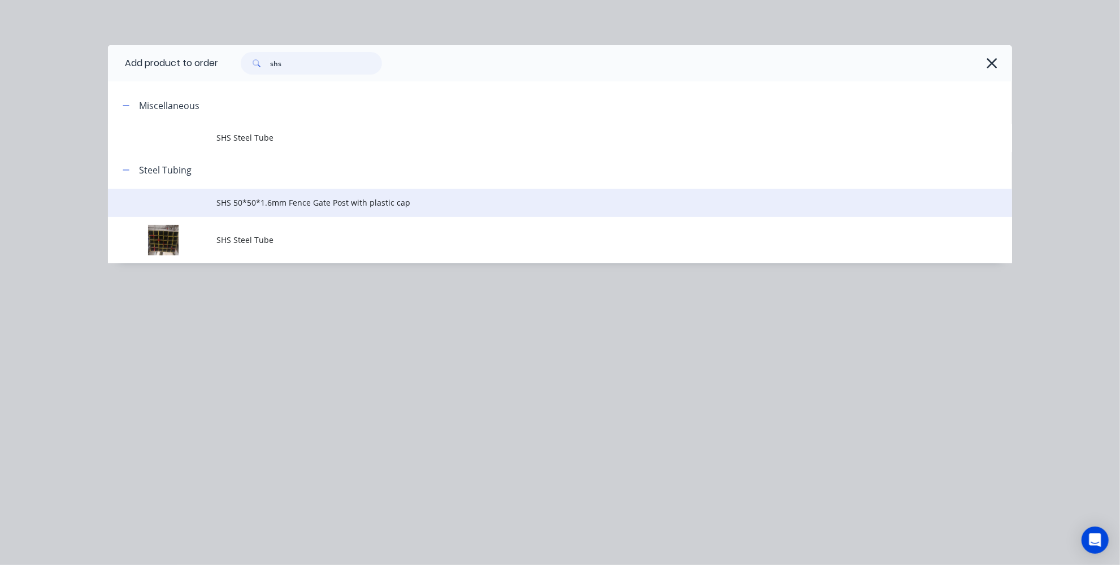
type input "shs"
click at [258, 205] on span "SHS 50*50*1.6mm Fence Gate Post with plastic cap" at bounding box center [534, 203] width 636 height 12
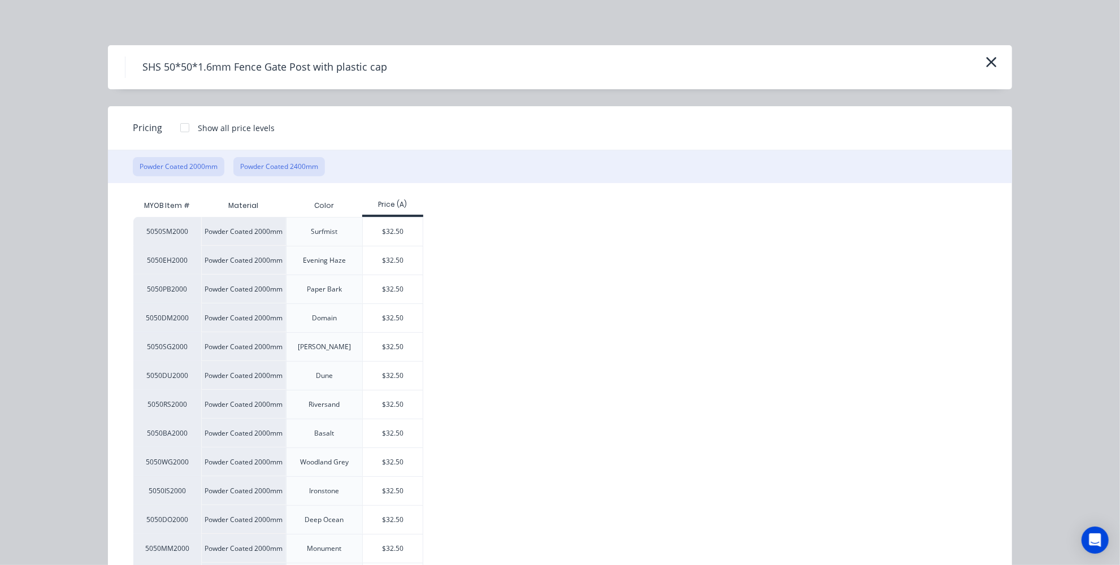
click at [287, 165] on button "Powder Coated 2400mm" at bounding box center [279, 166] width 92 height 19
click at [387, 310] on div "$37.00" at bounding box center [393, 318] width 60 height 28
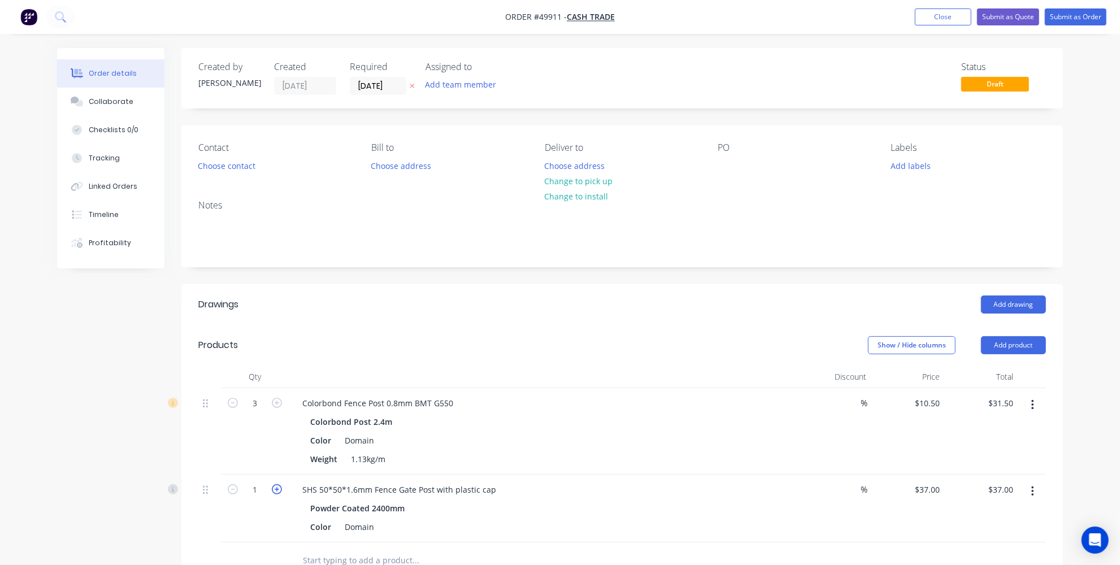
click at [275, 486] on icon "button" at bounding box center [277, 489] width 10 height 10
type input "2"
type input "$74.00"
click at [275, 486] on icon "button" at bounding box center [277, 489] width 10 height 10
type input "3"
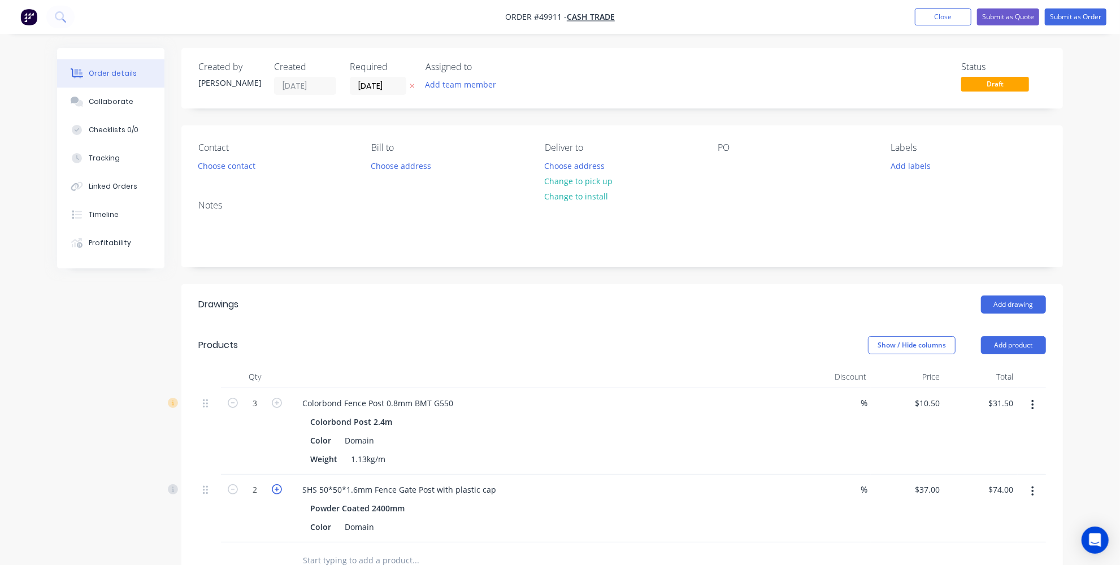
type input "$111.00"
click at [1030, 402] on button "button" at bounding box center [1032, 405] width 27 height 20
click at [963, 502] on div "Delete" at bounding box center [991, 502] width 87 height 16
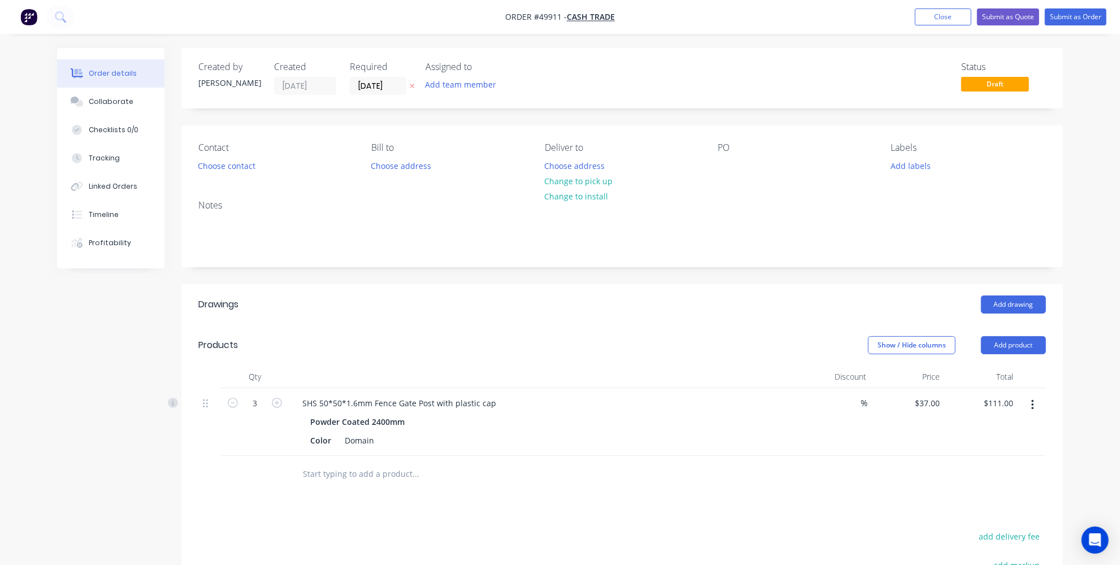
scroll to position [51, 0]
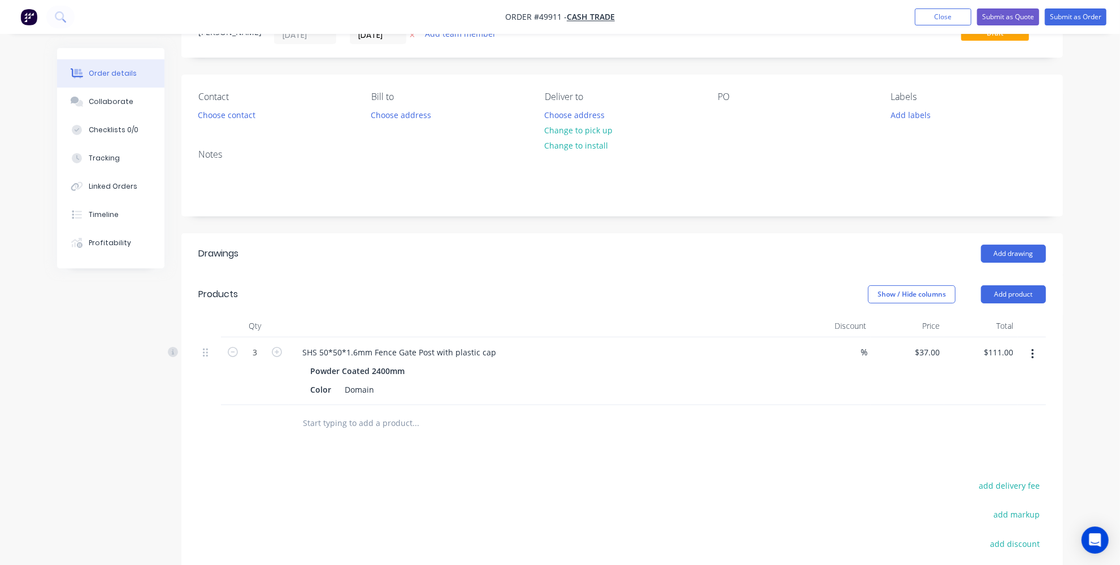
click at [373, 421] on input "text" at bounding box center [415, 423] width 226 height 23
click at [1019, 286] on button "Add product" at bounding box center [1013, 294] width 65 height 18
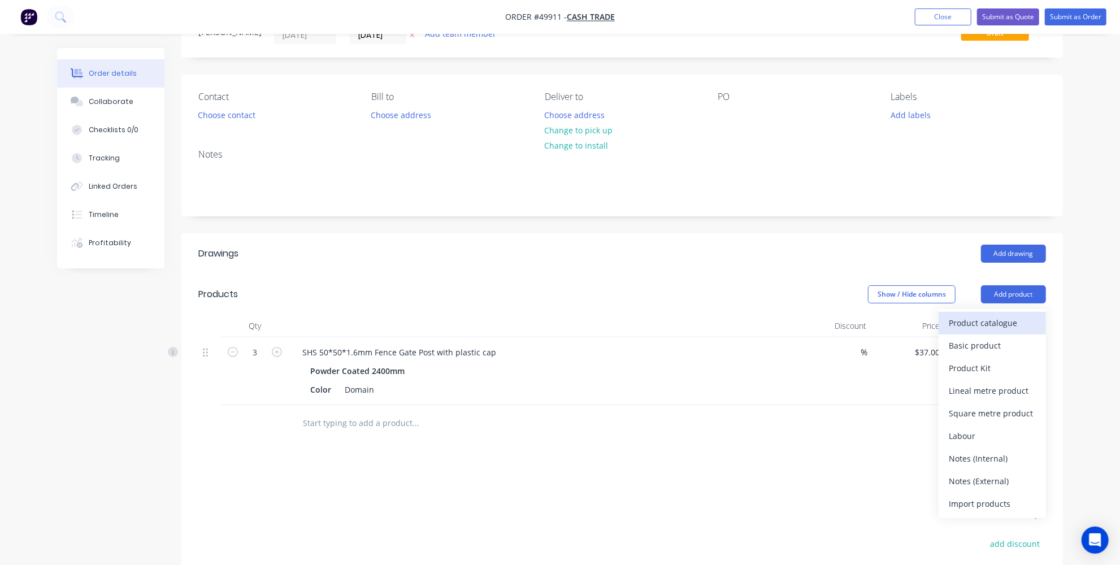
click at [957, 316] on div "Product catalogue" at bounding box center [991, 323] width 87 height 16
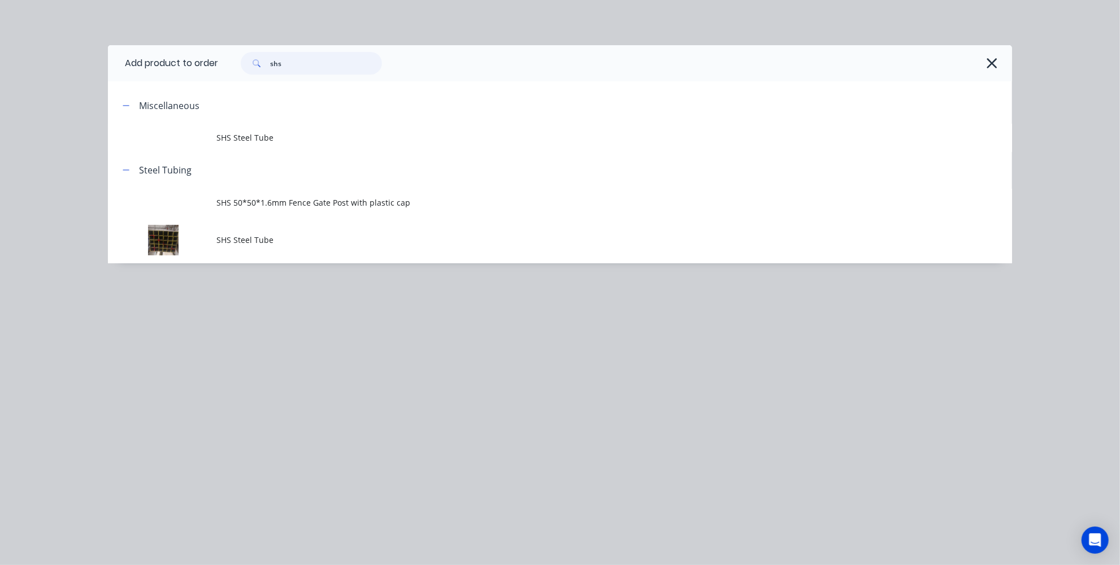
drag, startPoint x: 230, startPoint y: 58, endPoint x: 215, endPoint y: 42, distance: 22.4
click at [212, 58] on header "Add product to order shs" at bounding box center [560, 63] width 904 height 36
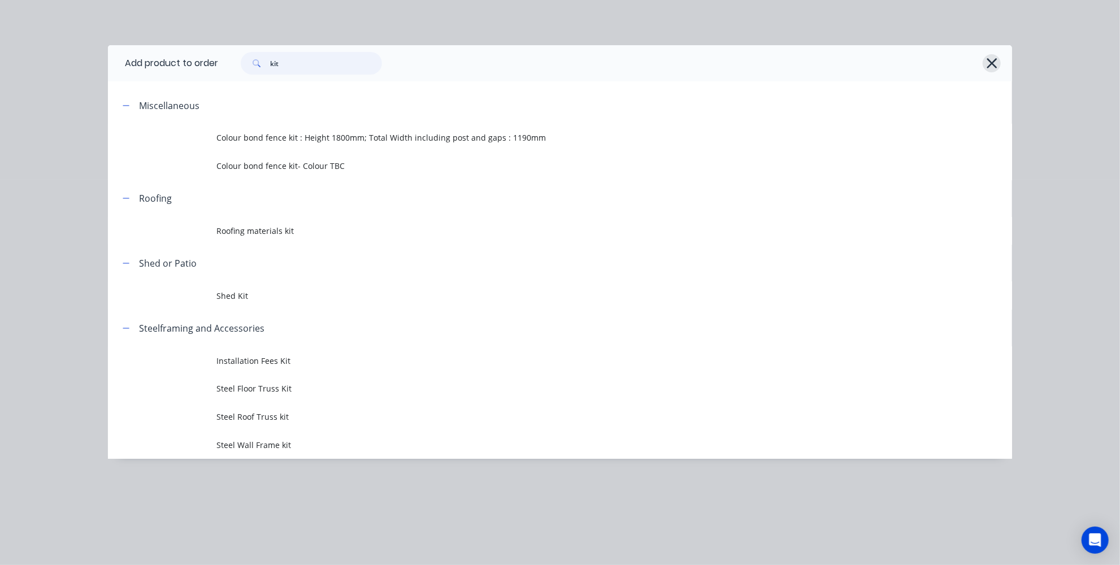
type input "kit"
click at [999, 61] on button "button" at bounding box center [991, 63] width 18 height 18
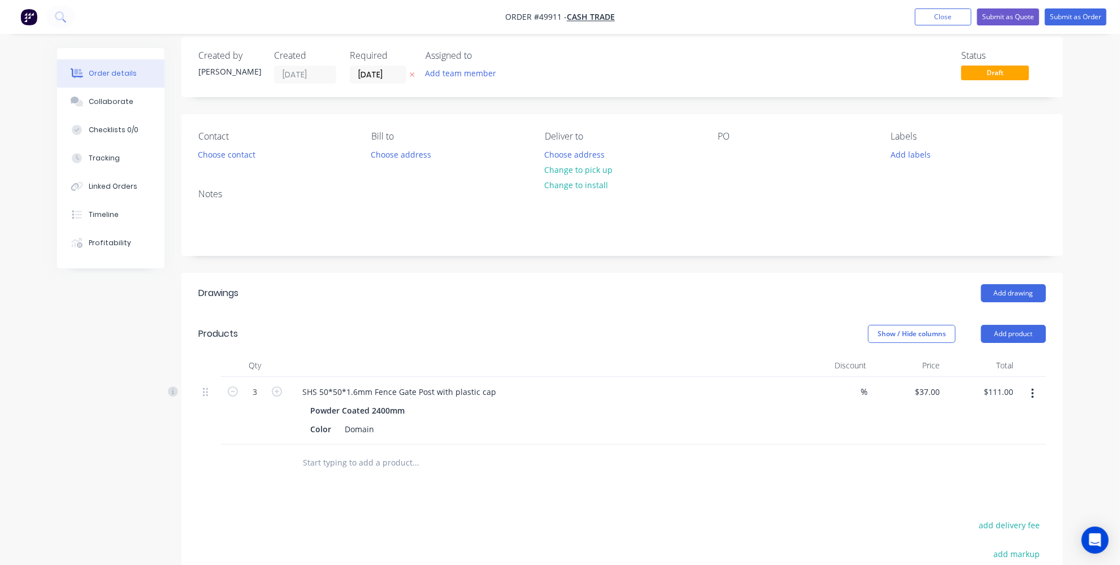
scroll to position [0, 0]
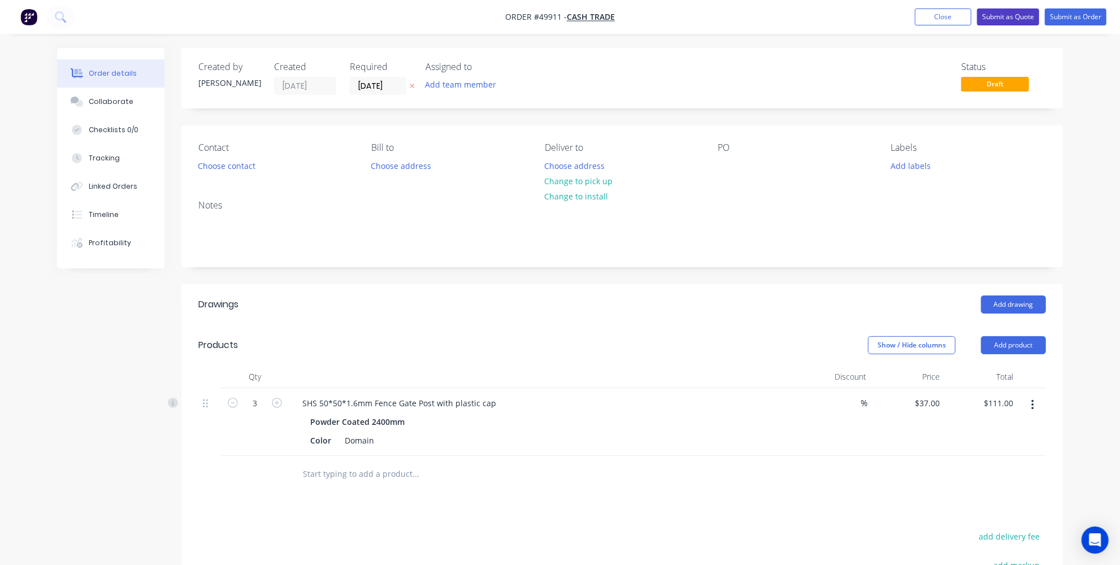
click at [1013, 20] on button "Submit as Quote" at bounding box center [1008, 16] width 62 height 17
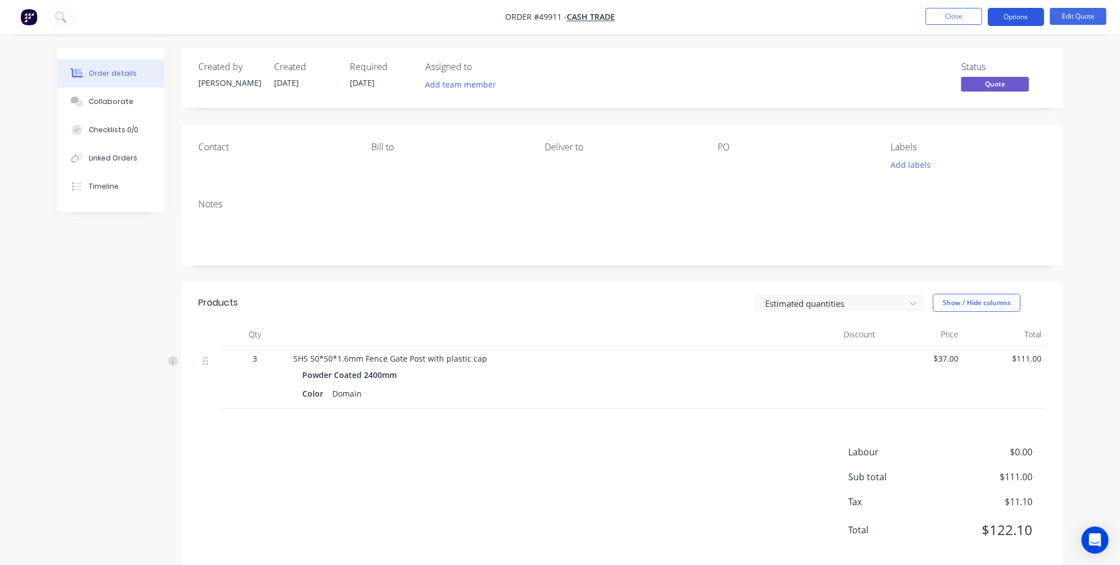
click at [1017, 19] on button "Options" at bounding box center [1015, 17] width 56 height 18
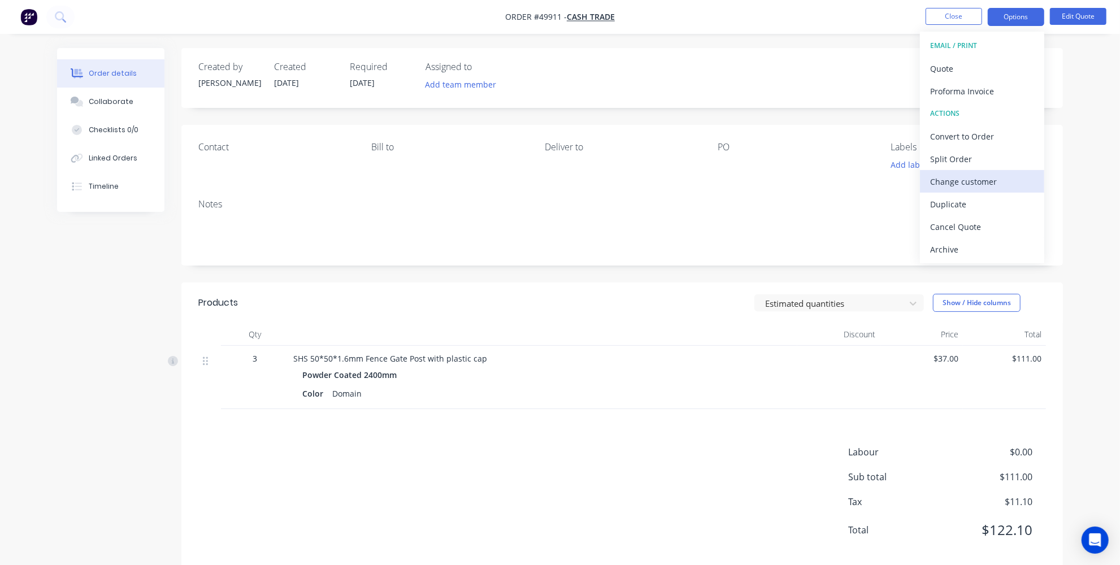
click at [960, 187] on div "Change customer" at bounding box center [982, 181] width 104 height 16
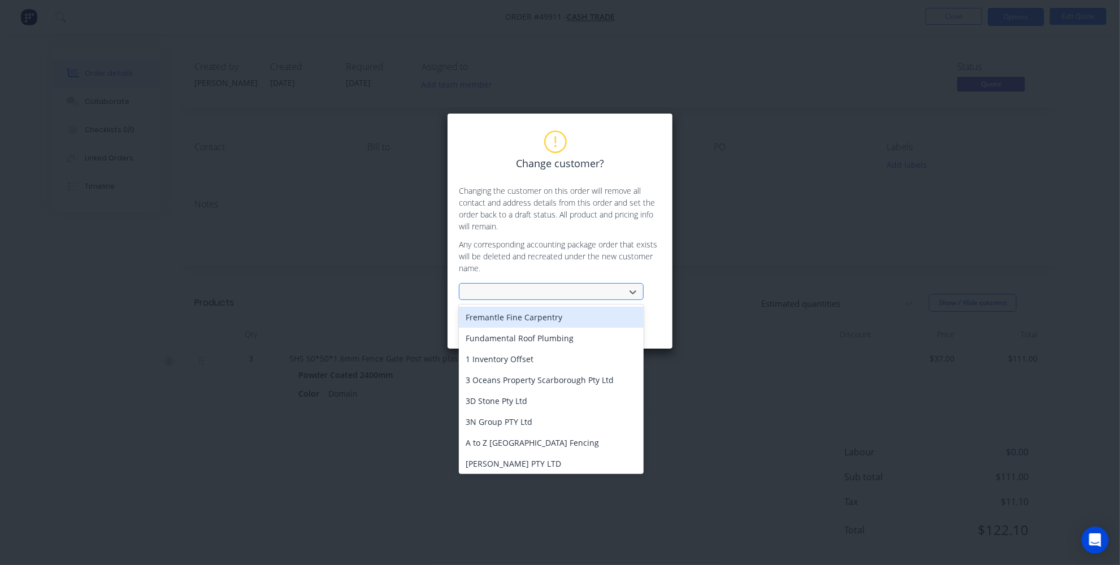
click at [545, 285] on div at bounding box center [543, 292] width 151 height 14
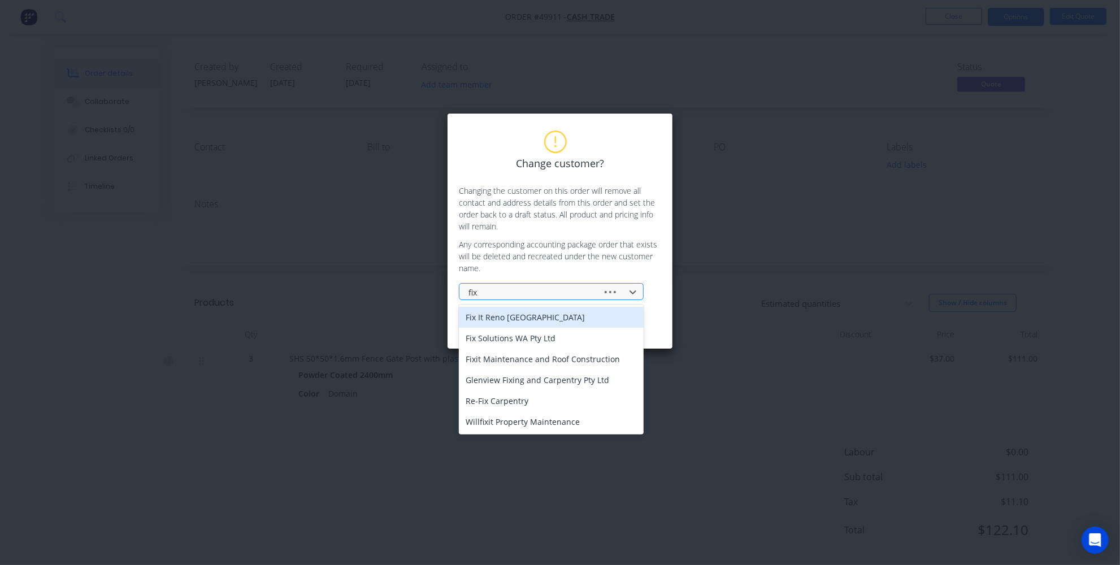
type input "fix i"
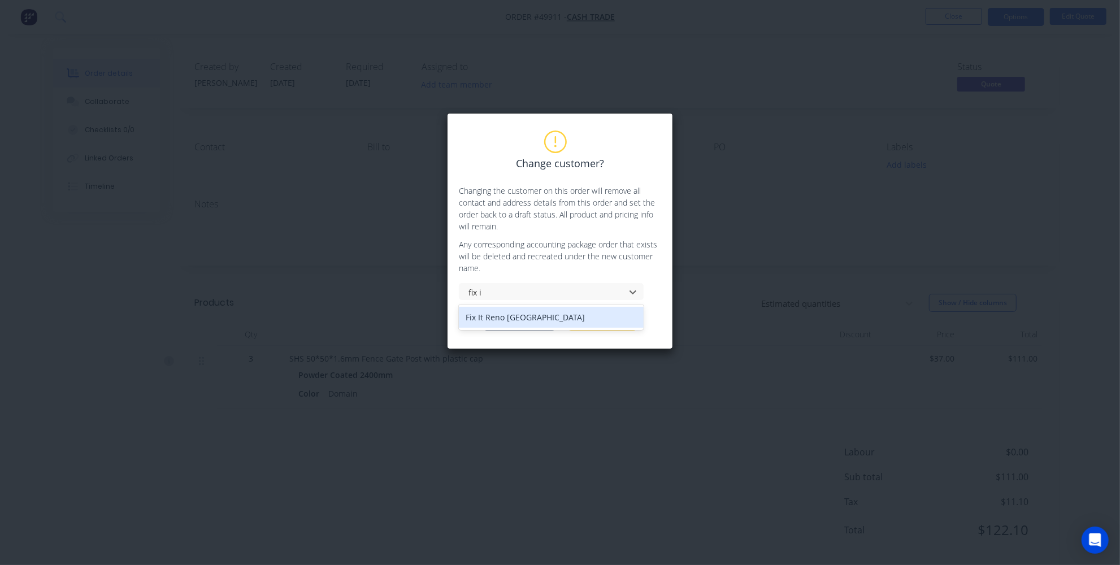
click at [520, 317] on div "Fix It Reno Perth" at bounding box center [551, 317] width 185 height 21
click at [526, 323] on button "Change customer" at bounding box center [519, 322] width 71 height 17
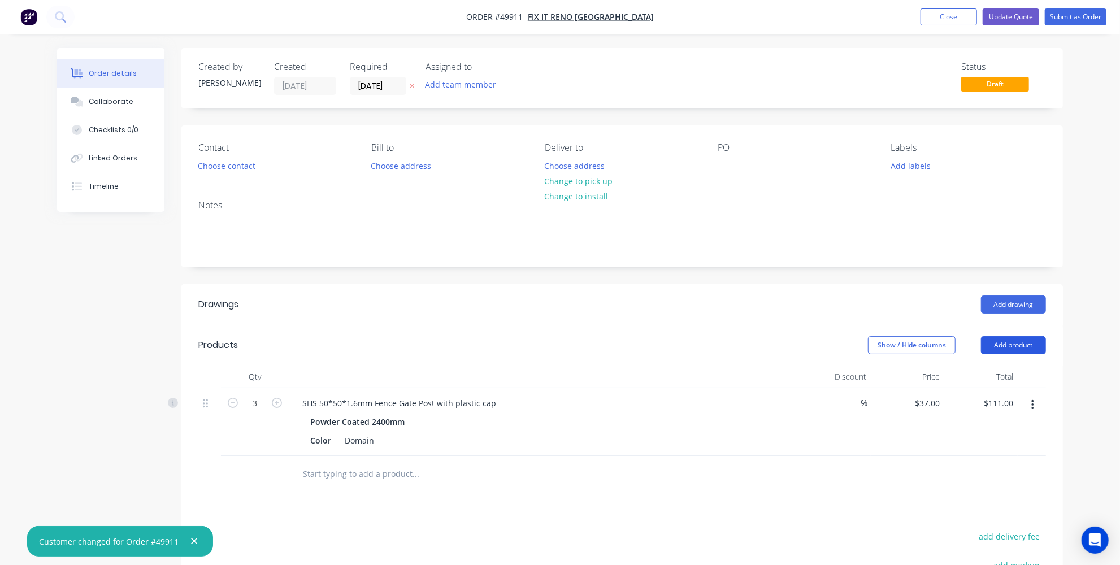
click at [1027, 343] on button "Add product" at bounding box center [1013, 345] width 65 height 18
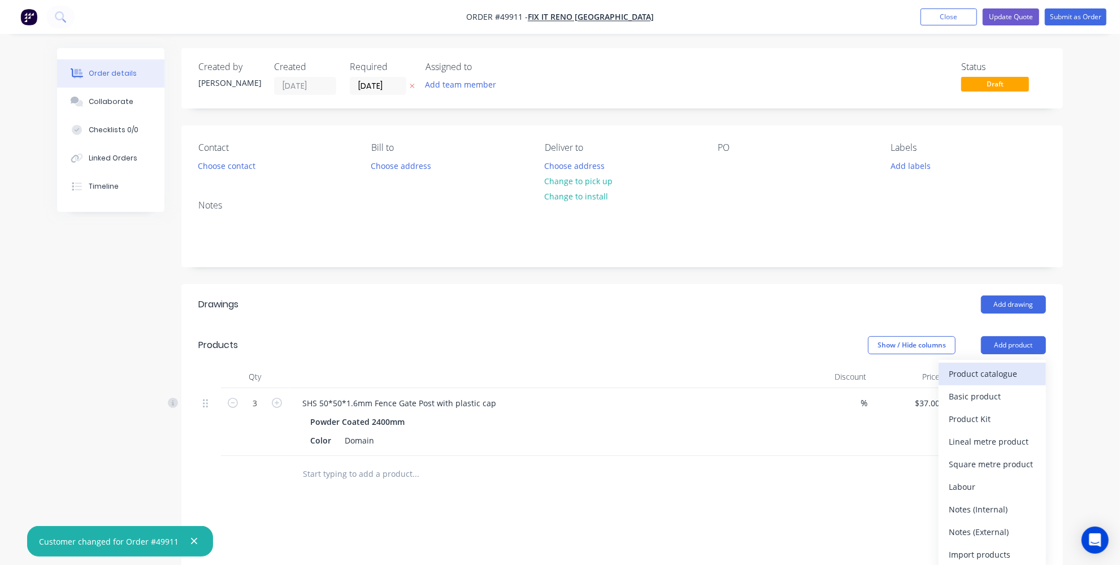
click at [989, 367] on div "Product catalogue" at bounding box center [991, 373] width 87 height 16
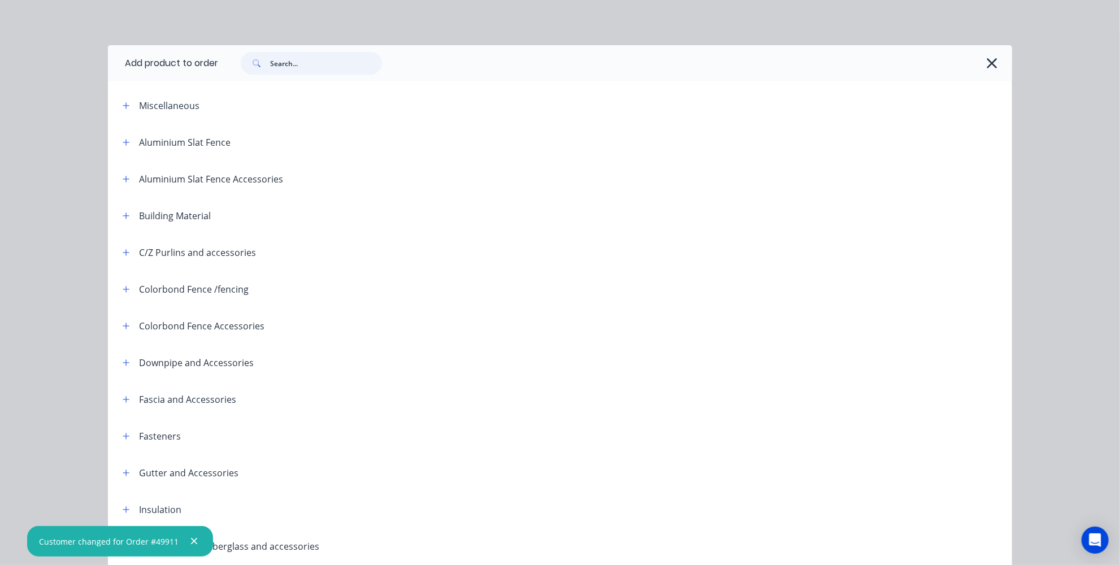
click at [290, 60] on input "text" at bounding box center [326, 63] width 112 height 23
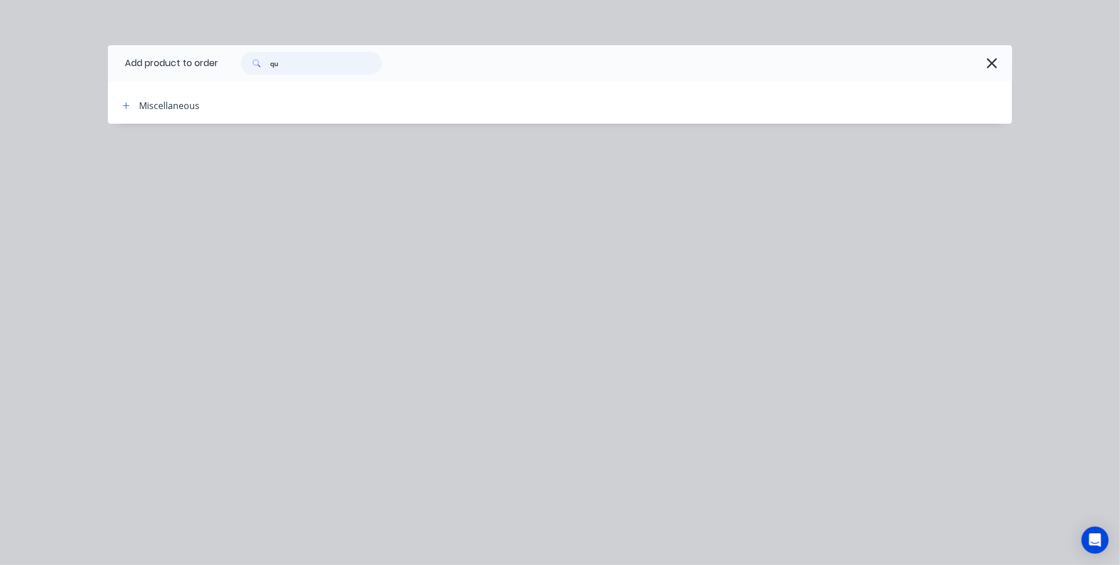
type input "q"
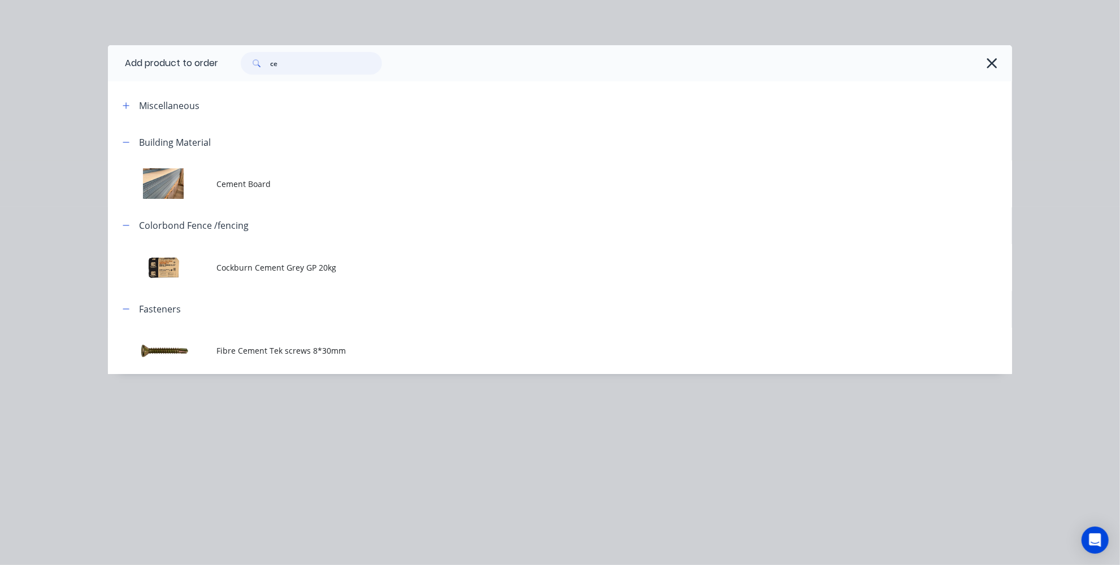
type input "c"
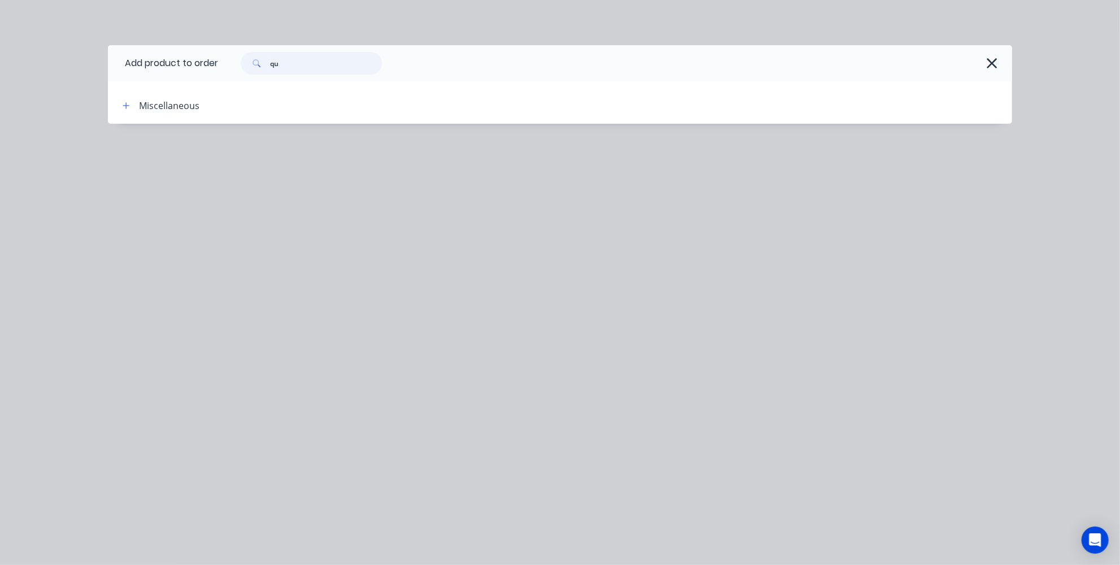
type input "q"
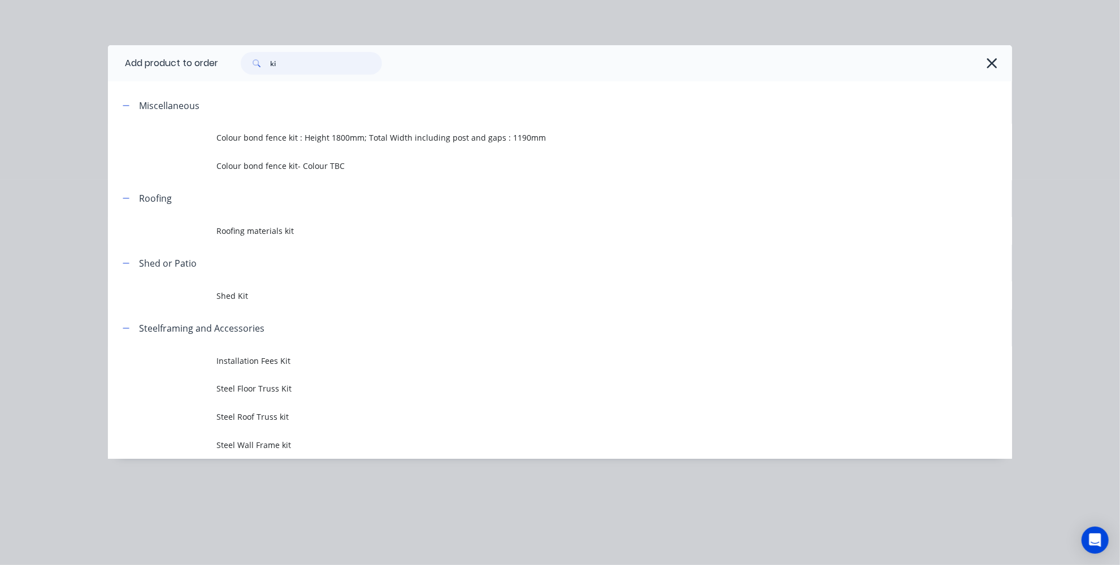
type input "k"
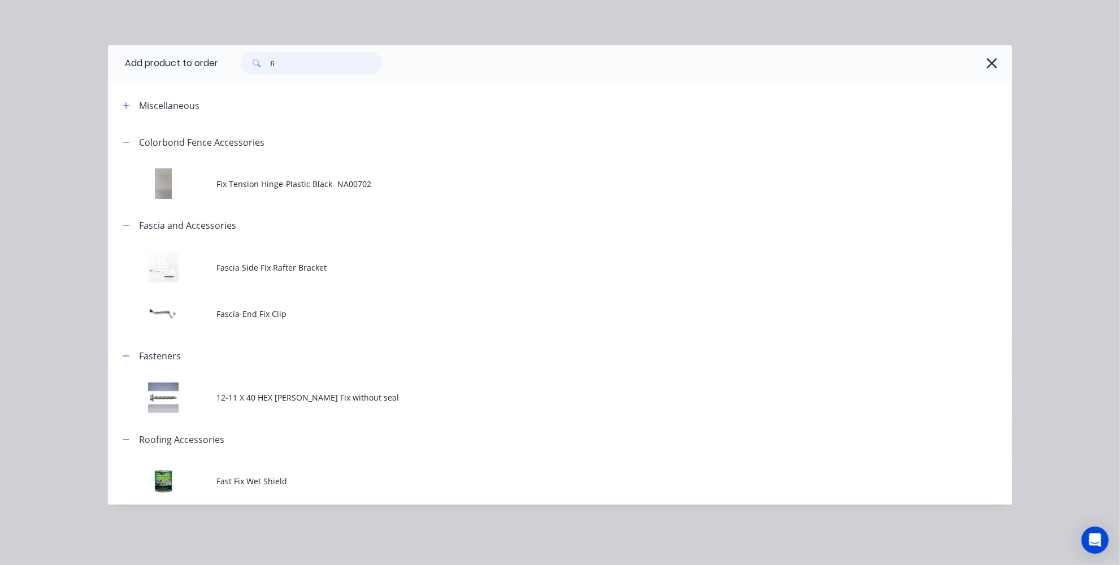
type input "f"
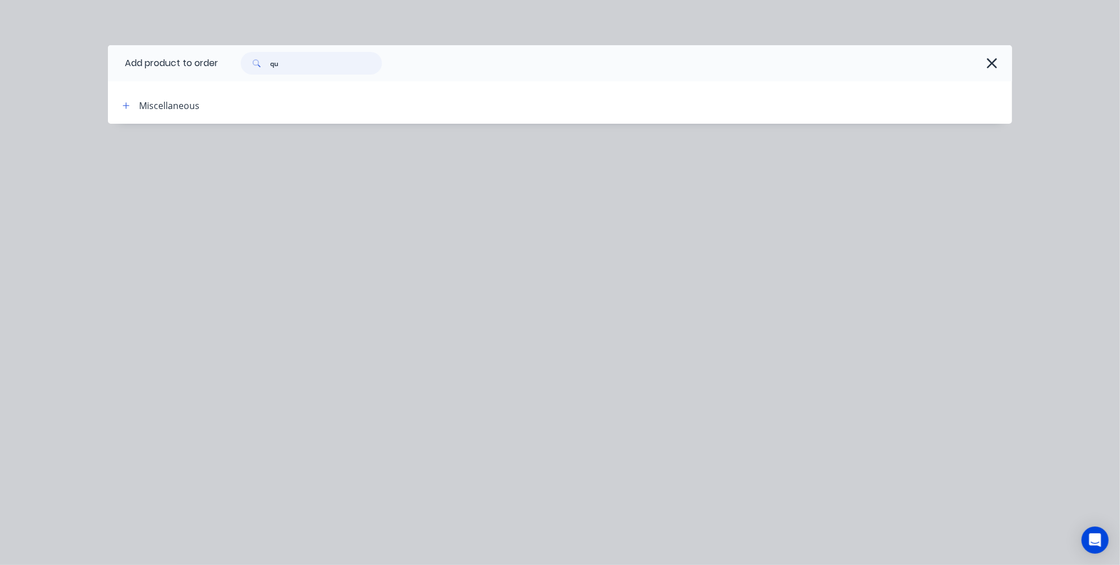
type input "q"
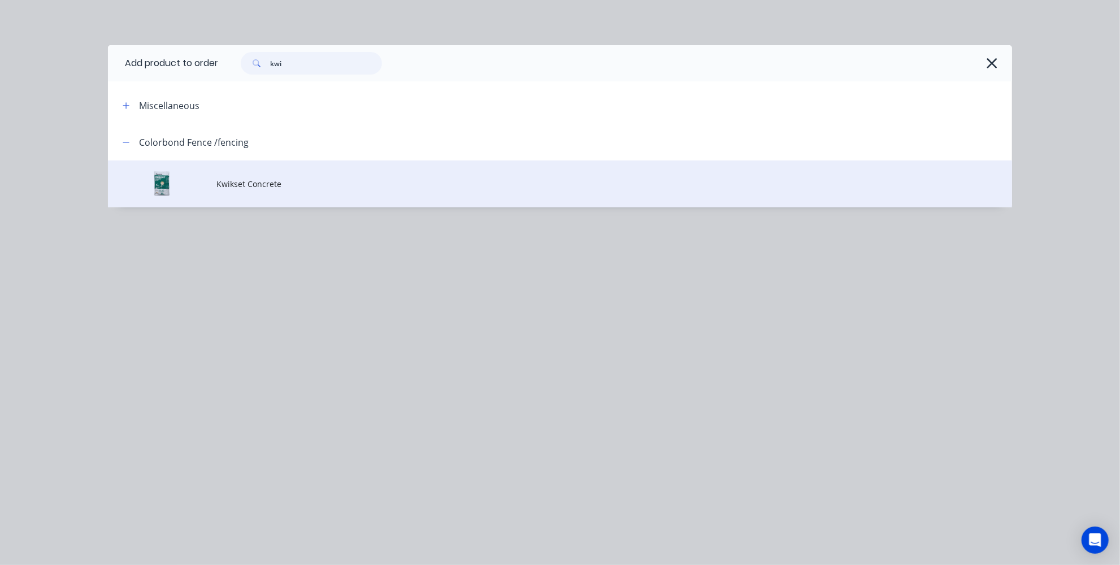
type input "kwi"
click at [254, 191] on td "Kwikset Concrete" at bounding box center [613, 183] width 795 height 47
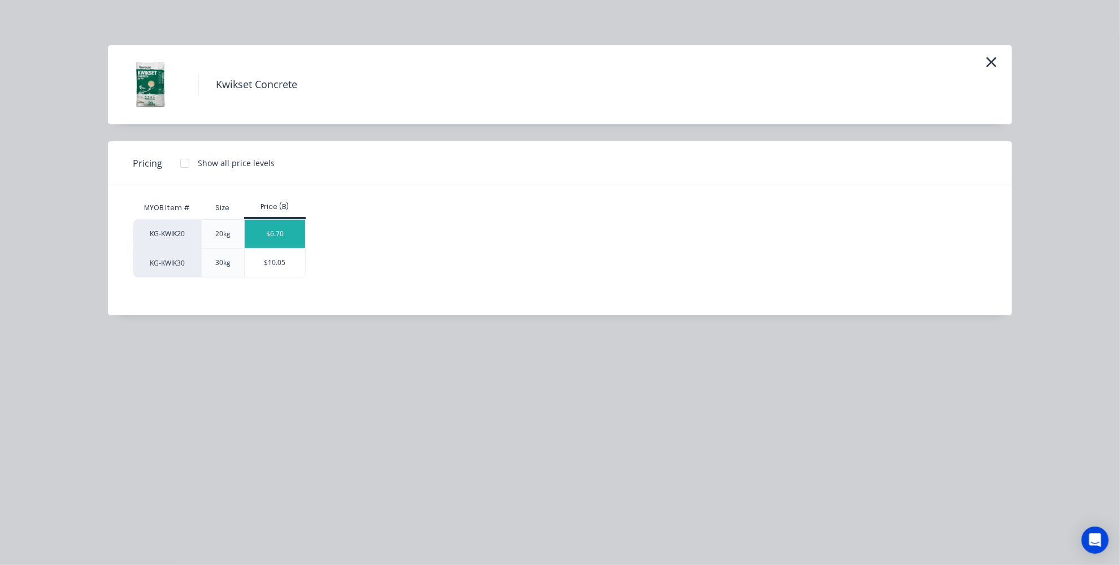
click at [265, 237] on div "$6.70" at bounding box center [275, 234] width 60 height 28
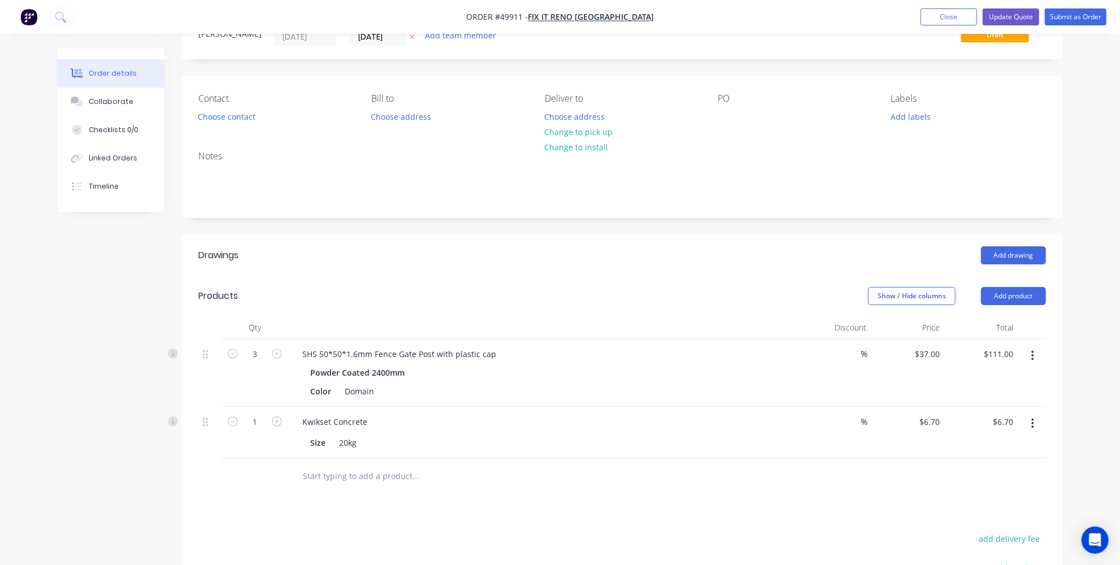
scroll to position [102, 0]
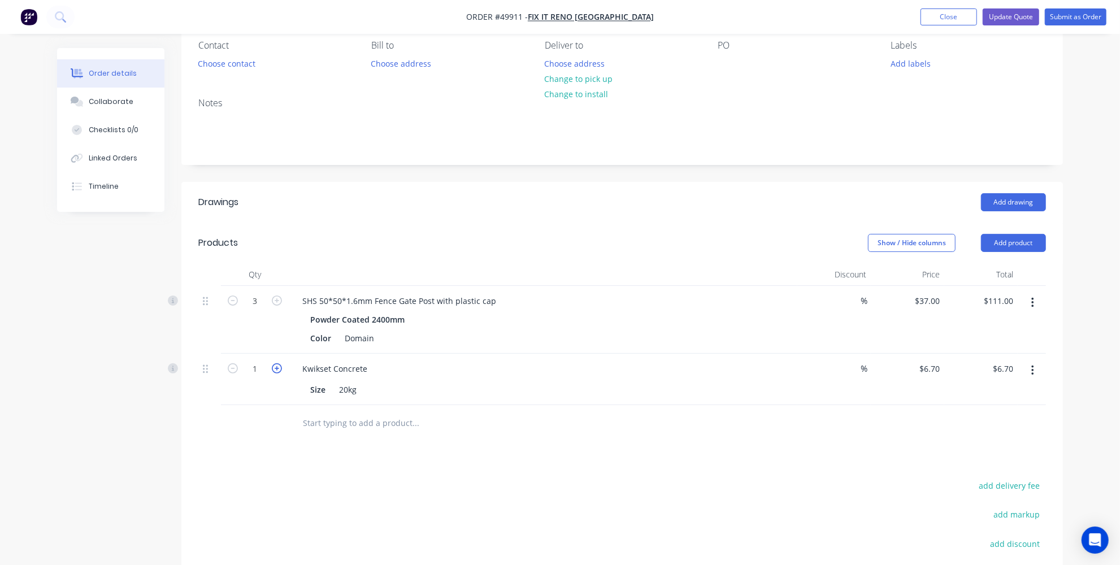
click at [280, 368] on icon "button" at bounding box center [277, 368] width 10 height 10
type input "2"
type input "$13.40"
click at [280, 368] on icon "button" at bounding box center [277, 368] width 10 height 10
type input "3"
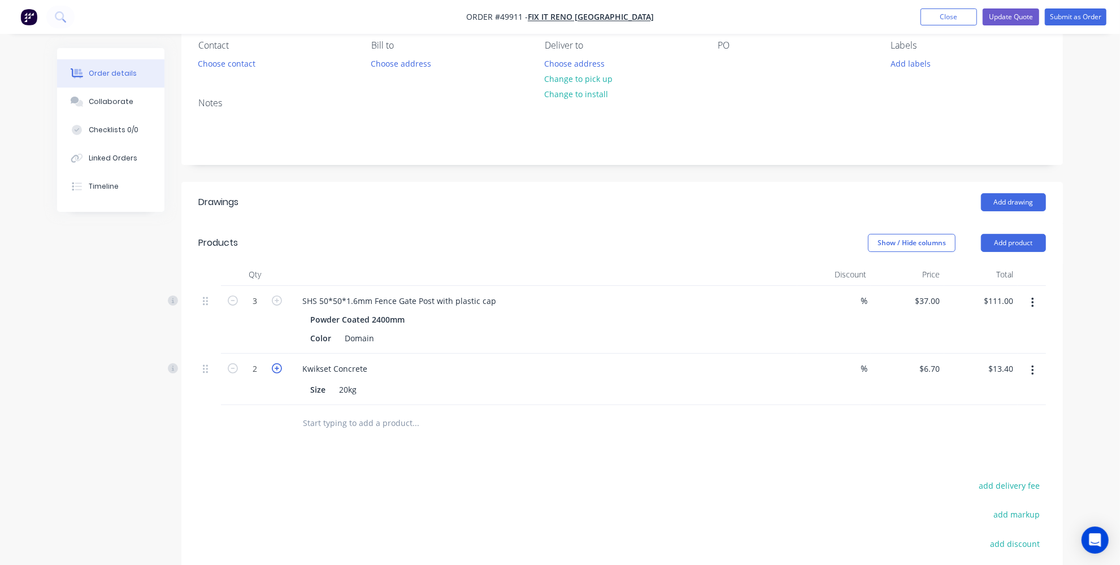
type input "$20.10"
click at [280, 368] on icon "button" at bounding box center [277, 368] width 10 height 10
type input "4"
type input "$26.80"
click at [232, 368] on icon "button" at bounding box center [233, 368] width 10 height 10
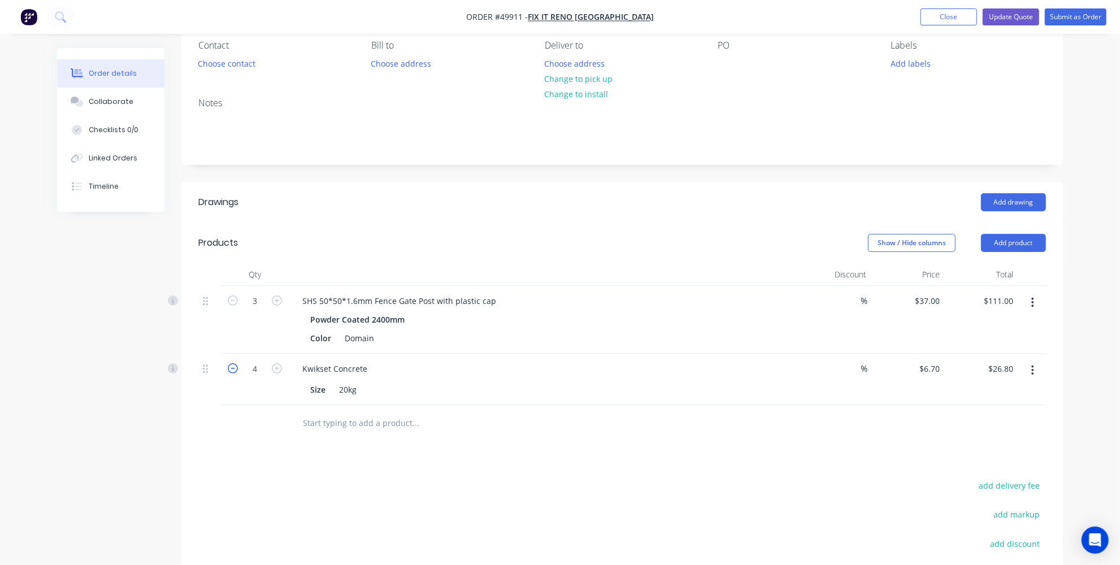
type input "3"
type input "$20.10"
click at [449, 485] on div "add delivery fee add markup add discount Labour $0.00 Sub total $131.10 Tax $13…" at bounding box center [621, 574] width 847 height 193
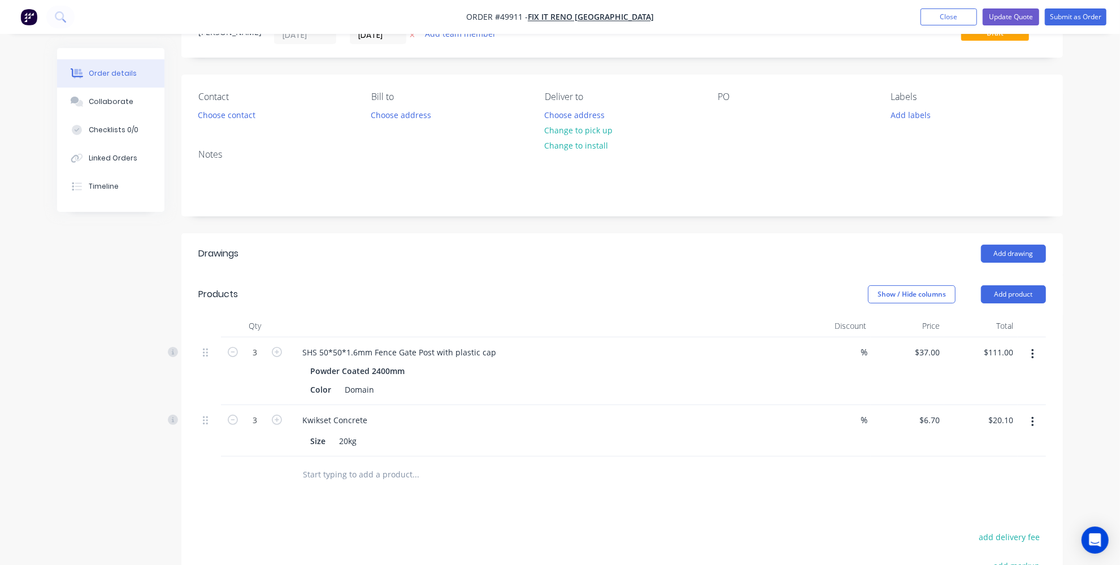
scroll to position [0, 0]
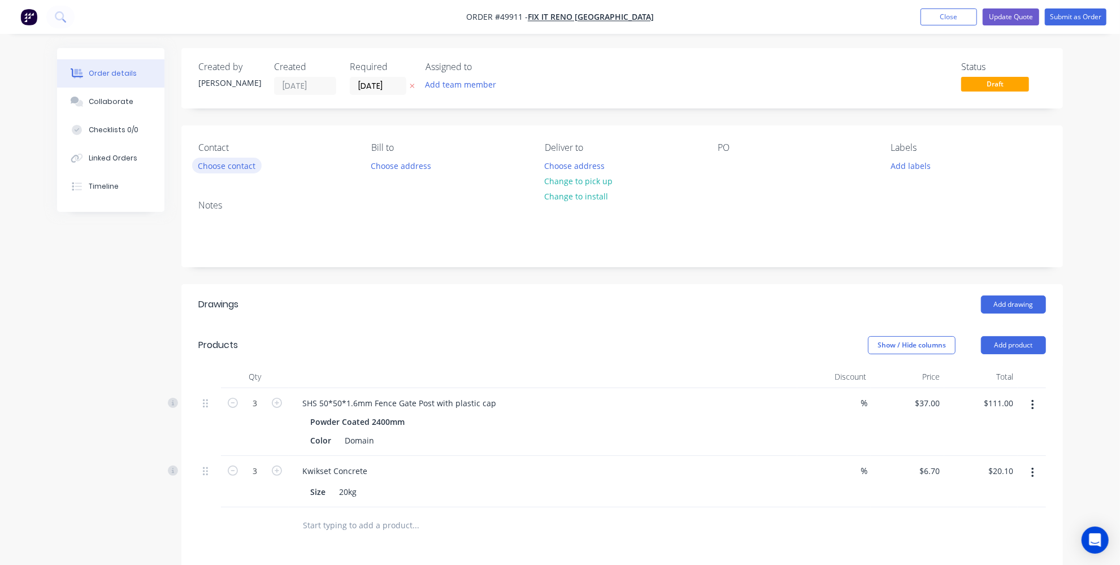
click at [232, 163] on button "Choose contact" at bounding box center [226, 165] width 69 height 15
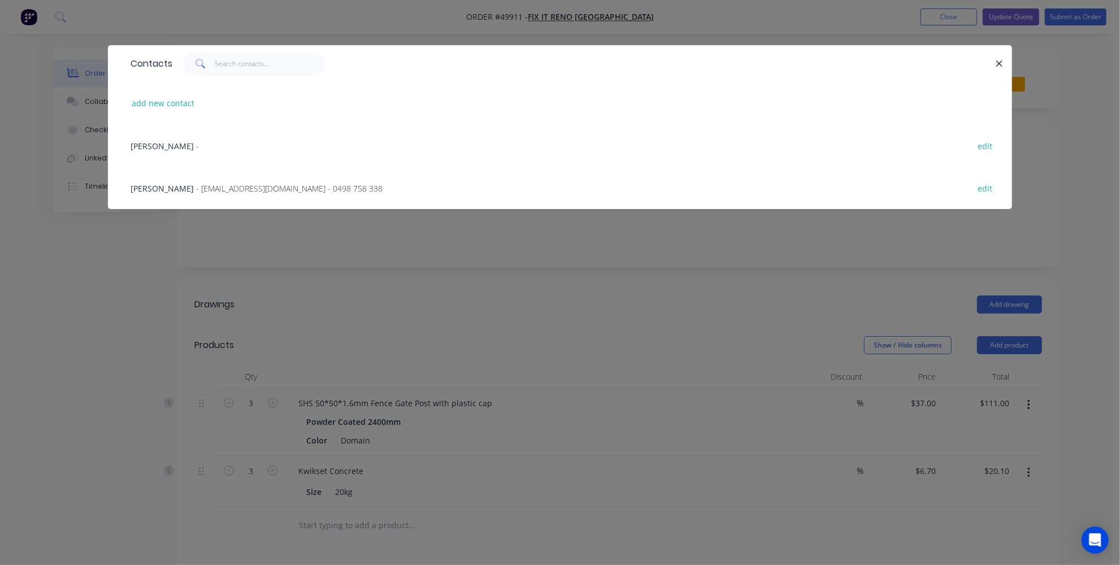
click at [196, 189] on span "- fixitrenoperth@gmail.com - 0498 758 338" at bounding box center [289, 188] width 186 height 11
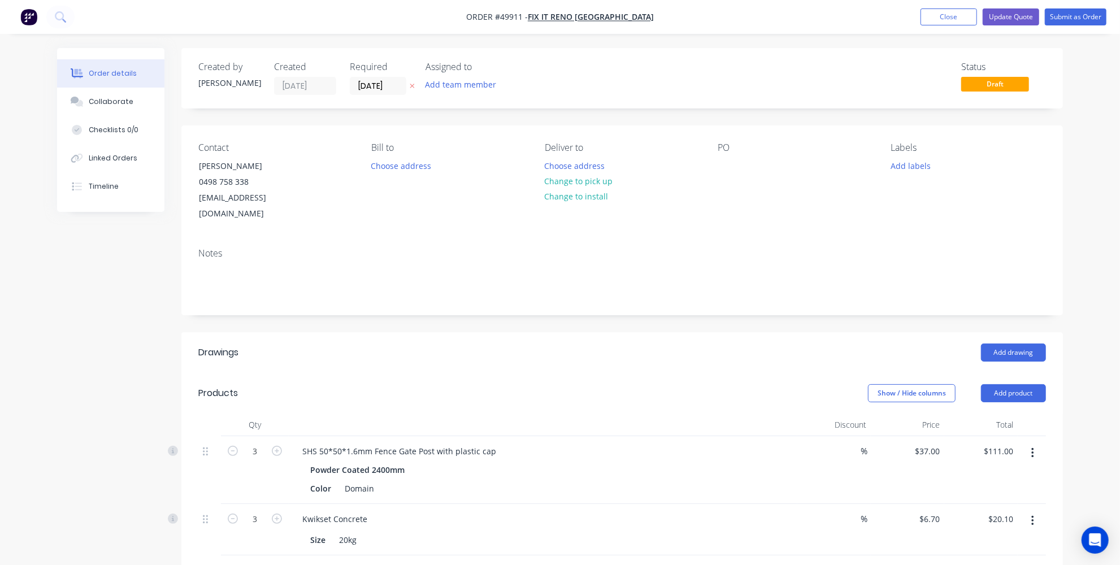
click at [351, 343] on div "Drawings" at bounding box center [288, 352] width 180 height 18
click at [577, 178] on button "Change to pick up" at bounding box center [578, 180] width 80 height 15
click at [421, 373] on header "Products Show / Hide columns Add product" at bounding box center [621, 393] width 881 height 41
click at [1069, 21] on button "Submit as Order" at bounding box center [1075, 16] width 62 height 17
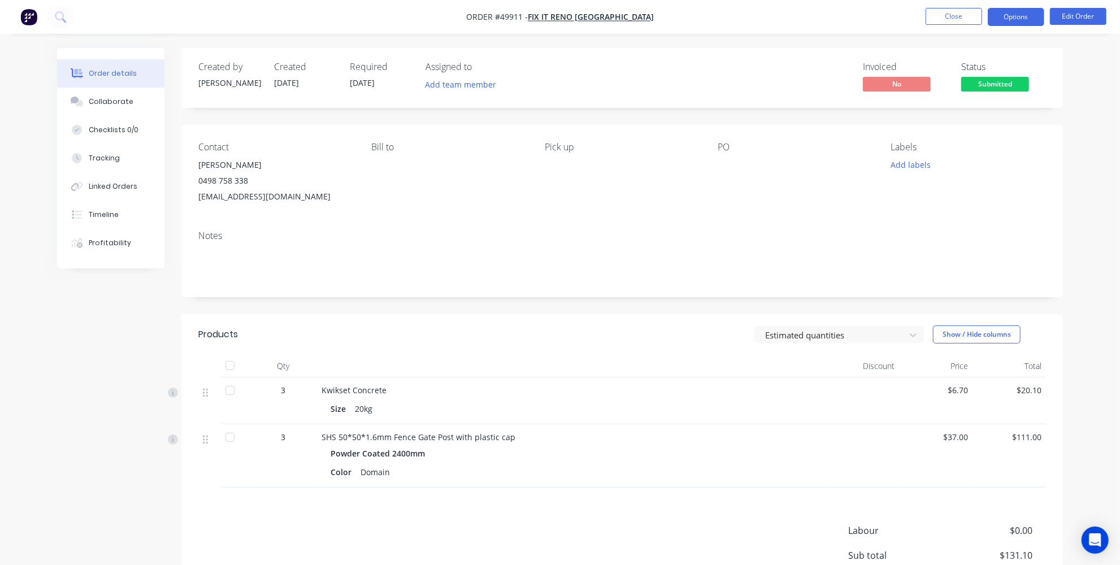
click at [1028, 18] on button "Options" at bounding box center [1015, 17] width 56 height 18
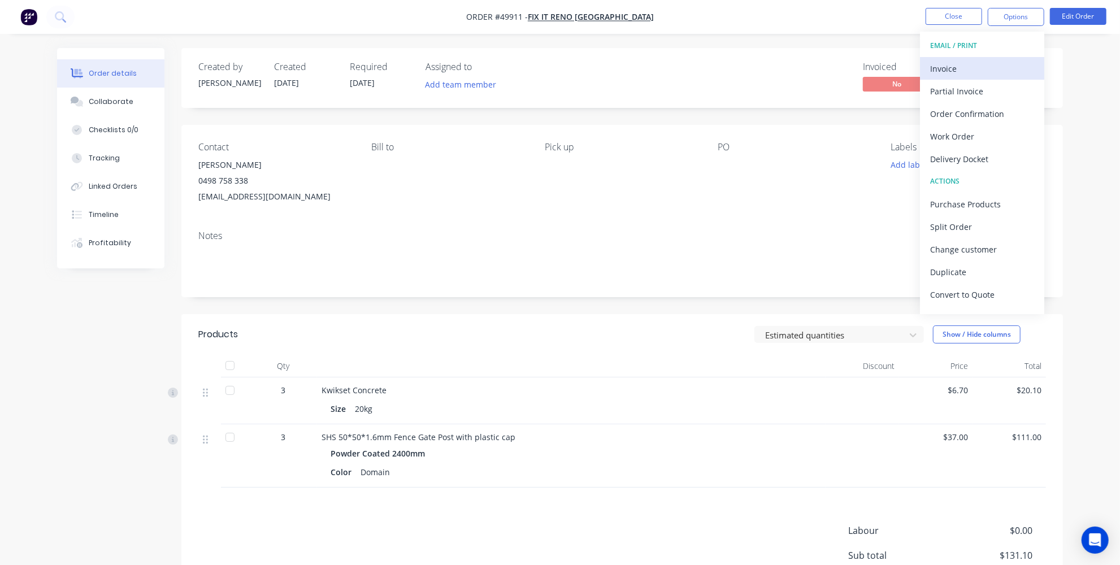
click at [964, 74] on div "Invoice" at bounding box center [982, 68] width 104 height 16
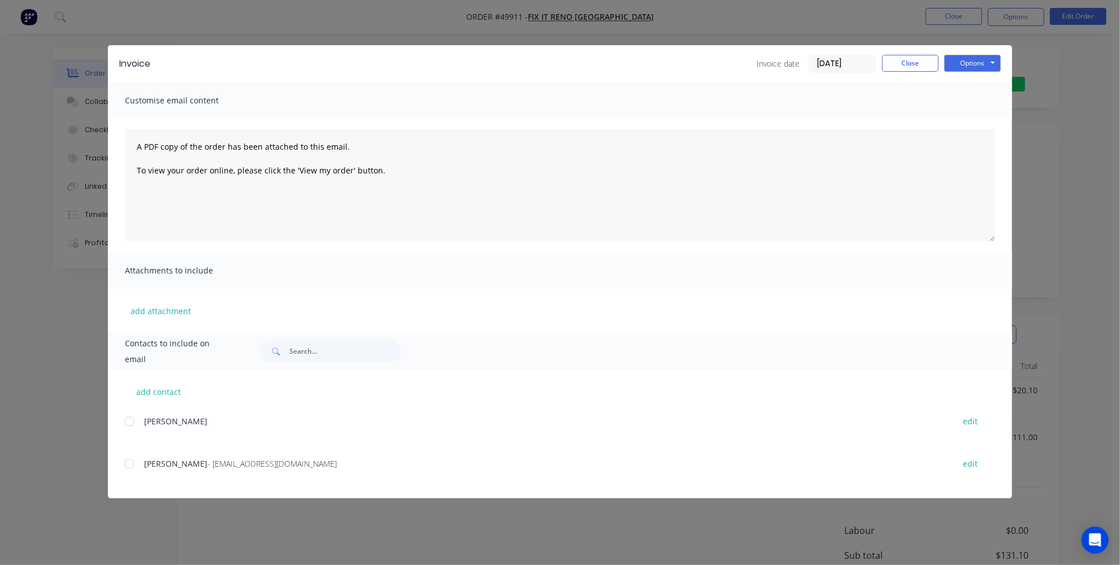
click at [126, 463] on div at bounding box center [129, 463] width 23 height 23
click at [987, 66] on button "Options" at bounding box center [972, 63] width 56 height 17
click at [968, 121] on button "Email" at bounding box center [980, 120] width 72 height 19
click at [901, 64] on button "Close" at bounding box center [910, 63] width 56 height 17
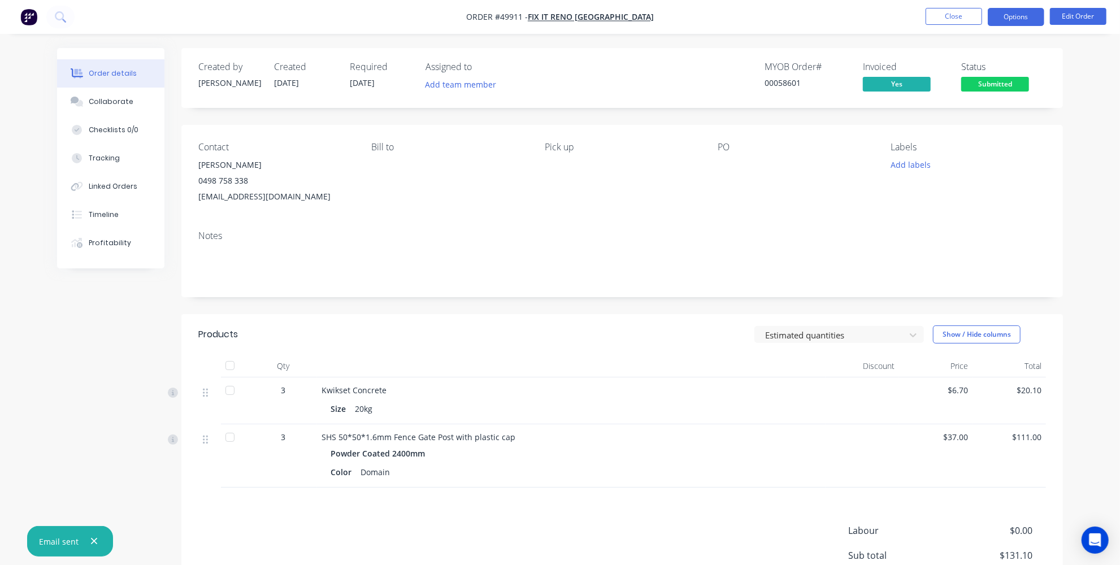
click at [1006, 18] on button "Options" at bounding box center [1015, 17] width 56 height 18
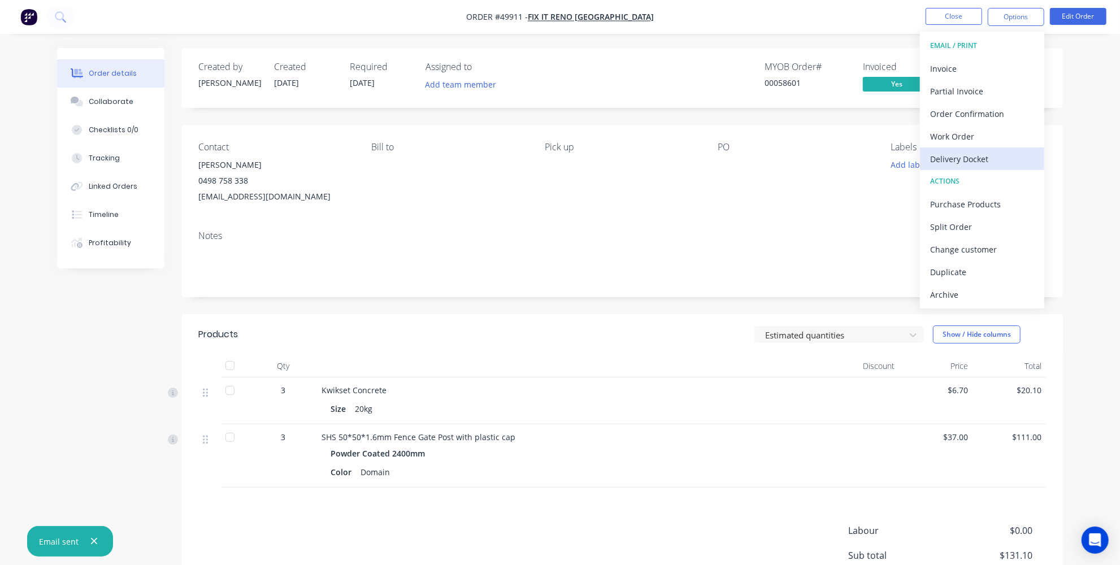
click at [957, 149] on button "Delivery Docket" at bounding box center [982, 158] width 124 height 23
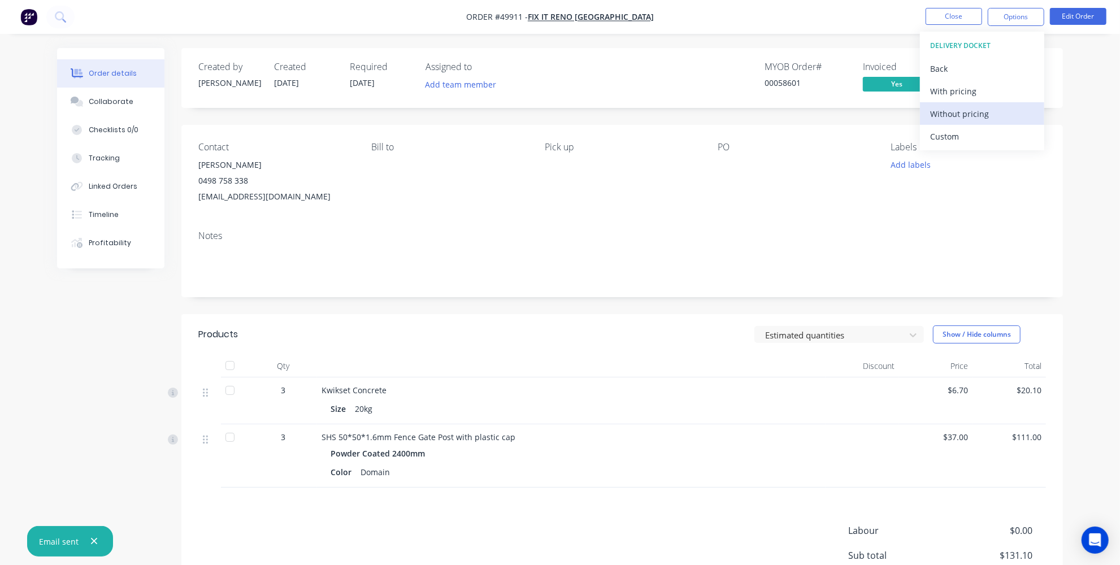
click at [955, 116] on div "Without pricing" at bounding box center [982, 114] width 104 height 16
click at [1066, 105] on div "Order details Collaborate Checklists 0/0 Tracking Linked Orders Timeline Profit…" at bounding box center [560, 356] width 1028 height 616
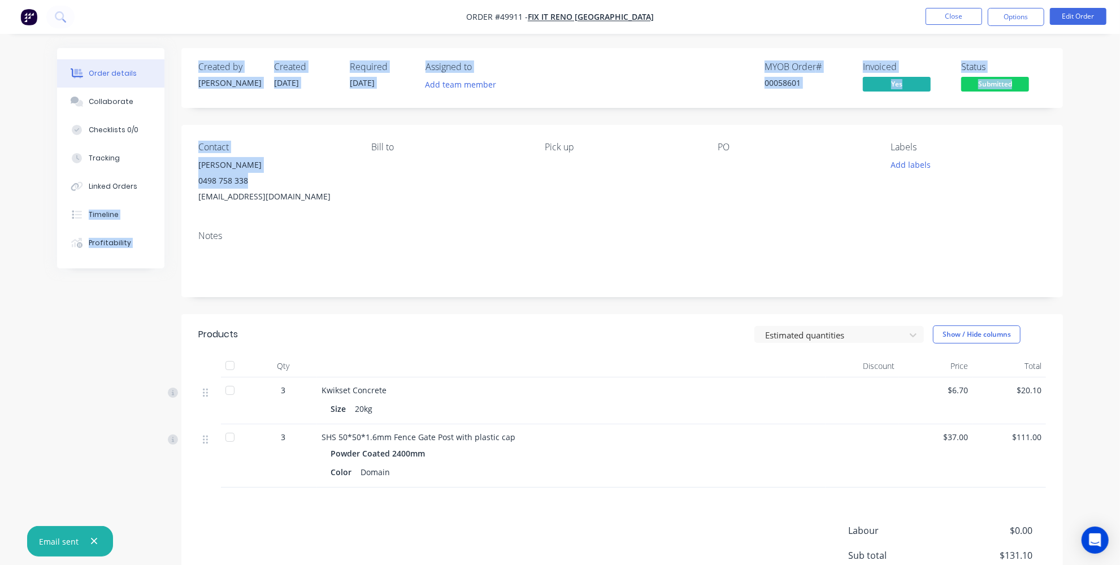
drag, startPoint x: 276, startPoint y: 176, endPoint x: 173, endPoint y: 175, distance: 102.8
click at [173, 175] on div "Order details Collaborate Checklists 0/0 Tracking Linked Orders Timeline Profit…" at bounding box center [560, 356] width 1028 height 616
drag, startPoint x: 242, startPoint y: 176, endPoint x: 271, endPoint y: 175, distance: 28.8
click at [242, 176] on div "0498 758 338" at bounding box center [275, 181] width 155 height 16
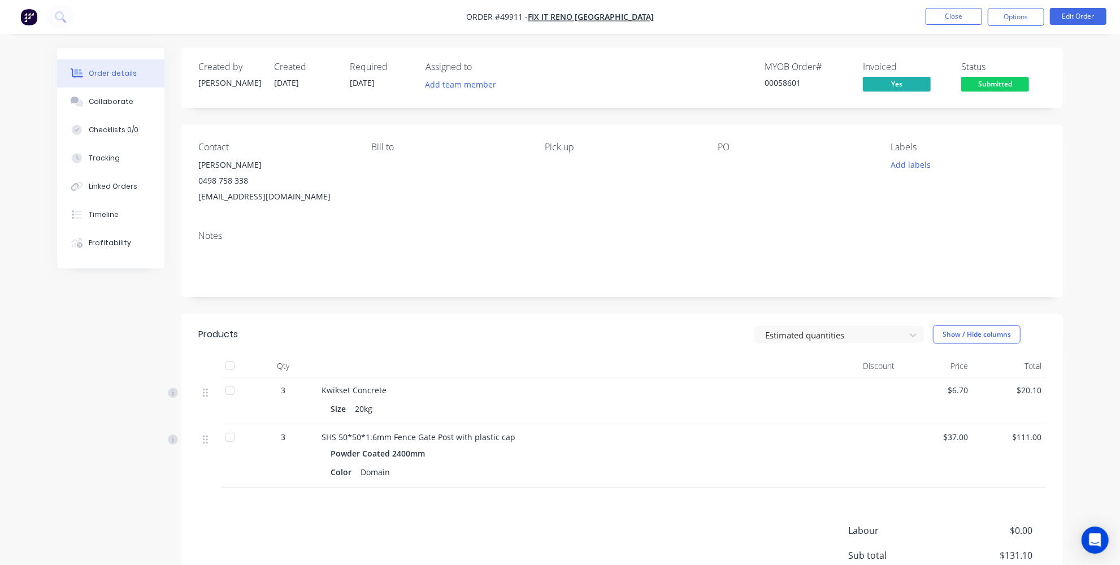
click at [128, 342] on div "Created by Jessica Created 02/10/25 Required 02/10/25 Assigned to Add team memb…" at bounding box center [559, 356] width 1005 height 616
drag, startPoint x: 237, startPoint y: 179, endPoint x: 192, endPoint y: 185, distance: 45.6
click at [193, 185] on div "Contact Fred 0498 758 338 fixitrenoperth@gmail.com Bill to Pick up PO Labels Ad…" at bounding box center [621, 173] width 881 height 97
copy div "0498 758 338"
click at [983, 79] on span "Submitted" at bounding box center [995, 84] width 68 height 14
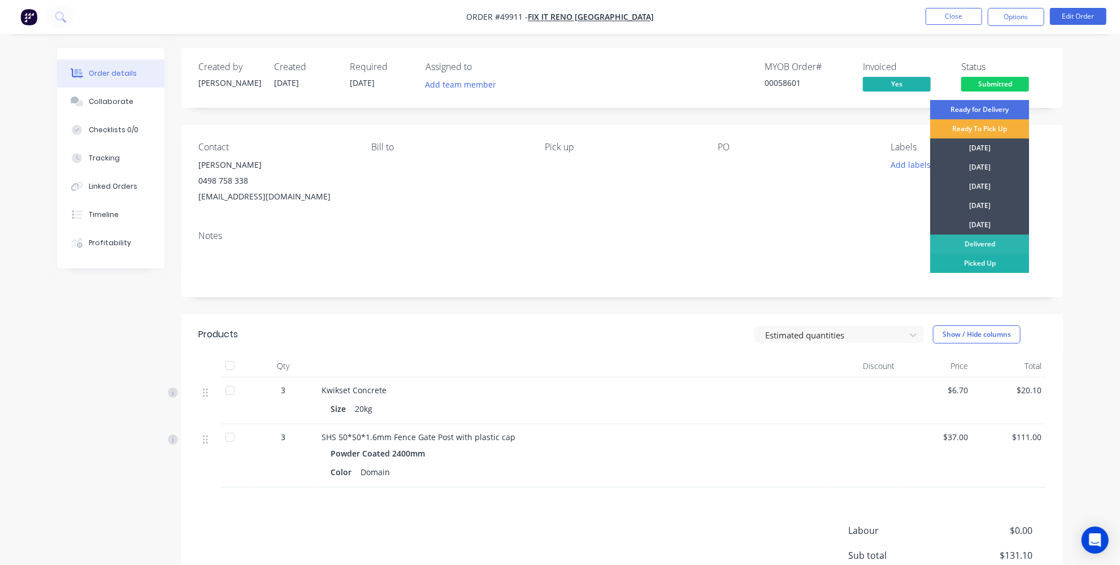
click at [974, 265] on div "Picked Up" at bounding box center [979, 263] width 99 height 19
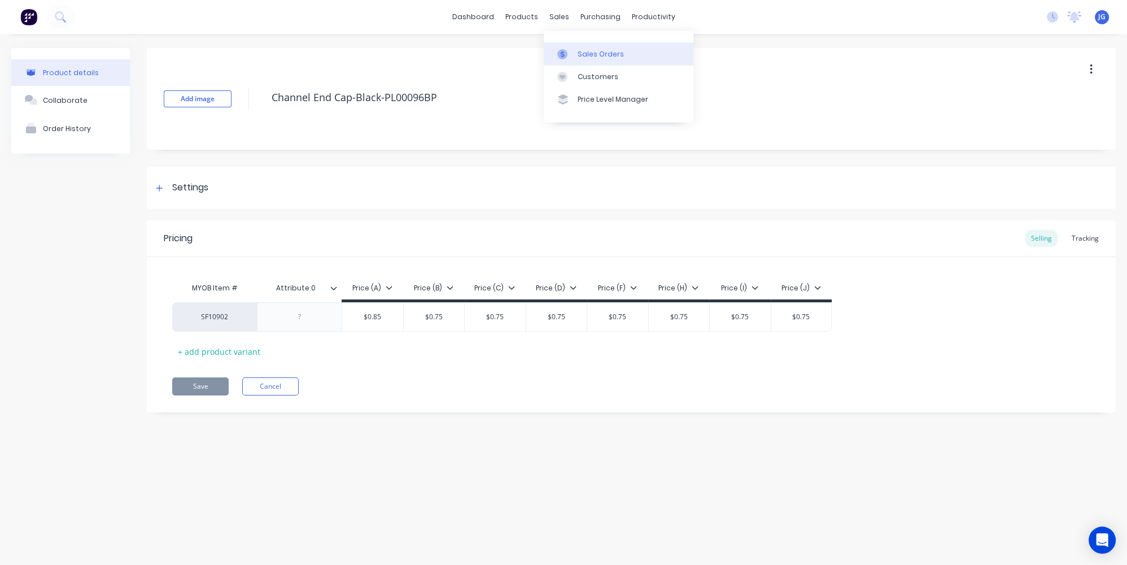
click at [577, 55] on link "Sales Orders" at bounding box center [619, 53] width 150 height 23
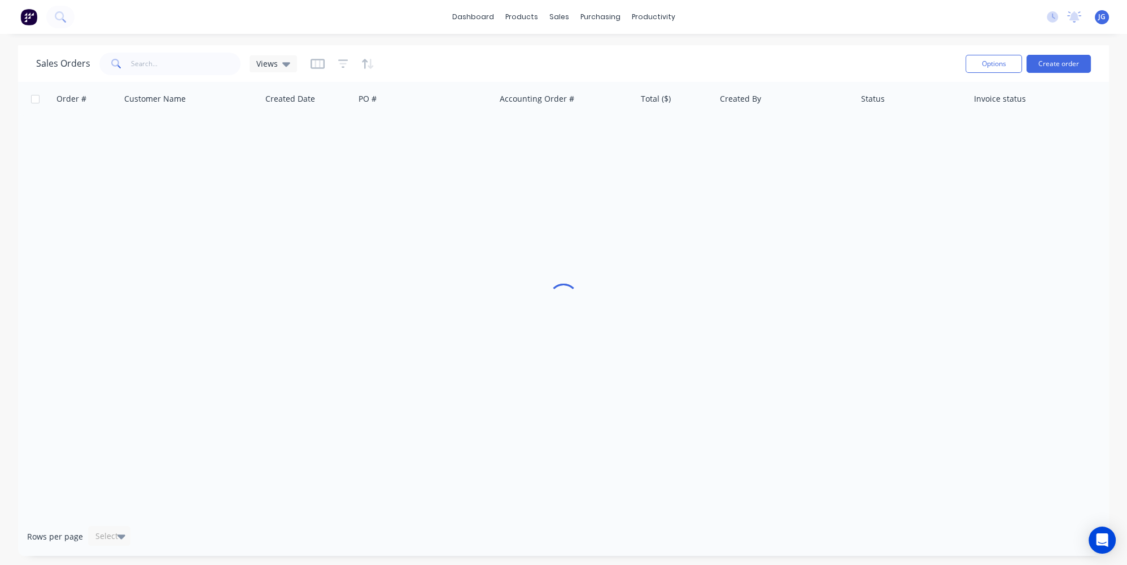
click at [215, 76] on div "Sales Orders Views" at bounding box center [496, 64] width 921 height 28
click at [194, 67] on input "text" at bounding box center [186, 64] width 110 height 23
paste input "0498 758 338"
click at [131, 64] on input "0498 758 338" at bounding box center [186, 64] width 110 height 23
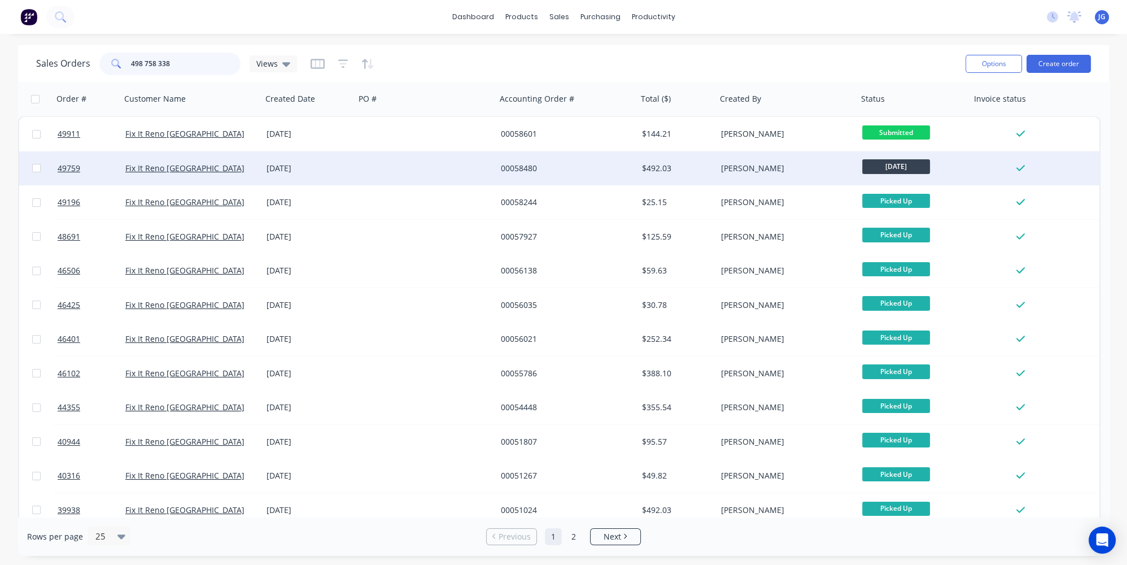
type input "498 758 338"
click at [216, 170] on div "Fix It Reno [GEOGRAPHIC_DATA]" at bounding box center [187, 168] width 125 height 11
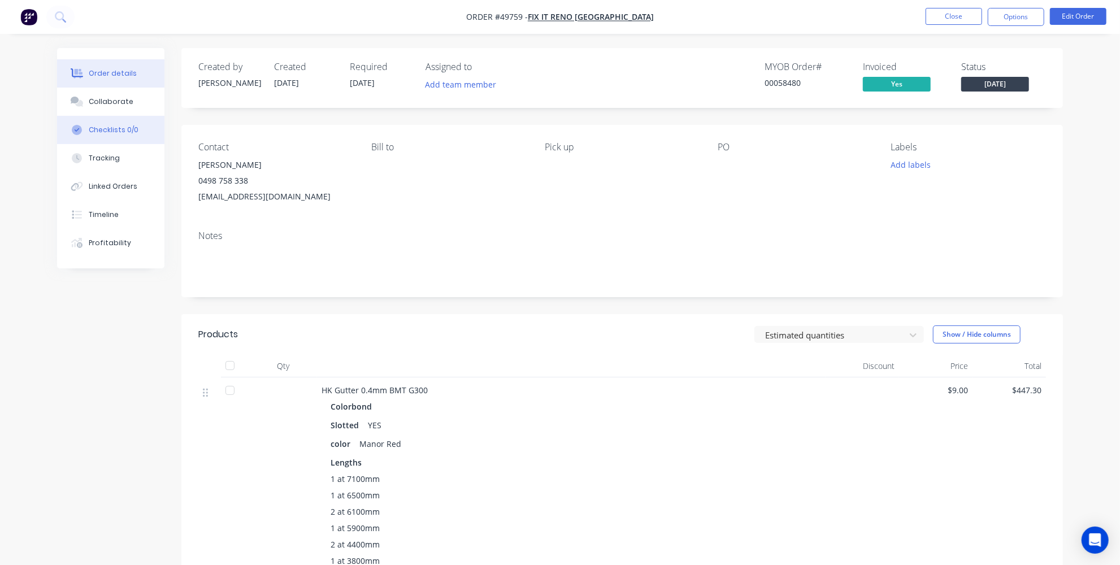
click at [119, 133] on div "Checklists 0/0" at bounding box center [114, 130] width 50 height 10
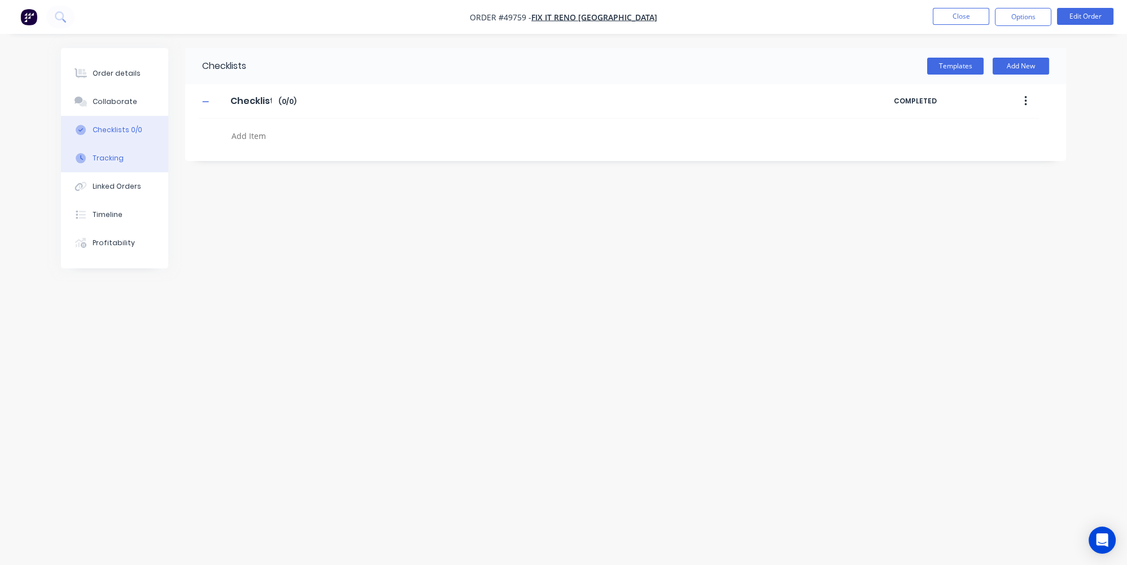
click at [119, 157] on div "Tracking" at bounding box center [108, 158] width 31 height 10
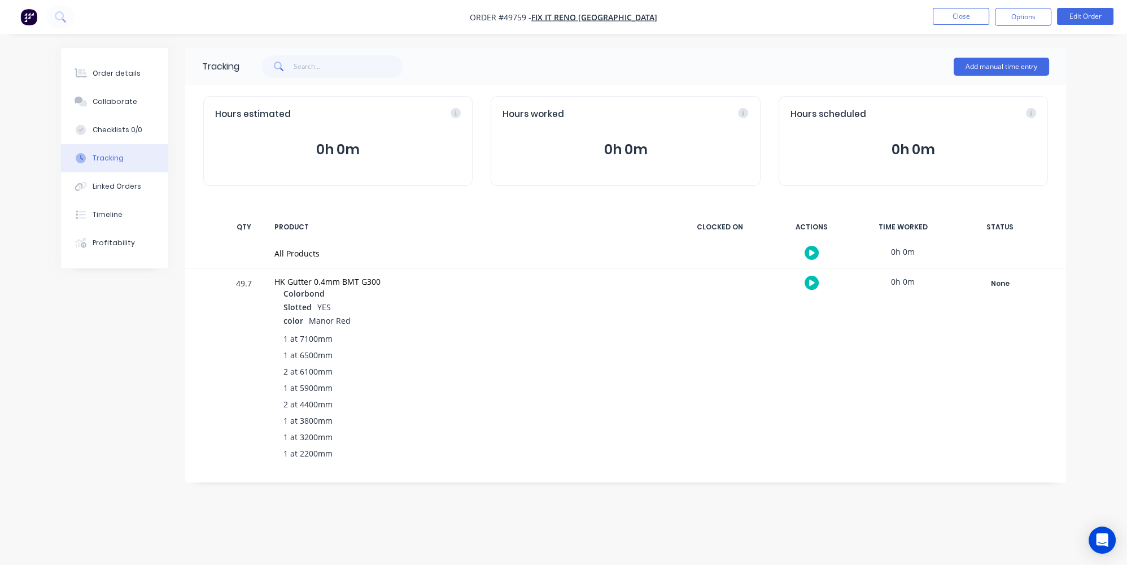
click at [631, 519] on div "Order details Collaborate Checklists 0/0 Tracking Linked Orders Timeline Profit…" at bounding box center [563, 282] width 1127 height 565
click at [102, 66] on button "Order details" at bounding box center [114, 73] width 107 height 28
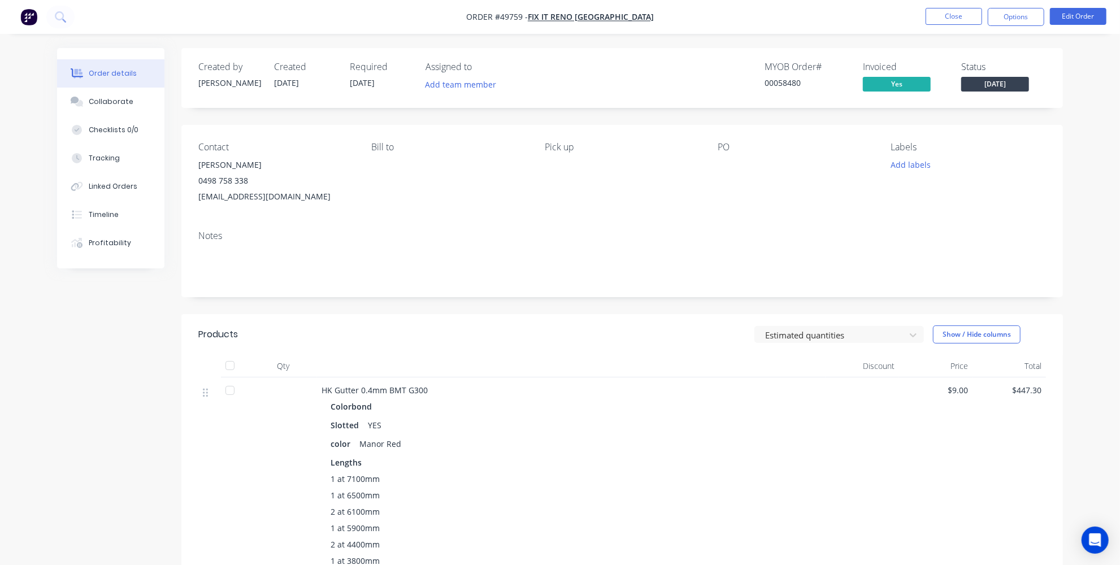
click at [32, 18] on img "button" at bounding box center [28, 16] width 17 height 17
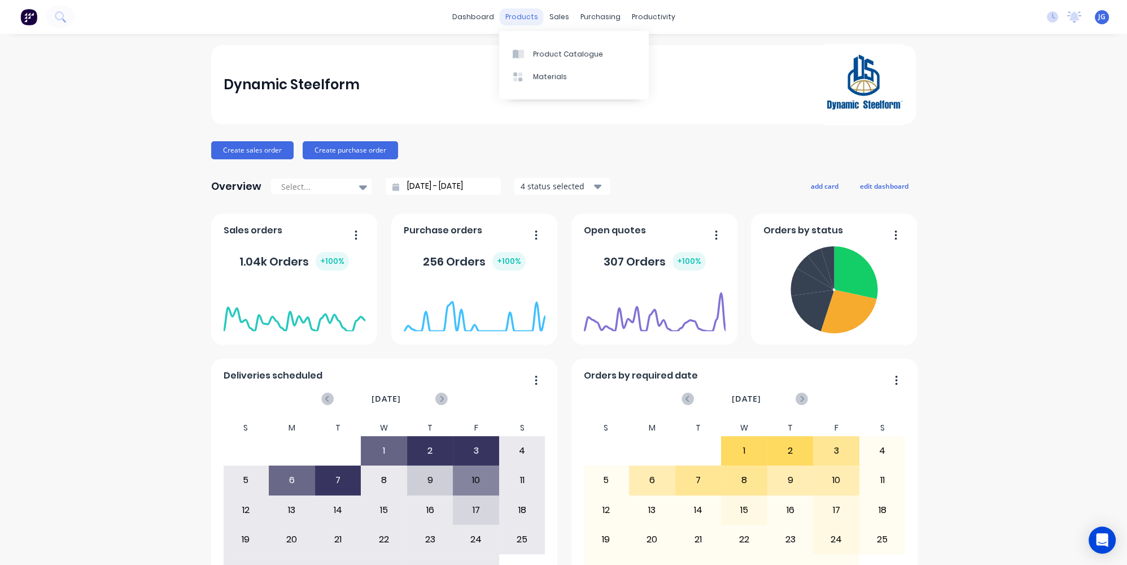
click at [525, 19] on div "products" at bounding box center [522, 16] width 44 height 17
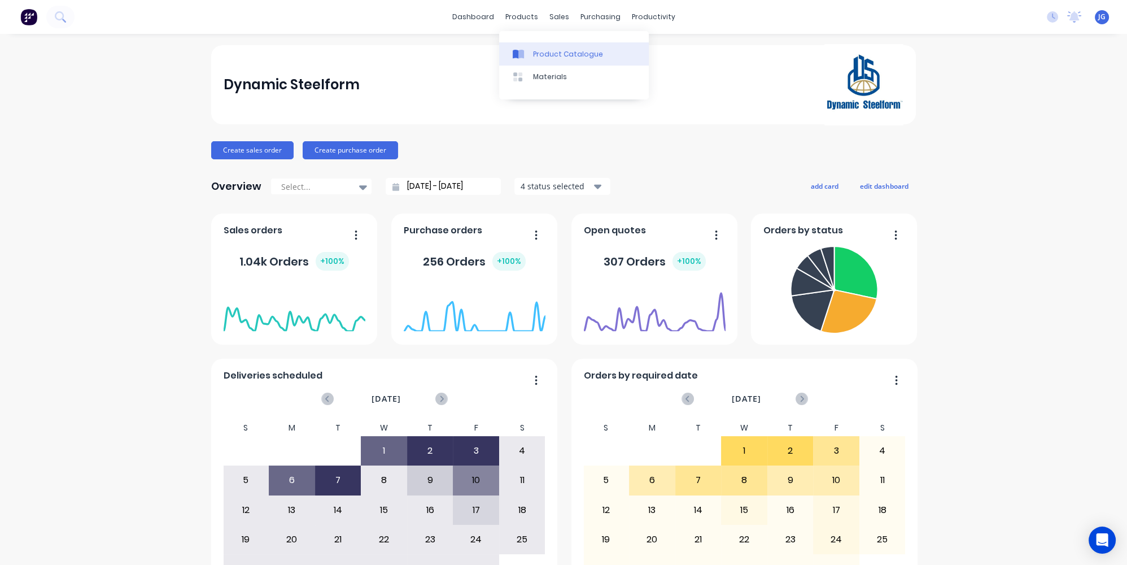
click at [536, 46] on link "Product Catalogue" at bounding box center [574, 53] width 150 height 23
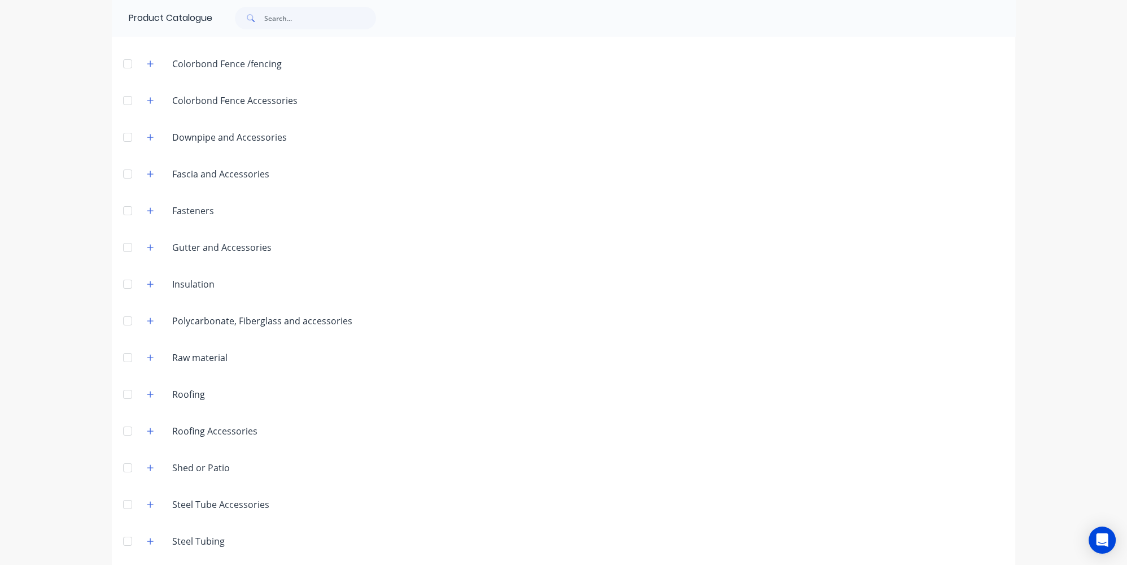
scroll to position [298, 0]
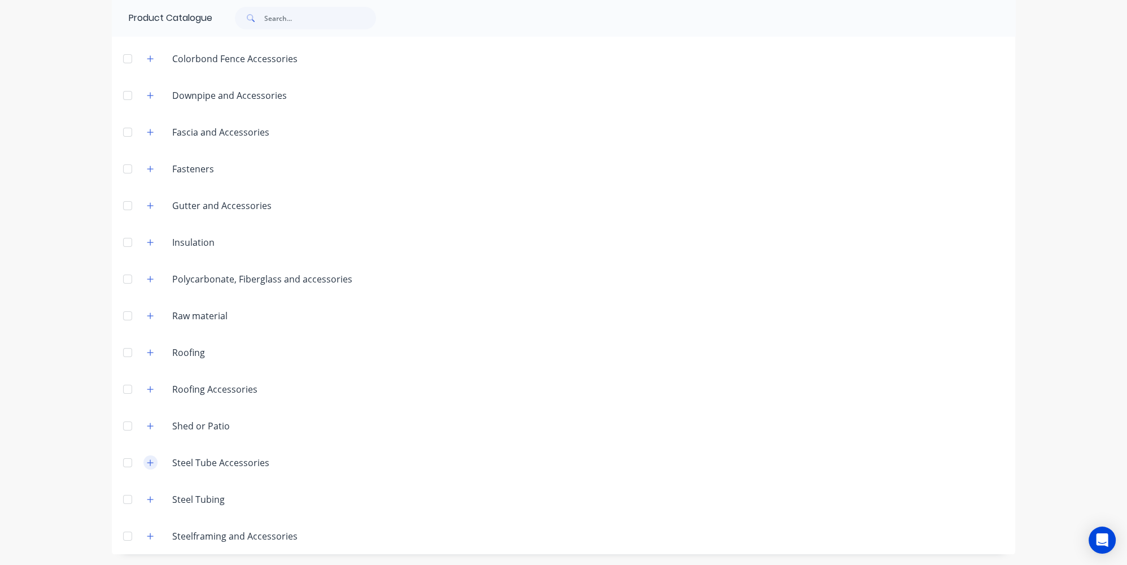
click at [145, 468] on button "button" at bounding box center [150, 462] width 14 height 14
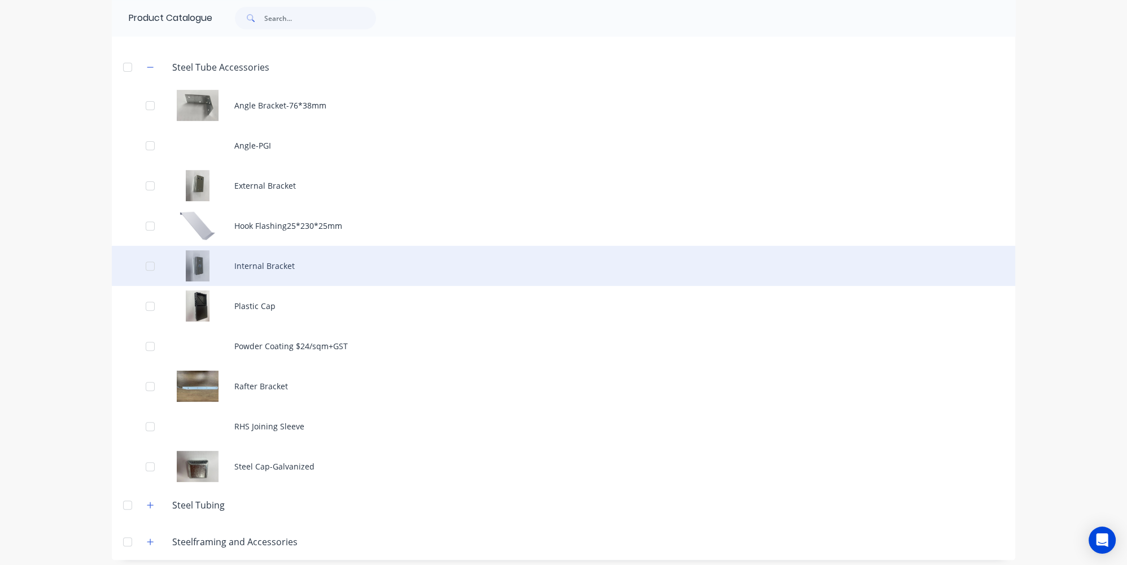
scroll to position [699, 0]
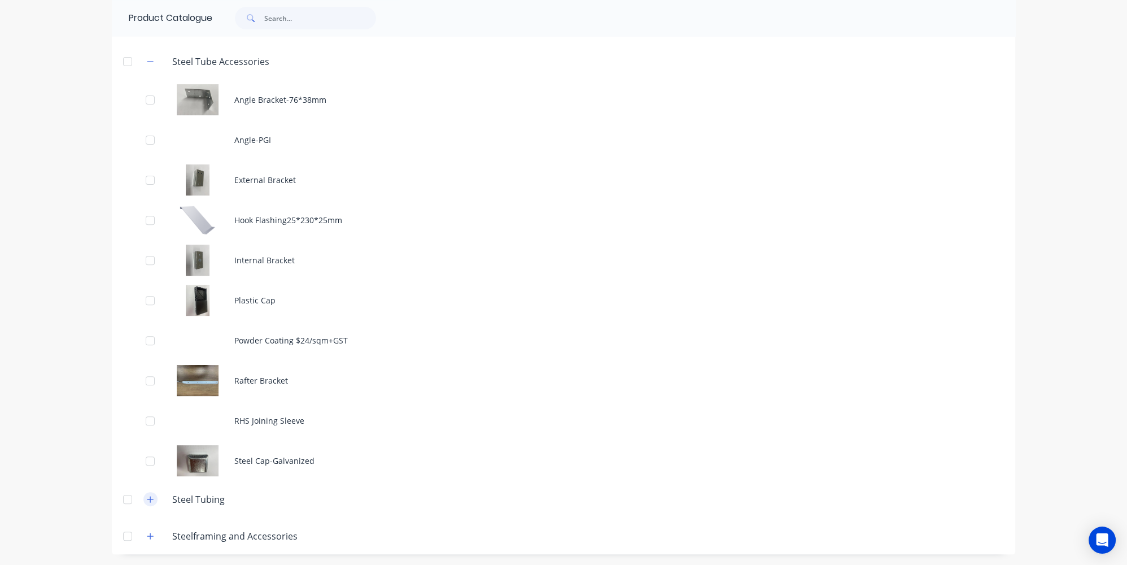
click at [147, 497] on icon "button" at bounding box center [150, 499] width 7 height 8
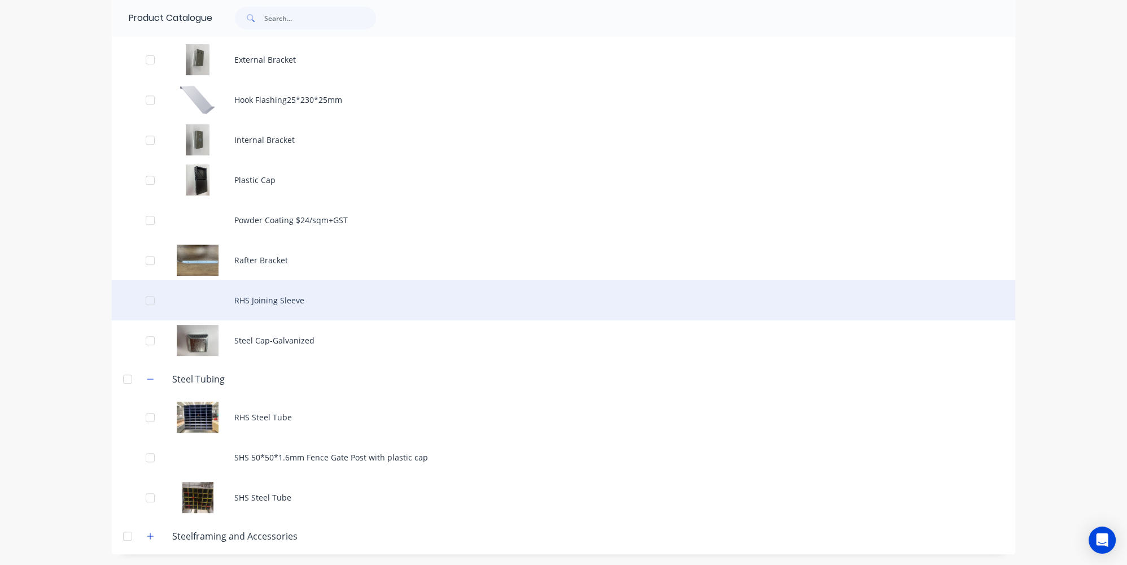
scroll to position [820, 0]
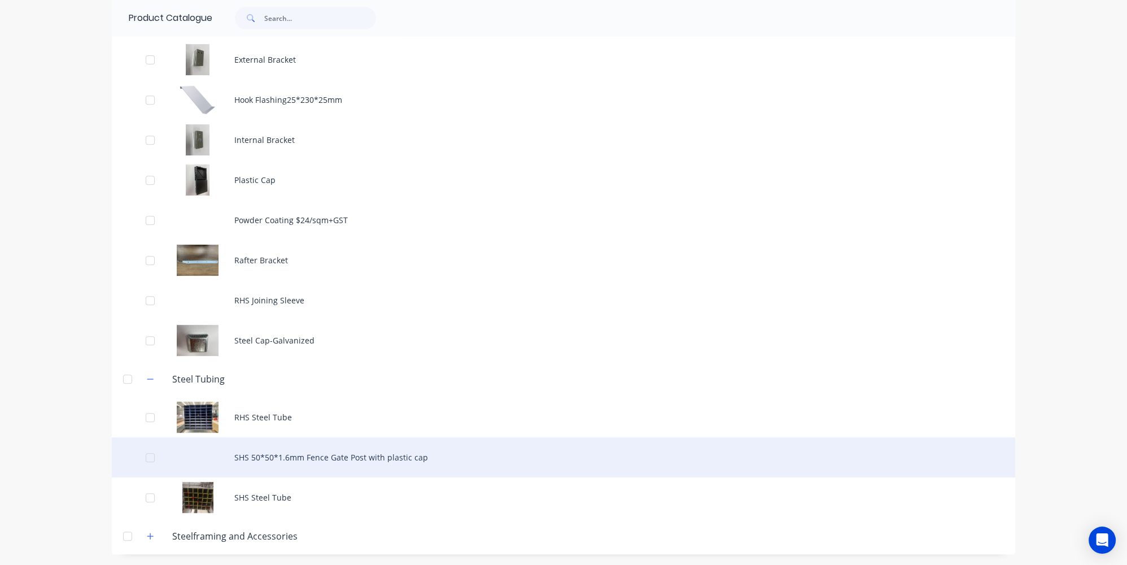
click at [346, 454] on div "SHS 50*50*1.6mm Fence Gate Post with plastic cap" at bounding box center [564, 457] width 904 height 40
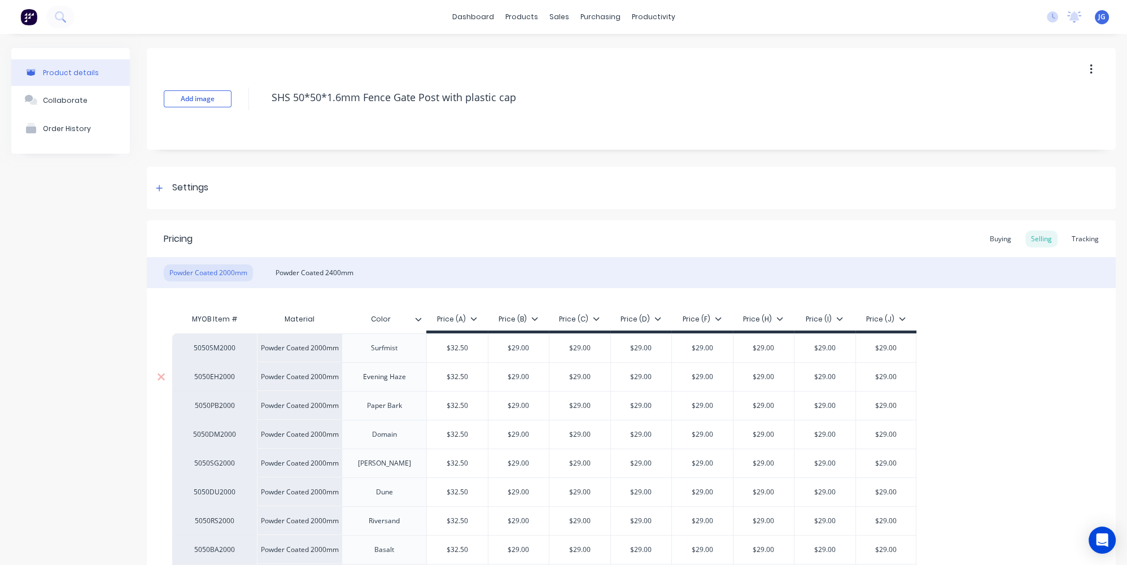
scroll to position [102, 0]
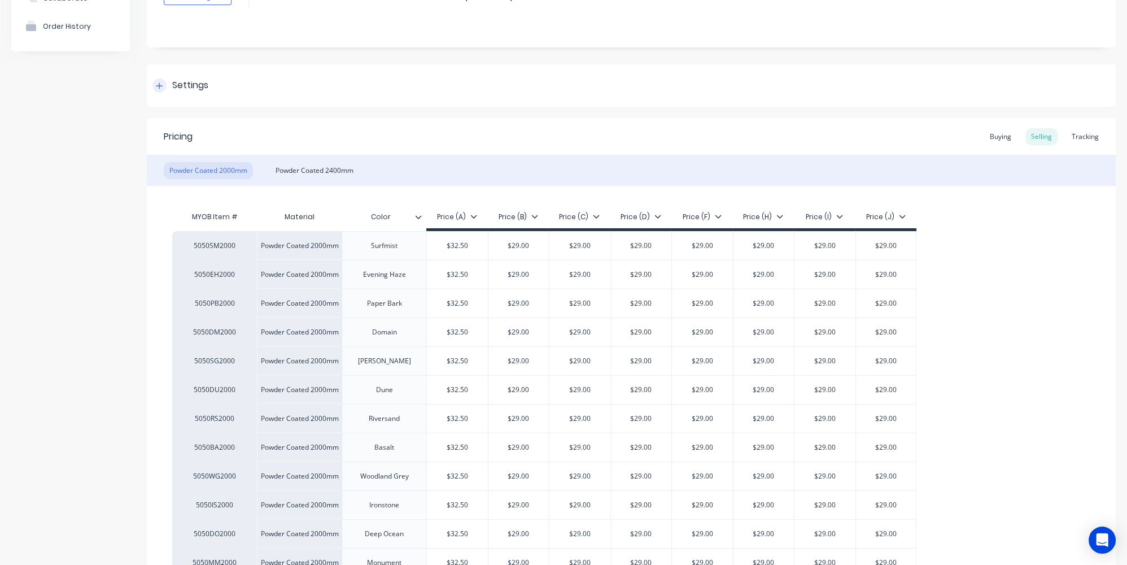
type textarea "x"
click at [334, 172] on div "Powder Coated 2400mm" at bounding box center [314, 170] width 89 height 17
click at [217, 172] on div "Powder Coated 2000mm" at bounding box center [208, 170] width 89 height 17
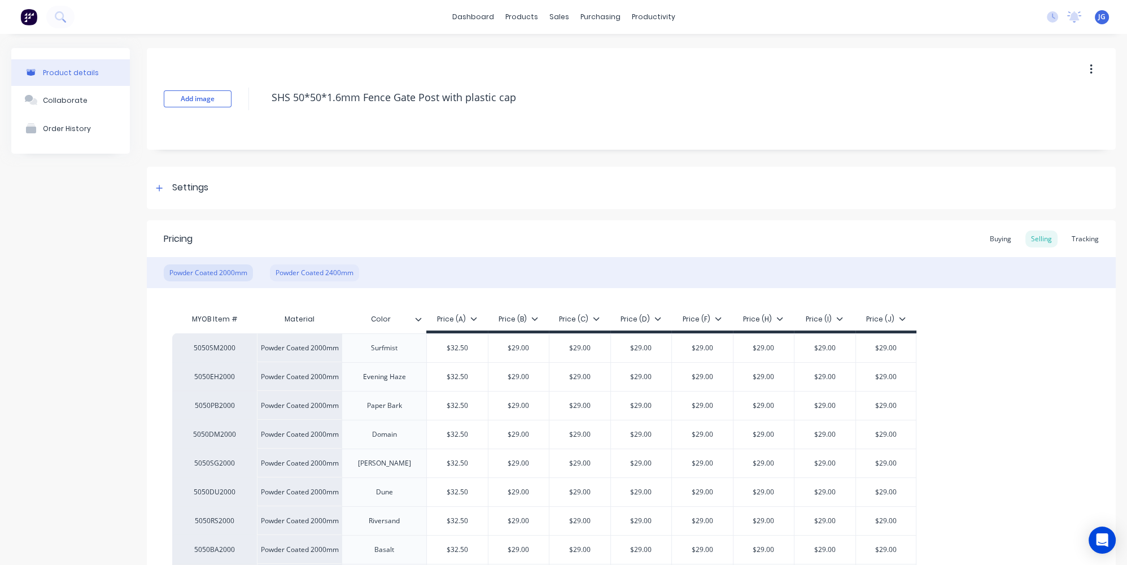
click at [312, 271] on div "Powder Coated 2400mm" at bounding box center [314, 272] width 89 height 17
click at [224, 272] on div "Powder Coated 2000mm" at bounding box center [208, 272] width 89 height 17
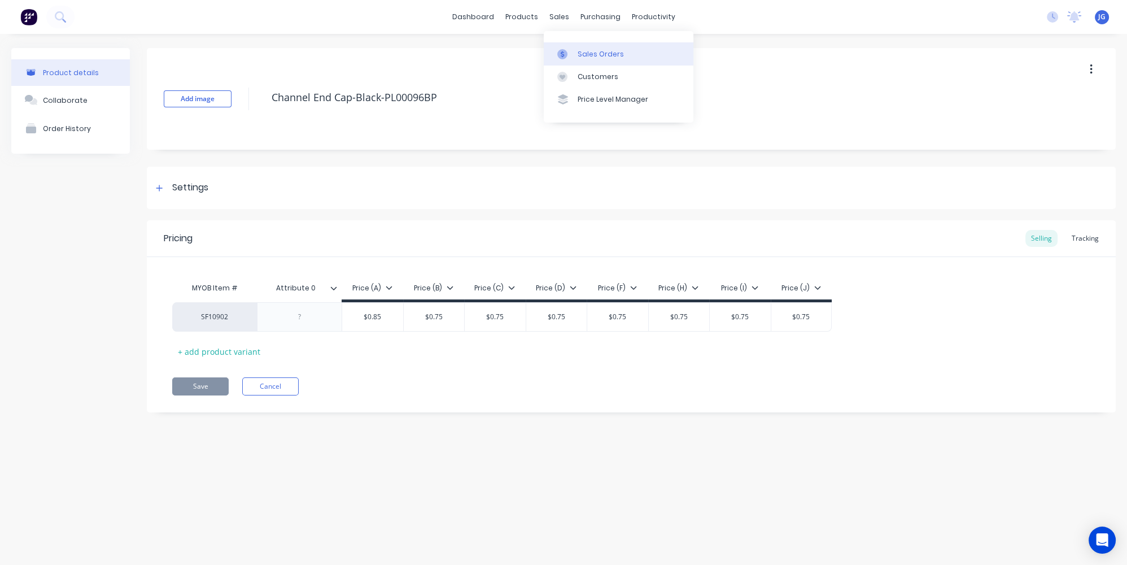
click at [577, 48] on link "Sales Orders" at bounding box center [619, 53] width 150 height 23
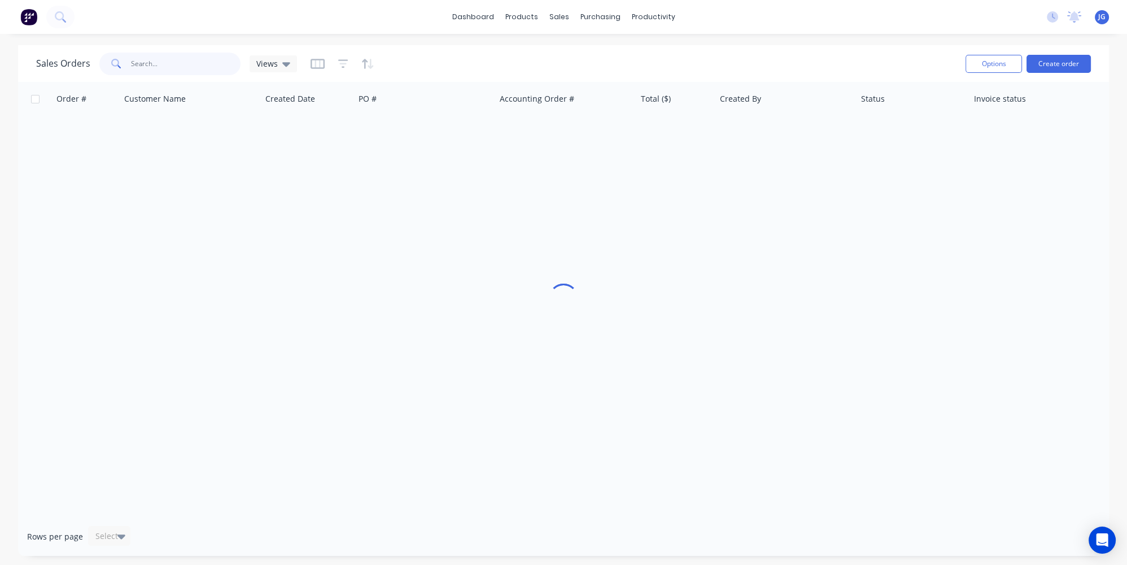
click at [214, 58] on input "text" at bounding box center [186, 64] width 110 height 23
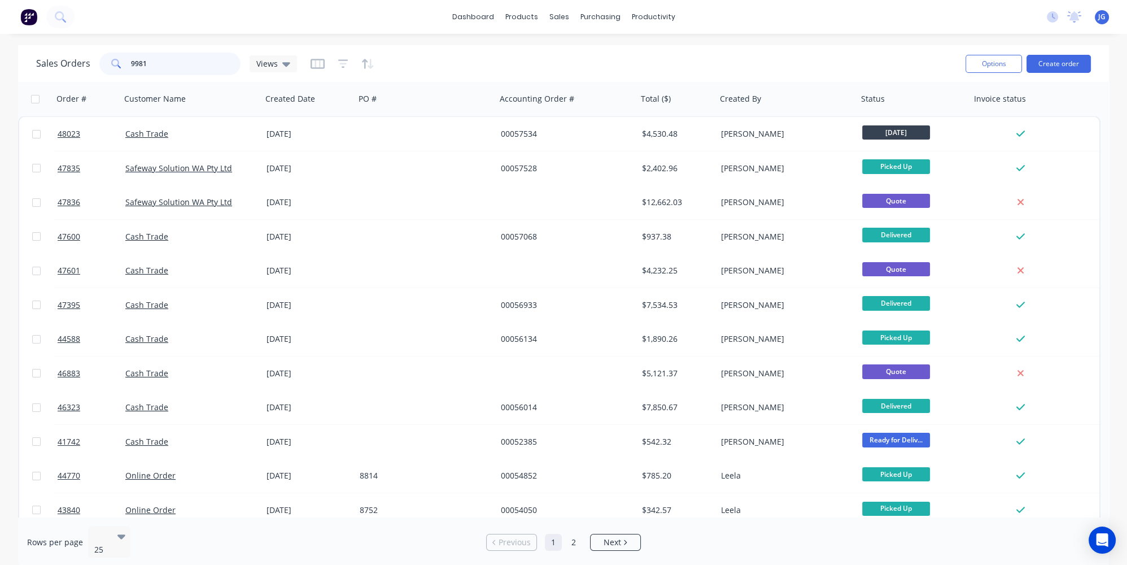
drag, startPoint x: 192, startPoint y: 68, endPoint x: 97, endPoint y: 56, distance: 96.2
click at [97, 56] on div "Sales Orders 9981 Views" at bounding box center [166, 64] width 261 height 23
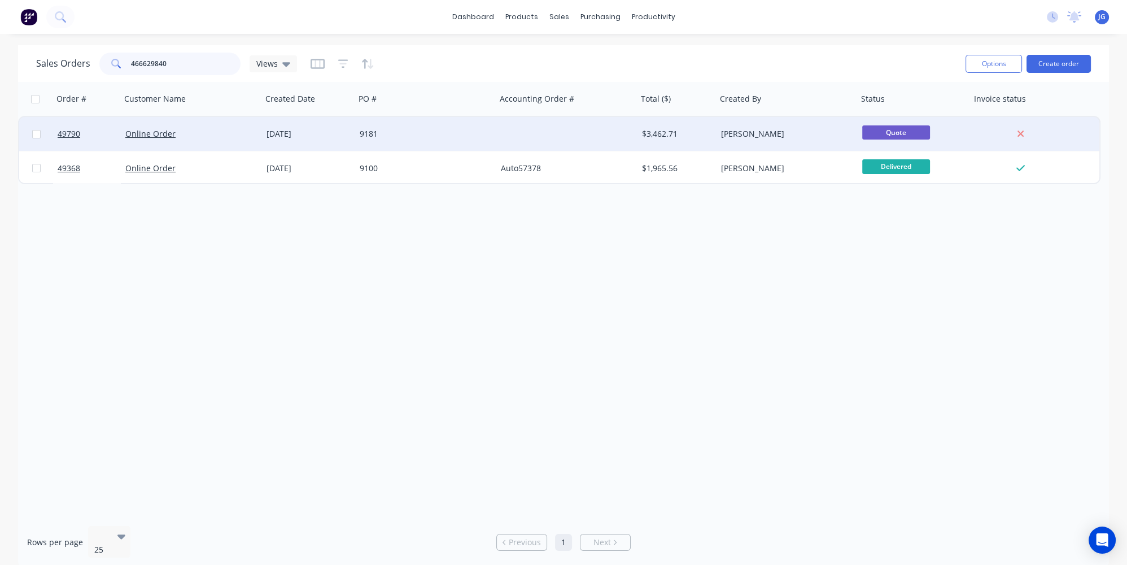
type input "466629840"
click at [232, 133] on div "Online Order" at bounding box center [187, 133] width 125 height 11
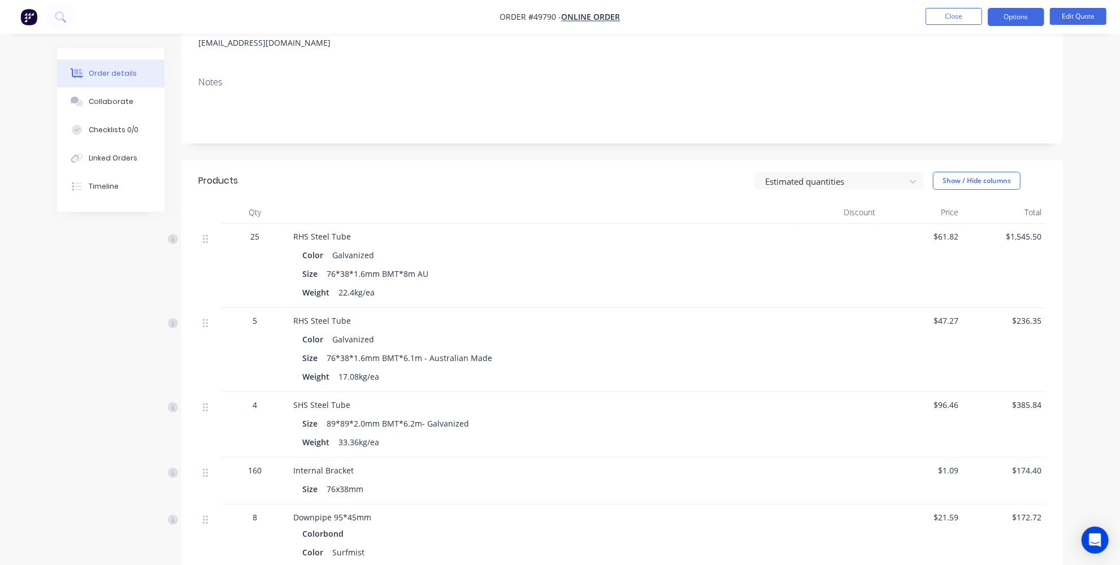
scroll to position [51, 0]
